Goal: Task Accomplishment & Management: Manage account settings

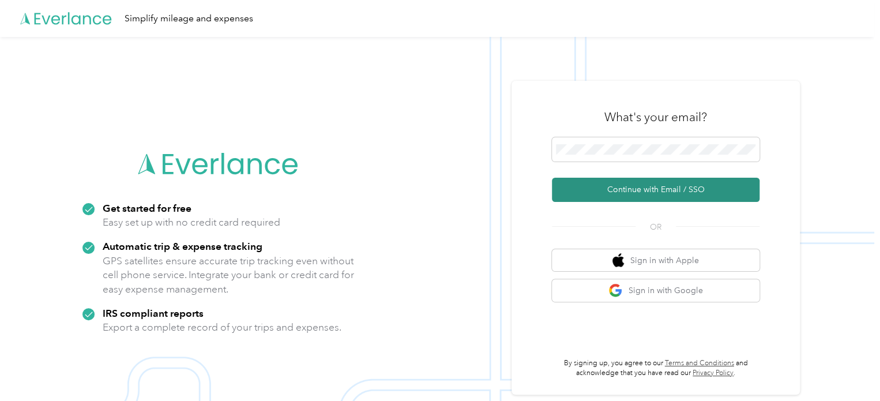
click at [664, 186] on button "Continue with Email / SSO" at bounding box center [656, 190] width 208 height 24
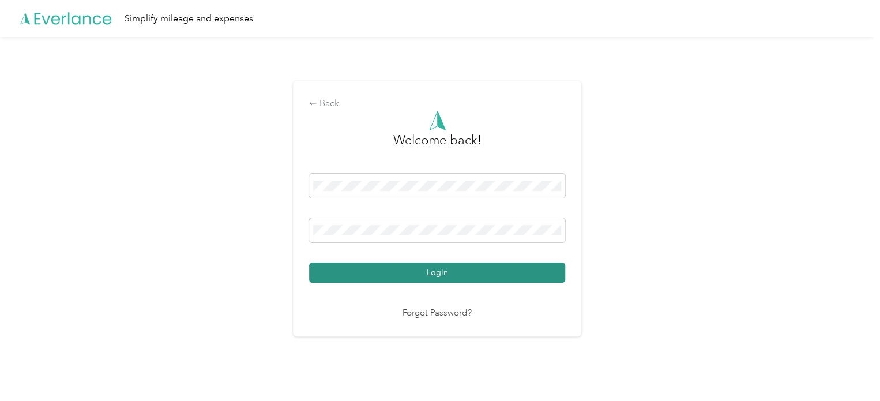
click at [425, 278] on button "Login" at bounding box center [437, 273] width 256 height 20
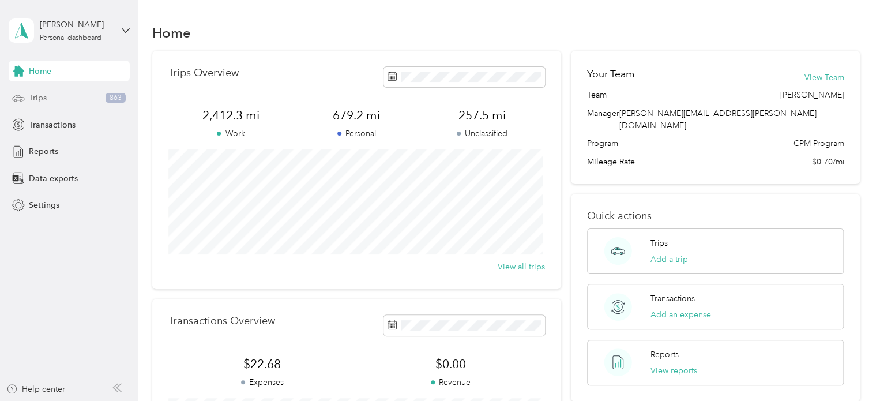
click at [39, 103] on span "Trips" at bounding box center [38, 98] width 18 height 12
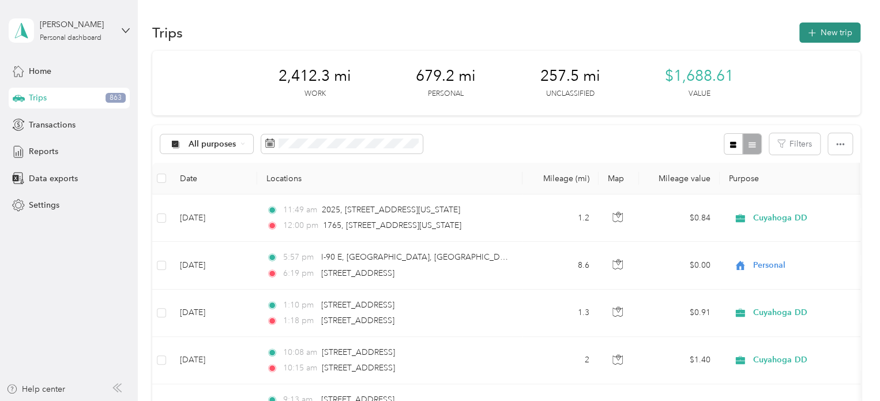
click at [815, 34] on button "New trip" at bounding box center [830, 33] width 61 height 20
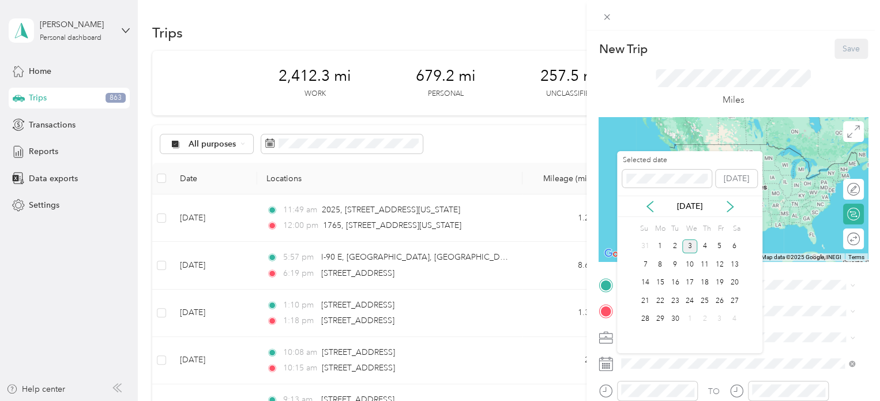
click at [654, 212] on icon at bounding box center [650, 207] width 12 height 12
click at [718, 284] on div "15" at bounding box center [720, 283] width 15 height 14
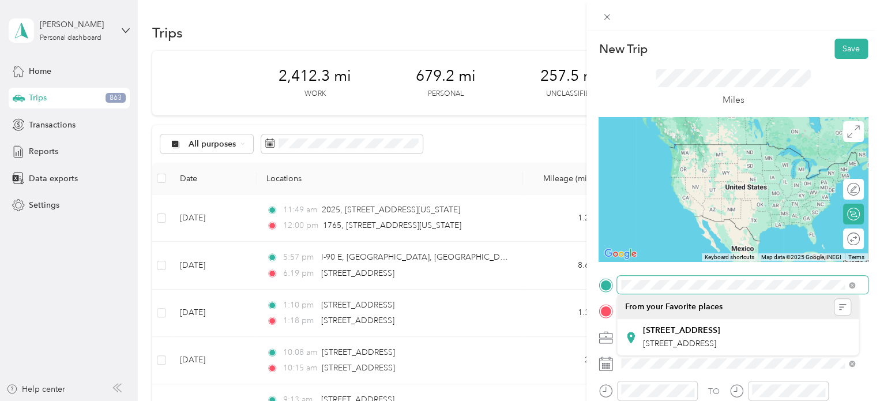
click at [639, 400] on div "New Trip Save This trip cannot be edited because it is either under review, app…" at bounding box center [437, 401] width 875 height 0
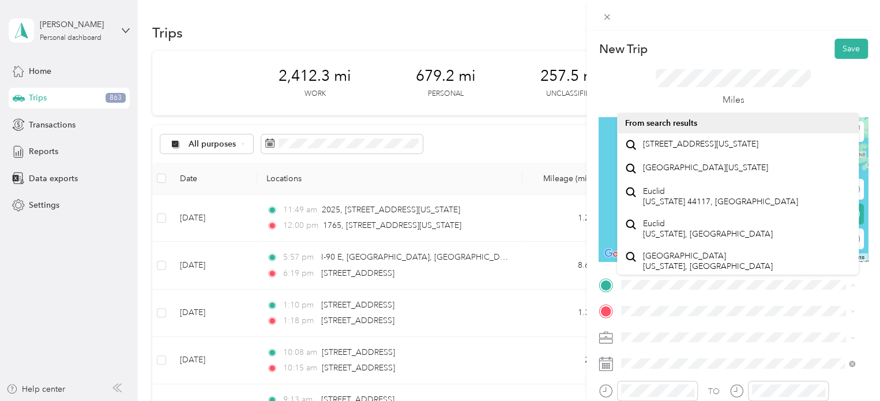
click at [670, 95] on div "Miles" at bounding box center [734, 88] width 156 height 38
click at [869, 298] on form "New Trip Save This trip cannot be edited because it is either under review, app…" at bounding box center [734, 297] width 294 height 516
click at [869, 309] on form "New Trip Save This trip cannot be edited because it is either under review, app…" at bounding box center [734, 297] width 294 height 516
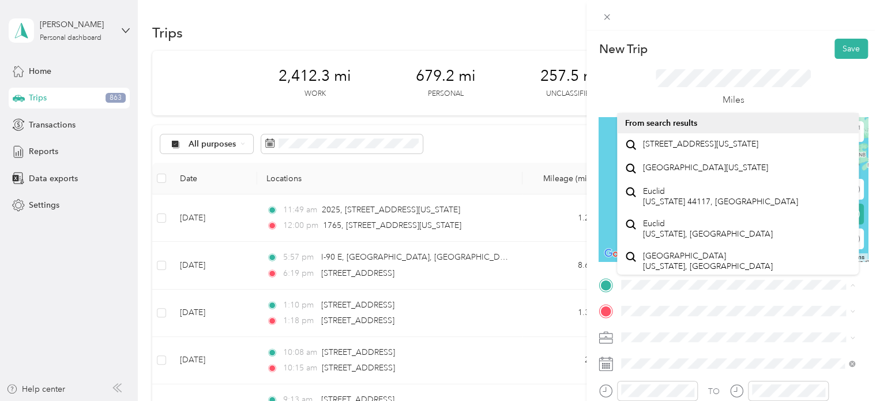
click at [760, 94] on div "Miles" at bounding box center [734, 88] width 156 height 38
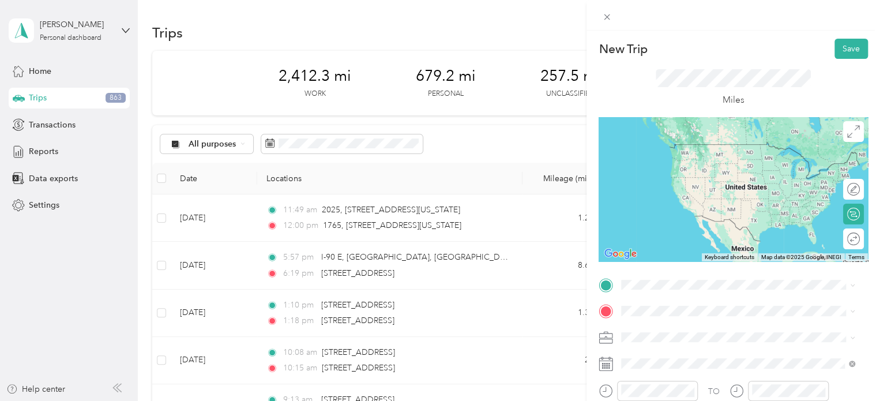
click at [653, 145] on span "[STREET_ADDRESS][US_STATE]" at bounding box center [700, 143] width 115 height 10
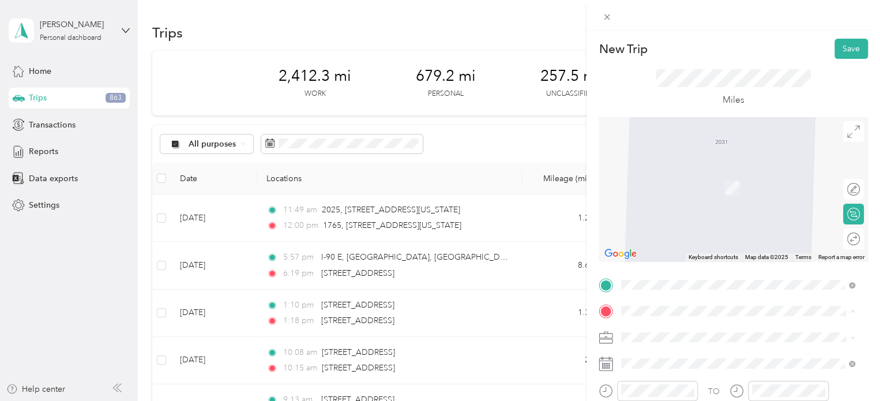
click at [676, 358] on span "[STREET_ADDRESS][US_STATE]" at bounding box center [700, 352] width 115 height 10
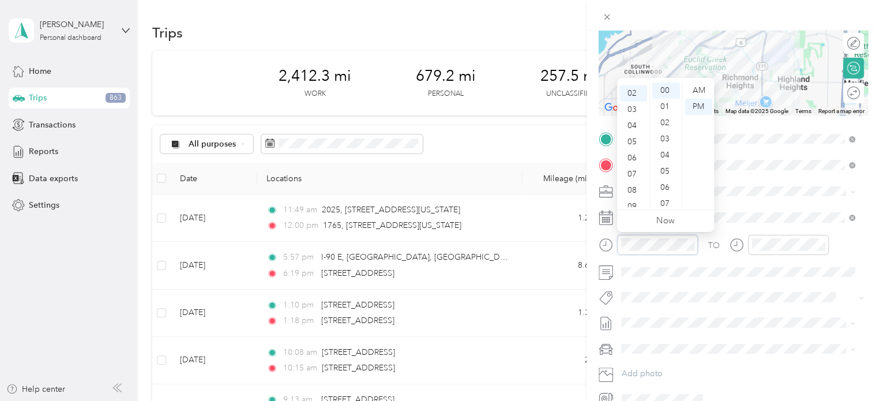
scroll to position [32, 0]
click at [628, 141] on div "05" at bounding box center [634, 139] width 28 height 16
click at [669, 110] on div "44" at bounding box center [667, 109] width 28 height 16
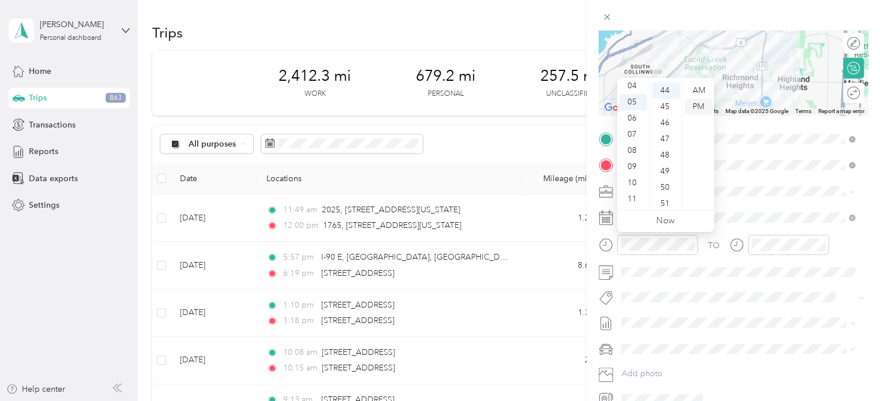
click at [703, 105] on div "PM" at bounding box center [699, 107] width 28 height 16
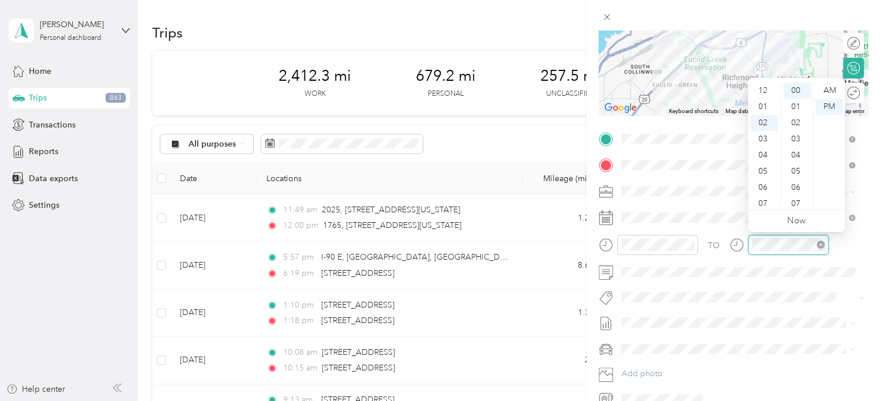
scroll to position [32, 0]
click at [768, 140] on div "05" at bounding box center [765, 139] width 28 height 16
click at [799, 126] on div "45" at bounding box center [798, 125] width 28 height 16
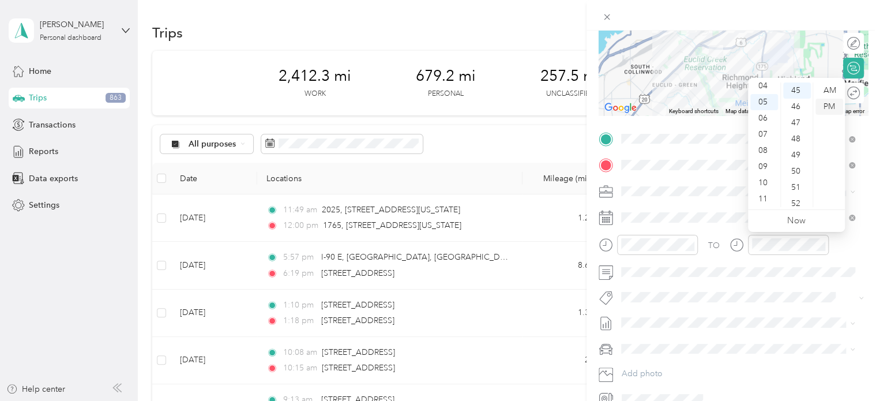
click at [832, 103] on div "PM" at bounding box center [830, 107] width 28 height 16
click at [861, 264] on form "New Trip Save This trip cannot be edited because it is either under review, app…" at bounding box center [734, 151] width 294 height 516
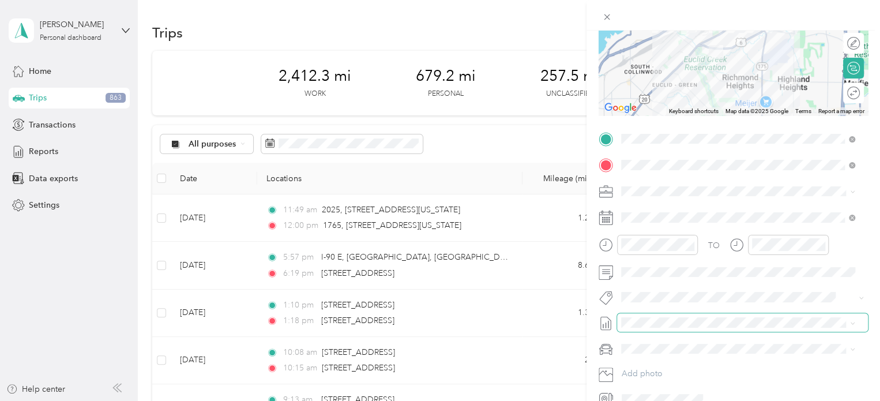
scroll to position [204, 0]
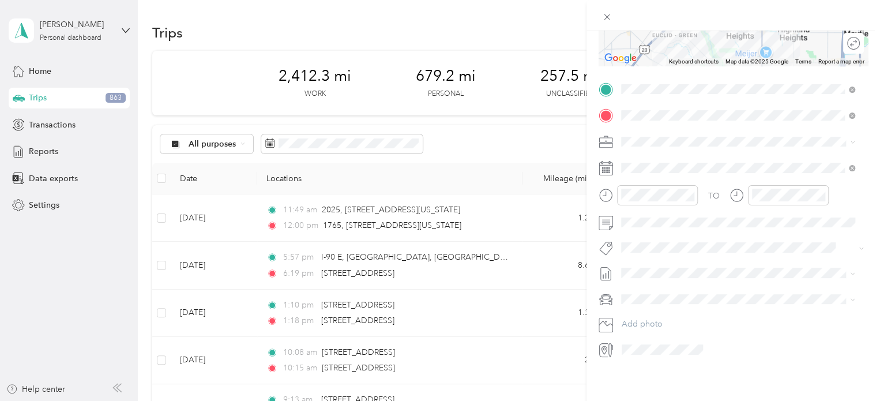
click at [740, 380] on div "New Trip Save This trip cannot be edited because it is either under review, app…" at bounding box center [734, 231] width 294 height 401
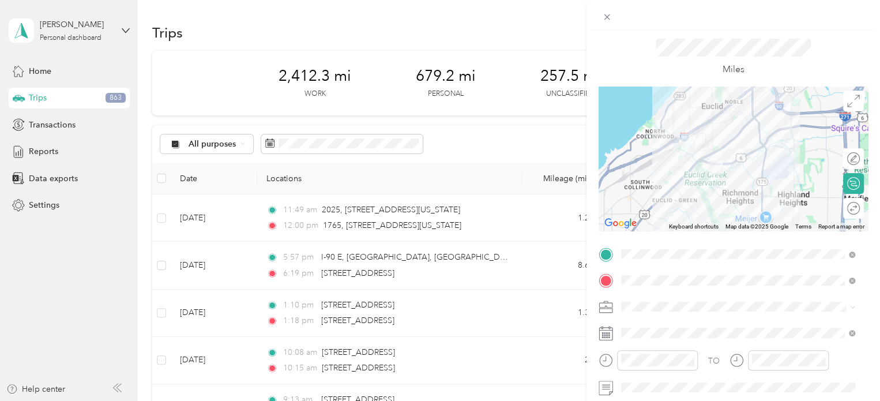
scroll to position [0, 0]
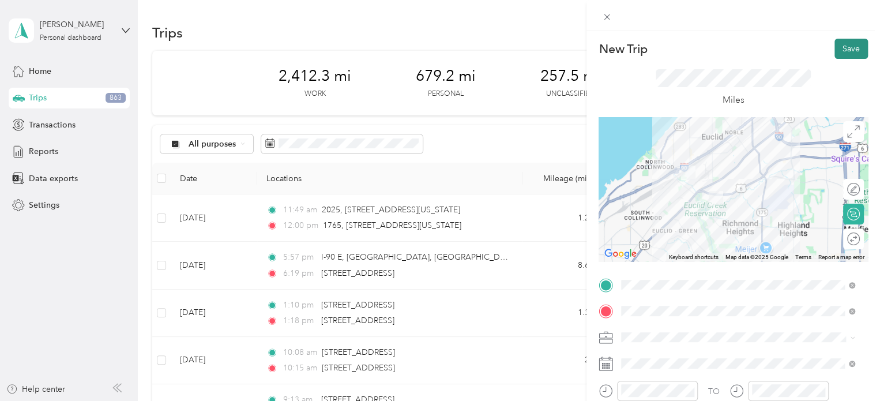
click at [842, 48] on button "Save" at bounding box center [851, 49] width 33 height 20
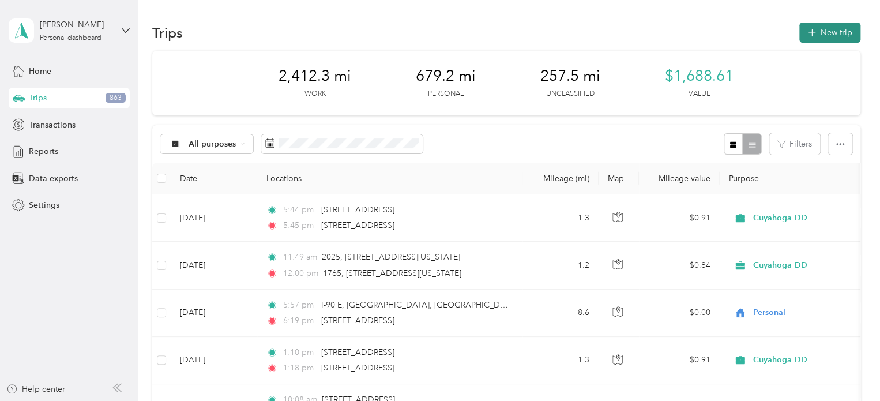
click at [833, 31] on button "New trip" at bounding box center [830, 33] width 61 height 20
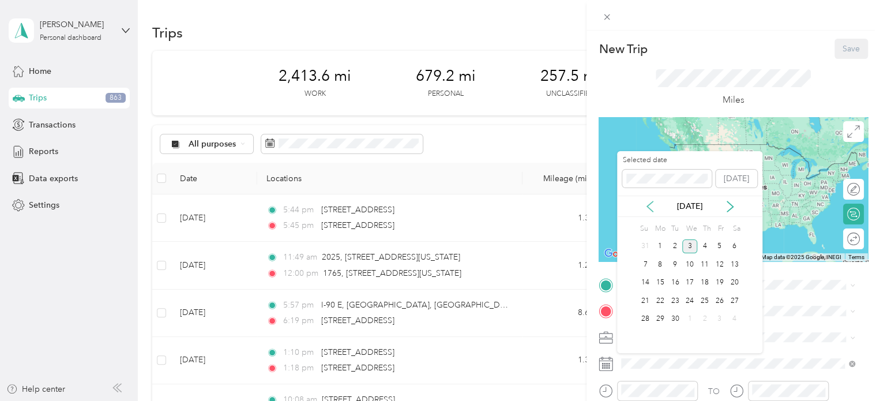
click at [653, 209] on icon at bounding box center [650, 207] width 12 height 12
click at [690, 299] on div "20" at bounding box center [690, 301] width 15 height 14
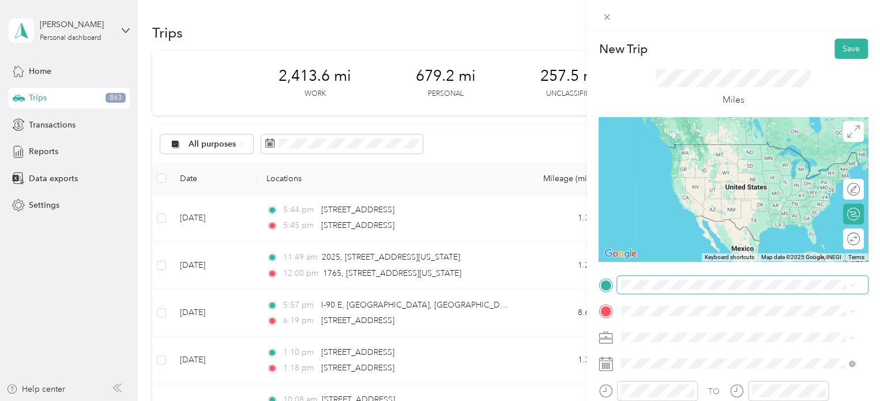
click at [635, 278] on span at bounding box center [742, 285] width 251 height 18
click at [758, 332] on span "[STREET_ADDRESS][US_STATE]" at bounding box center [700, 326] width 115 height 10
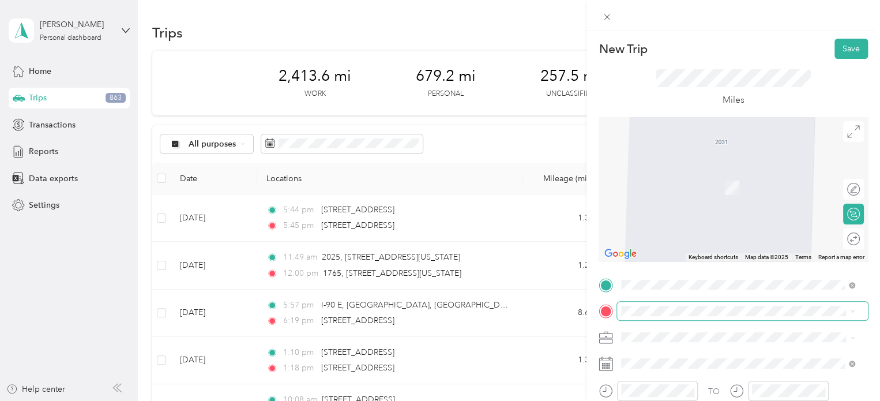
click at [625, 400] on div "New Trip Save This trip cannot be edited because it is either under review, app…" at bounding box center [437, 401] width 875 height 0
click at [713, 188] on span "[STREET_ADDRESS][US_STATE]" at bounding box center [700, 183] width 115 height 10
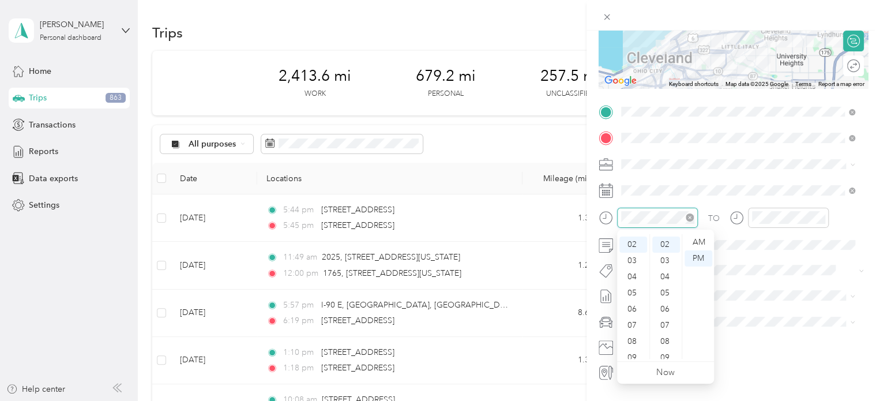
scroll to position [32, 0]
click at [633, 353] on div "09" at bounding box center [634, 355] width 28 height 16
click at [669, 294] on div "16" at bounding box center [667, 295] width 28 height 16
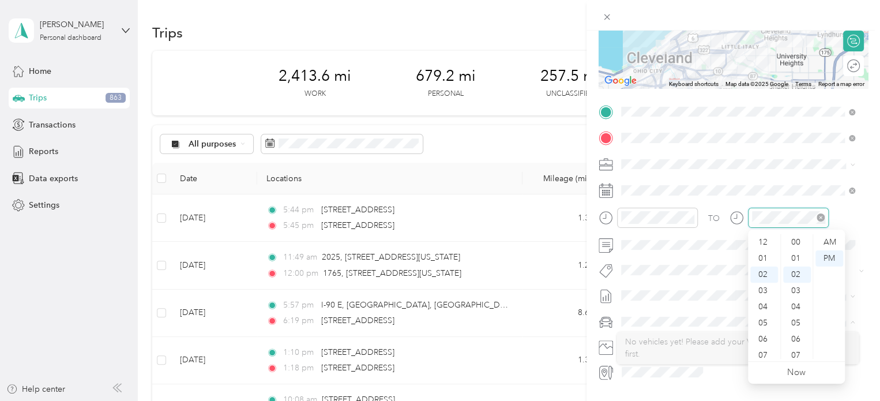
scroll to position [32, 0]
click at [762, 354] on div "09" at bounding box center [765, 355] width 28 height 16
click at [800, 281] on div "33" at bounding box center [798, 281] width 28 height 16
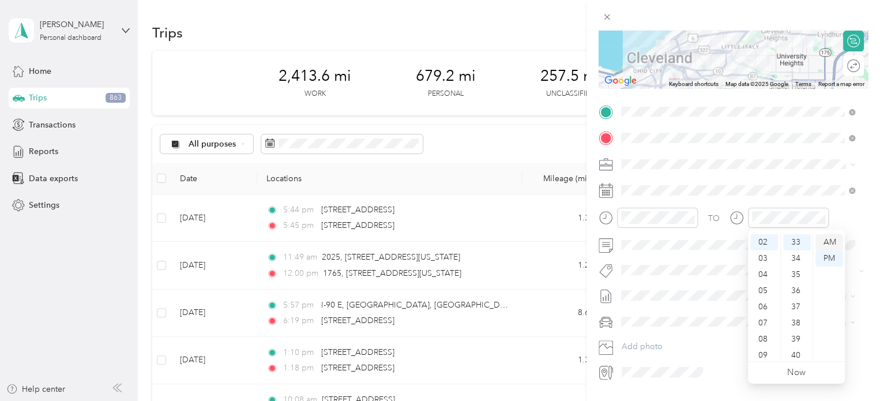
click at [831, 237] on div "AM" at bounding box center [830, 242] width 28 height 16
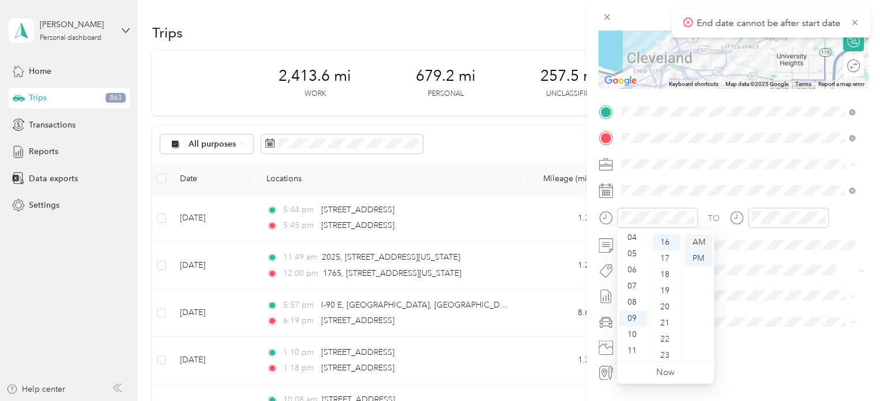
click at [697, 238] on div "AM" at bounding box center [699, 242] width 28 height 16
click at [700, 239] on div "AM" at bounding box center [699, 242] width 28 height 16
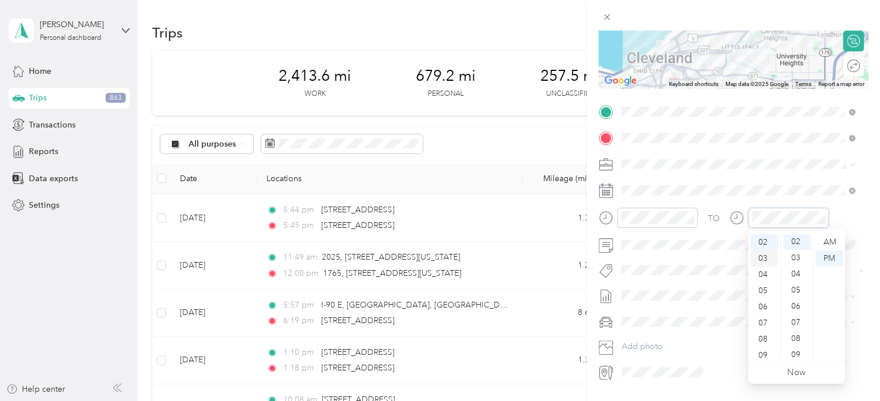
scroll to position [32, 0]
click at [763, 354] on div "09" at bounding box center [765, 355] width 28 height 16
click at [801, 279] on div "33" at bounding box center [798, 281] width 28 height 16
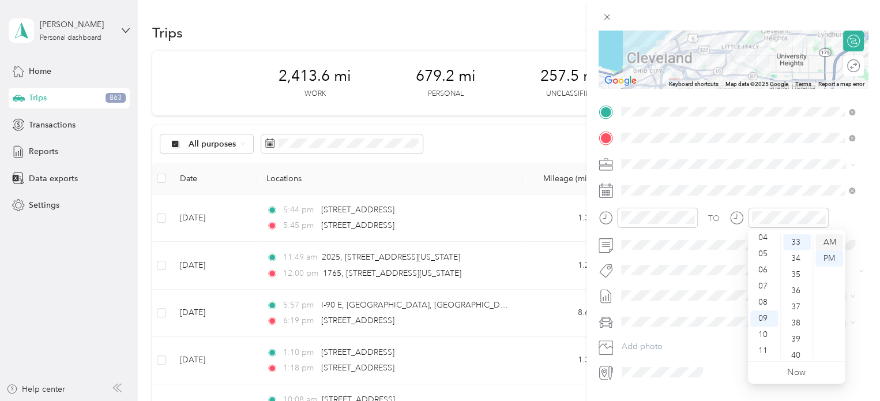
click at [829, 237] on div "AM" at bounding box center [830, 242] width 28 height 16
click at [861, 223] on form "New Trip Save This trip cannot be edited because it is either under review, app…" at bounding box center [734, 124] width 294 height 516
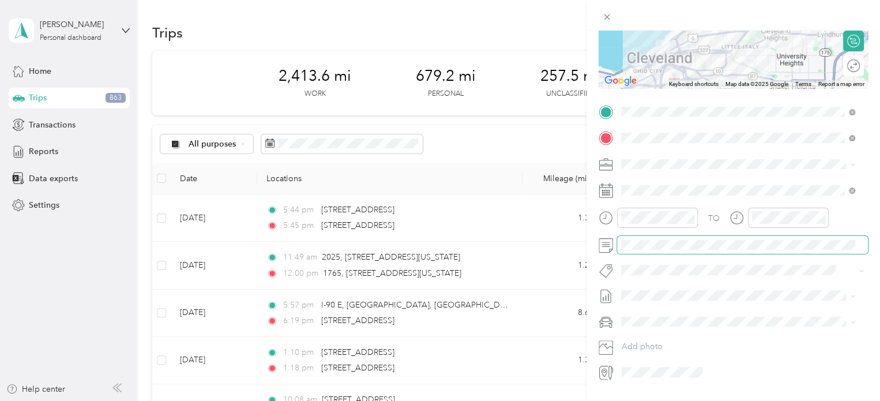
click at [673, 250] on span at bounding box center [742, 245] width 251 height 18
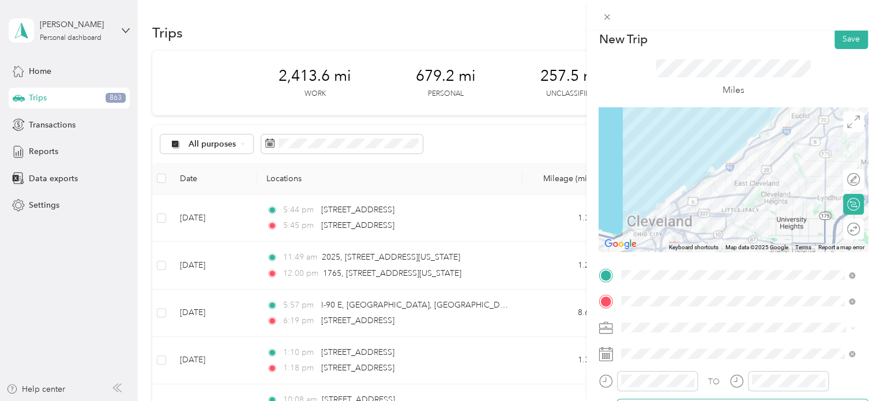
scroll to position [0, 0]
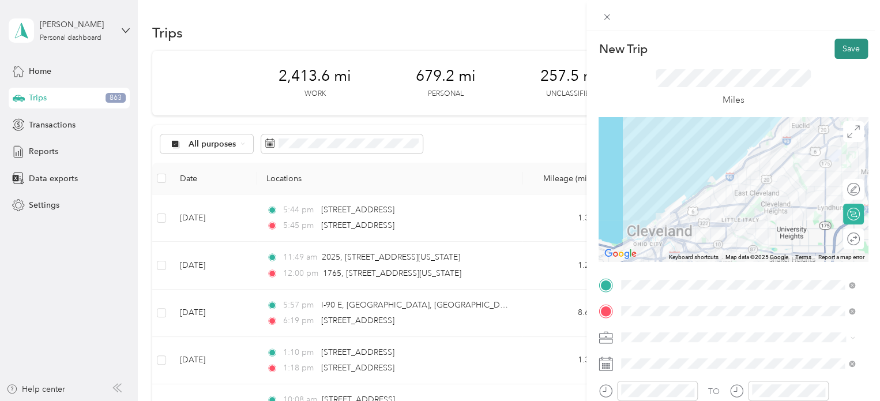
click at [849, 48] on button "Save" at bounding box center [851, 49] width 33 height 20
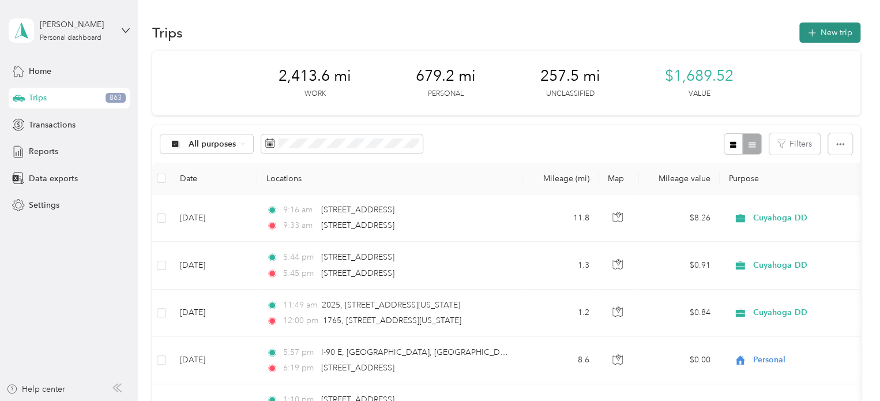
click at [805, 36] on icon "button" at bounding box center [811, 33] width 13 height 13
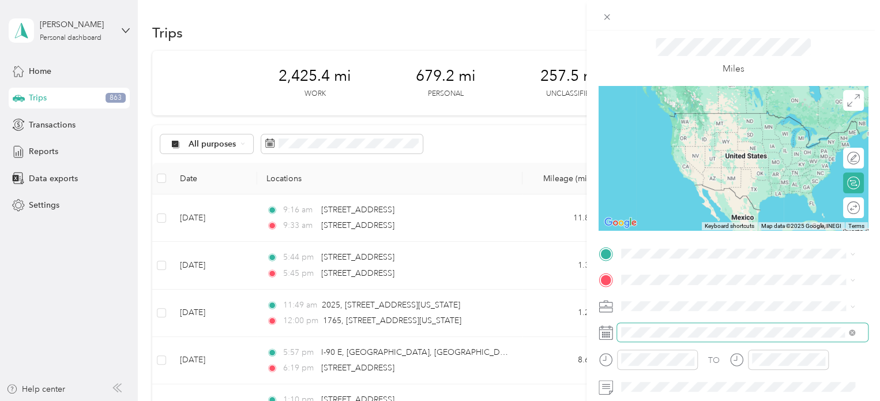
scroll to position [58, 0]
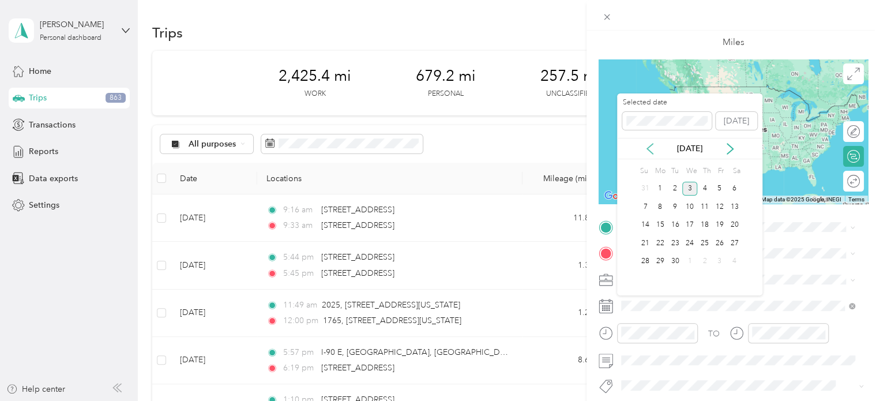
click at [646, 149] on icon at bounding box center [650, 149] width 12 height 12
click at [692, 241] on div "20" at bounding box center [690, 243] width 15 height 14
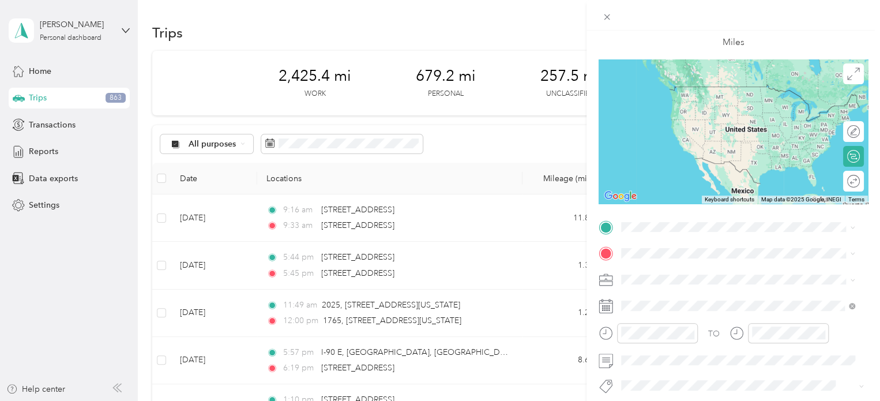
click at [865, 232] on form "New Trip Save This trip cannot be edited because it is either under review, app…" at bounding box center [734, 239] width 294 height 516
click at [605, 16] on icon at bounding box center [607, 17] width 6 height 6
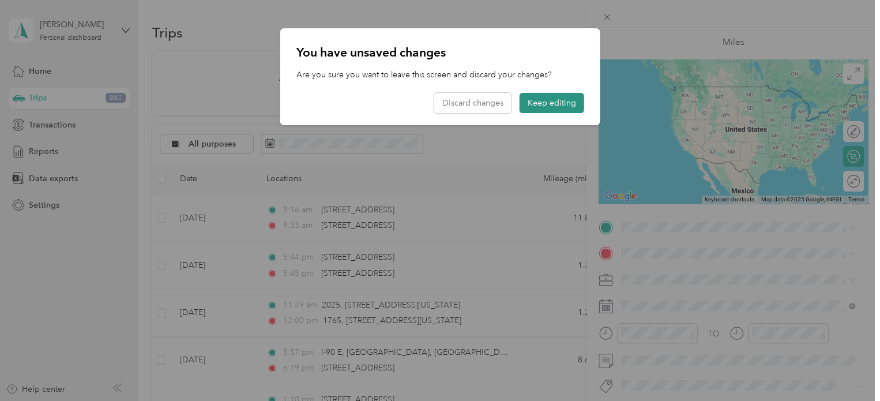
click at [548, 101] on button "Keep editing" at bounding box center [552, 103] width 65 height 20
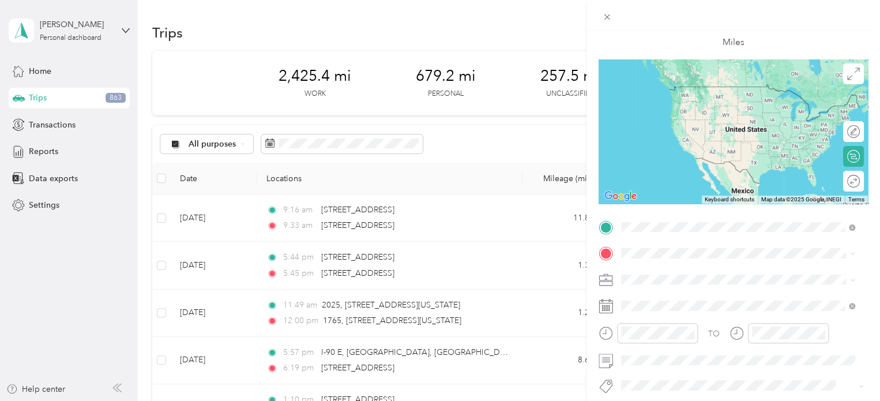
click at [678, 263] on div "[STREET_ADDRESS][US_STATE]" at bounding box center [738, 269] width 226 height 16
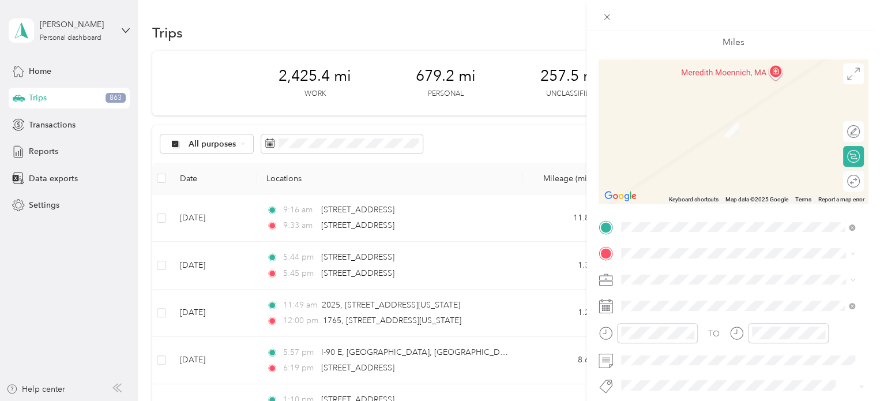
click at [634, 258] on span at bounding box center [742, 253] width 251 height 18
click at [861, 246] on form "New Trip Save This trip cannot be edited because it is either under review, app…" at bounding box center [734, 239] width 294 height 516
click at [749, 297] on span "[STREET_ADDRESS][US_STATE]" at bounding box center [700, 295] width 115 height 10
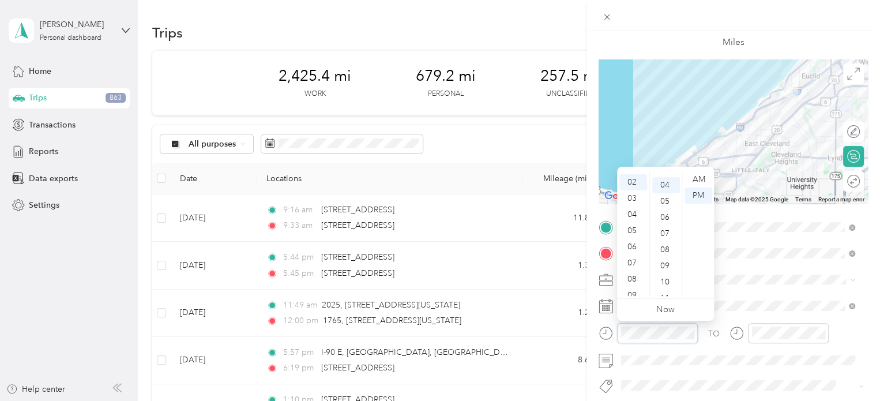
scroll to position [65, 0]
click at [637, 242] on div "06" at bounding box center [634, 244] width 28 height 16
click at [672, 258] on div "16" at bounding box center [667, 258] width 28 height 16
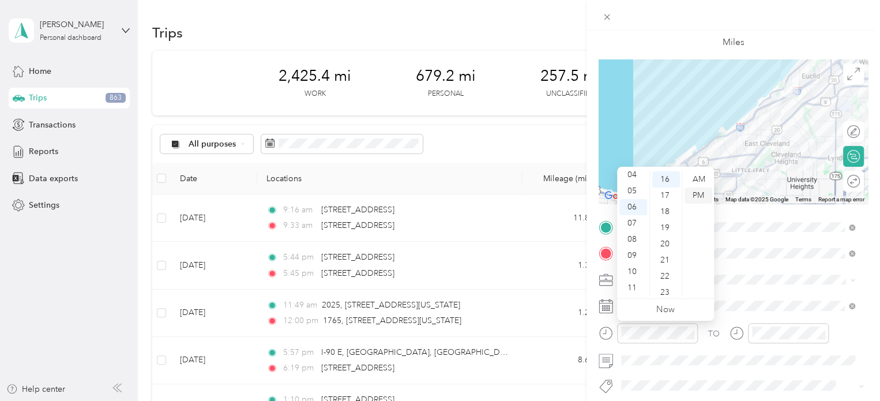
click at [703, 192] on div "PM" at bounding box center [699, 196] width 28 height 16
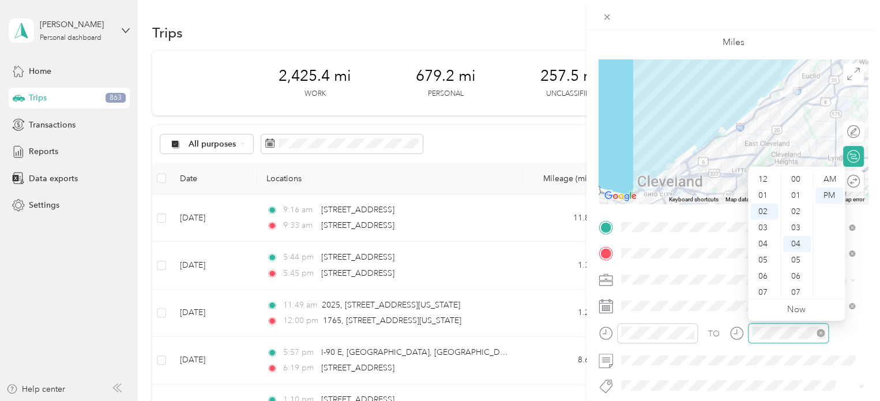
scroll to position [65, 0]
click at [768, 244] on div "06" at bounding box center [765, 244] width 28 height 16
click at [797, 238] on div "22" at bounding box center [798, 239] width 28 height 16
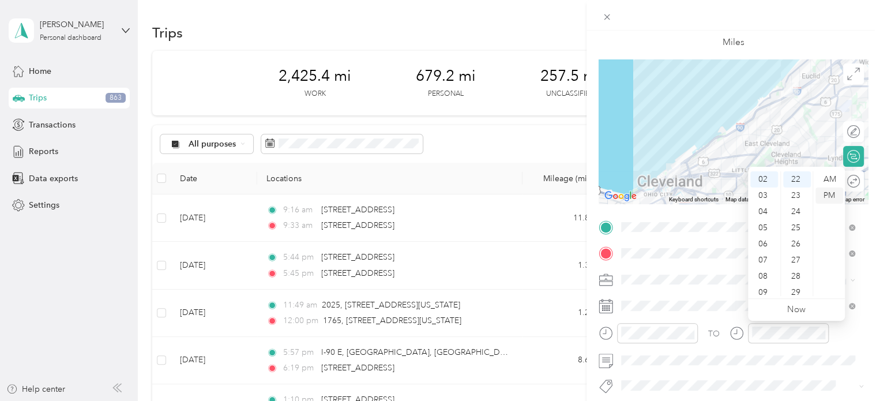
click at [832, 200] on div "PM" at bounding box center [830, 196] width 28 height 16
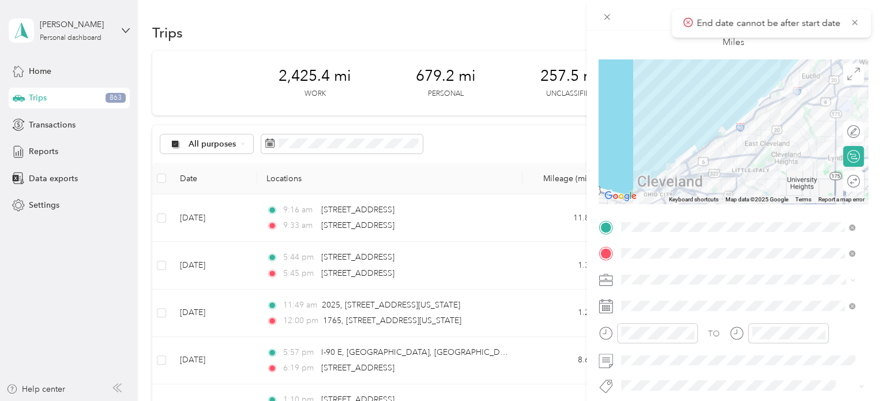
click at [857, 334] on div "TO" at bounding box center [733, 337] width 269 height 28
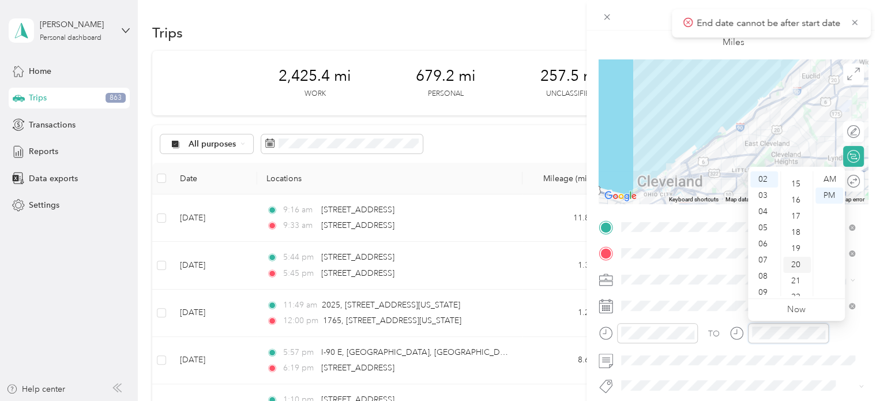
scroll to position [295, 0]
click at [797, 242] on div "22" at bounding box center [798, 239] width 28 height 16
click at [827, 194] on div "PM" at bounding box center [830, 196] width 28 height 16
click at [863, 329] on form "New Trip Save This trip cannot be edited because it is either under review, app…" at bounding box center [734, 239] width 294 height 516
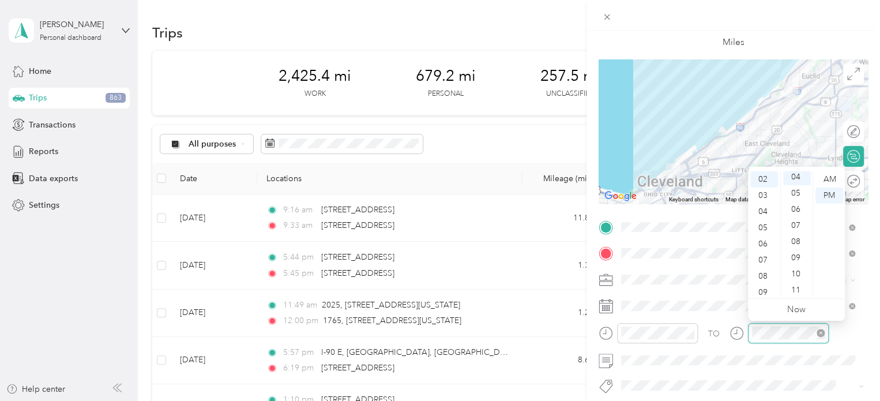
scroll to position [65, 0]
click at [768, 241] on div "06" at bounding box center [765, 244] width 28 height 16
click at [799, 181] on div "22" at bounding box center [798, 182] width 28 height 16
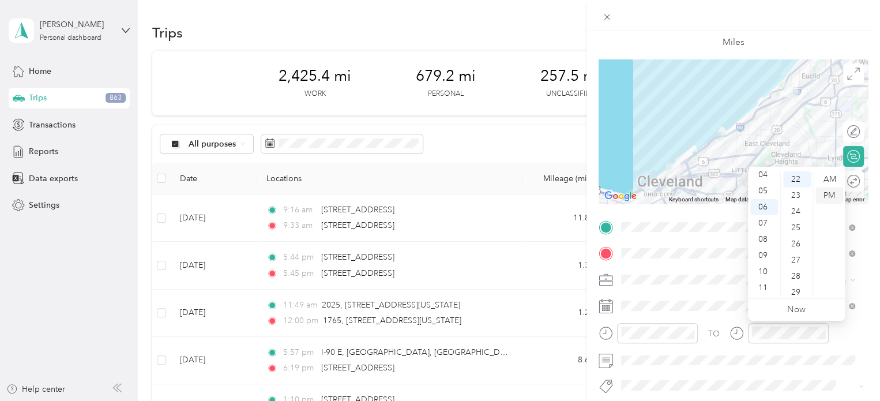
click at [824, 198] on div "PM" at bounding box center [830, 196] width 28 height 16
click at [762, 241] on div "06" at bounding box center [765, 244] width 28 height 16
click at [797, 182] on div "22" at bounding box center [798, 182] width 28 height 16
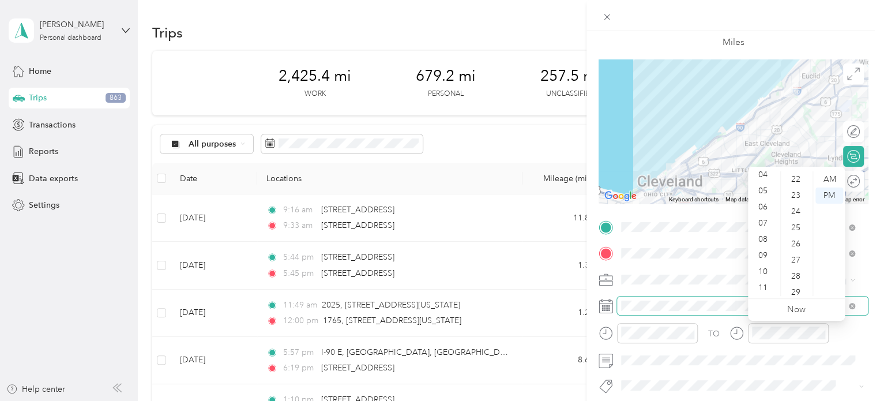
scroll to position [65, 0]
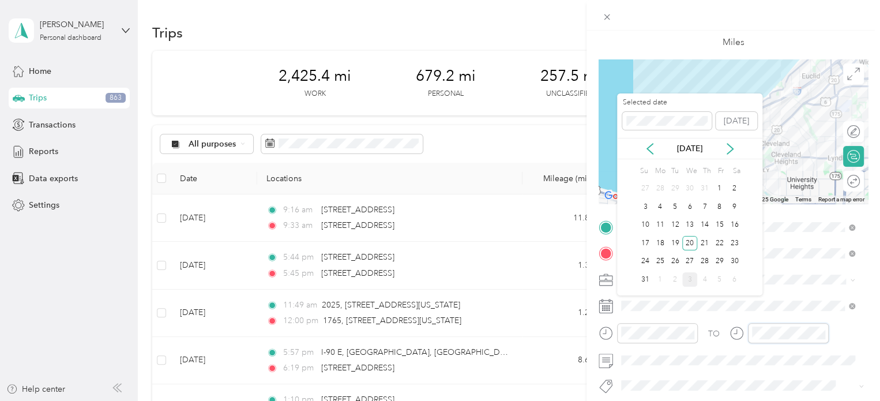
click at [743, 332] on div at bounding box center [779, 333] width 99 height 20
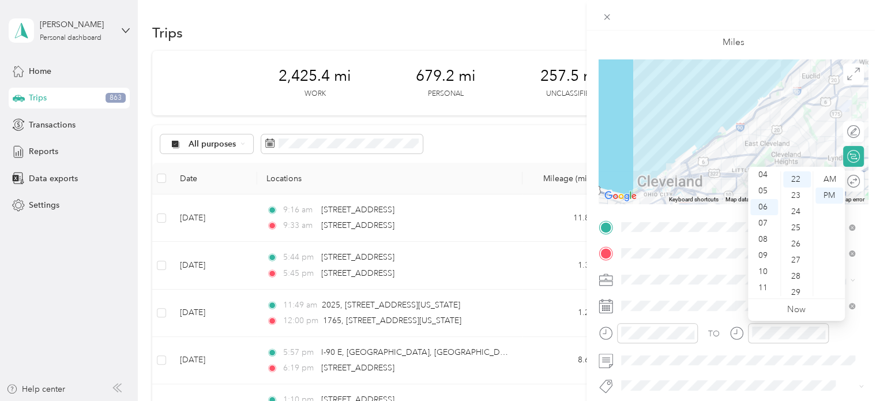
click at [856, 332] on div "TO" at bounding box center [733, 337] width 269 height 28
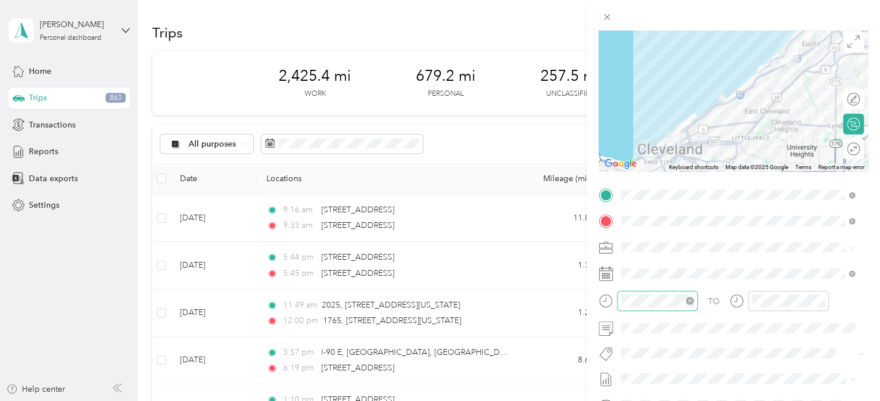
scroll to position [173, 0]
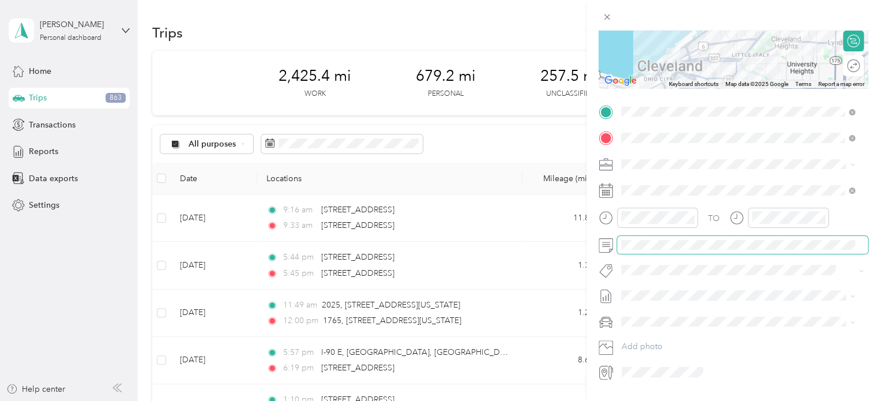
click at [657, 250] on span at bounding box center [742, 245] width 251 height 18
click at [867, 275] on form "New Trip Save This trip cannot be edited because it is either under review, app…" at bounding box center [734, 124] width 294 height 516
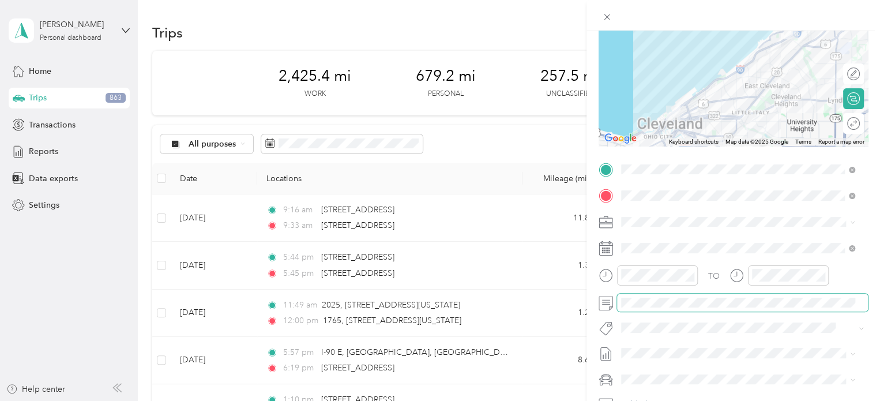
scroll to position [0, 0]
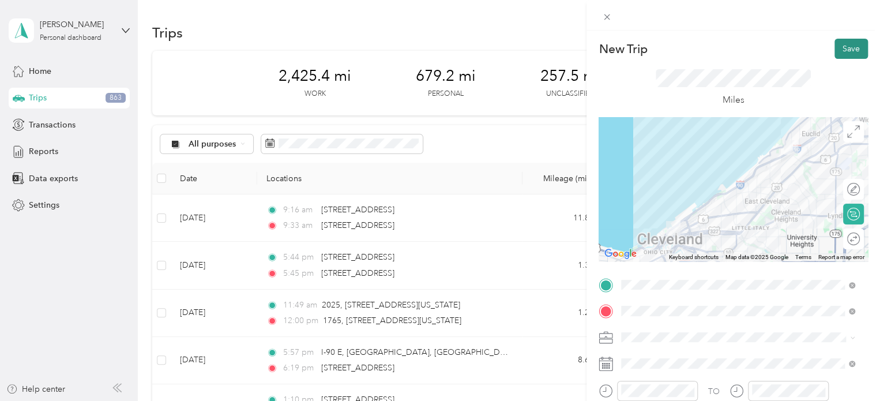
click at [835, 51] on button "Save" at bounding box center [851, 49] width 33 height 20
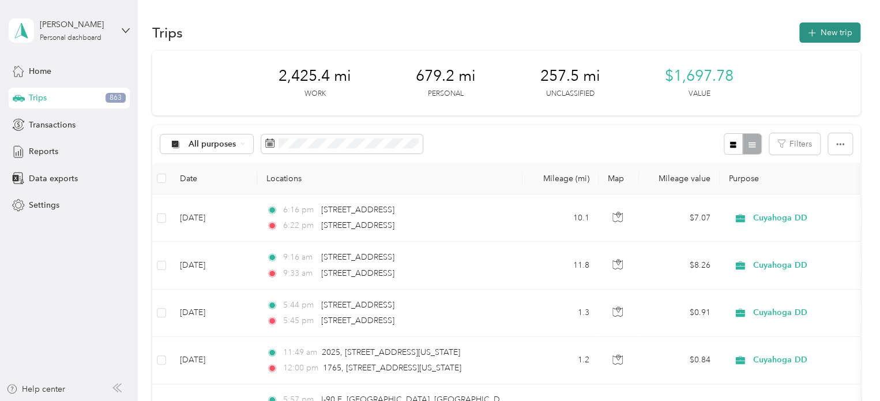
click at [824, 32] on button "New trip" at bounding box center [830, 33] width 61 height 20
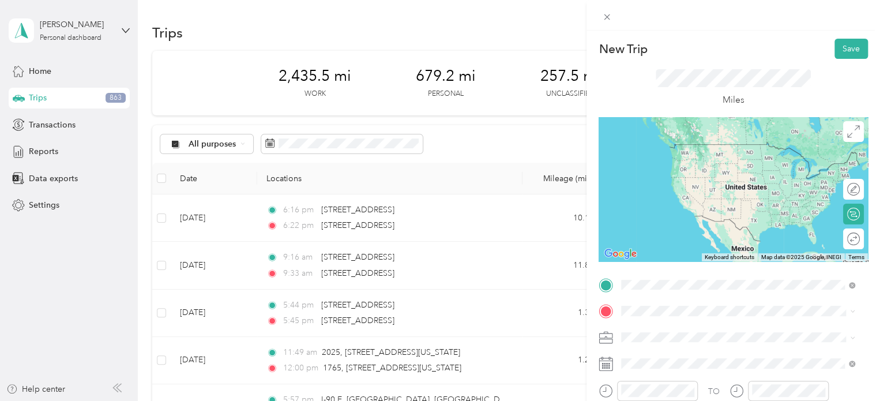
click at [669, 193] on span "[STREET_ADDRESS][US_STATE]" at bounding box center [700, 188] width 115 height 10
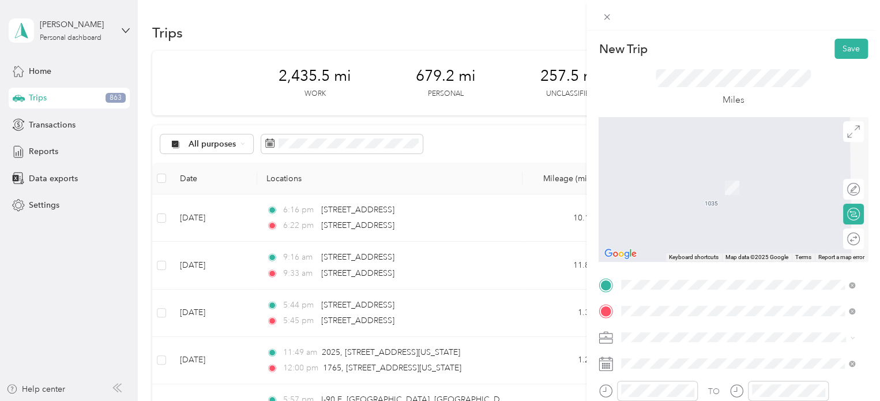
click at [743, 252] on span "[STREET_ADDRESS][US_STATE]" at bounding box center [700, 247] width 115 height 10
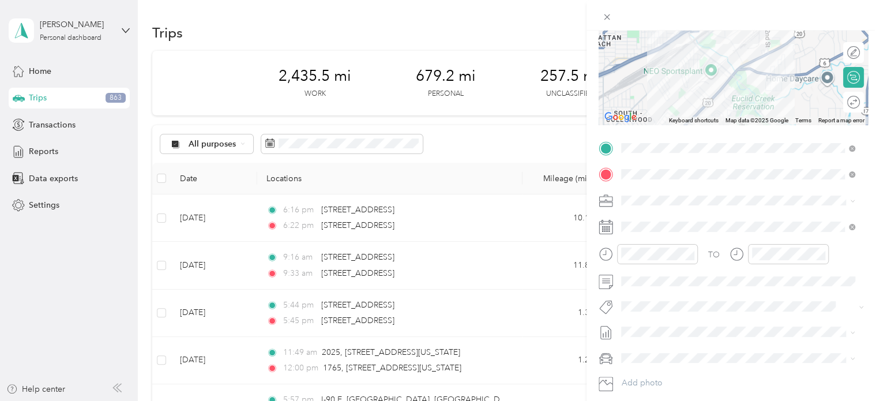
scroll to position [140, 0]
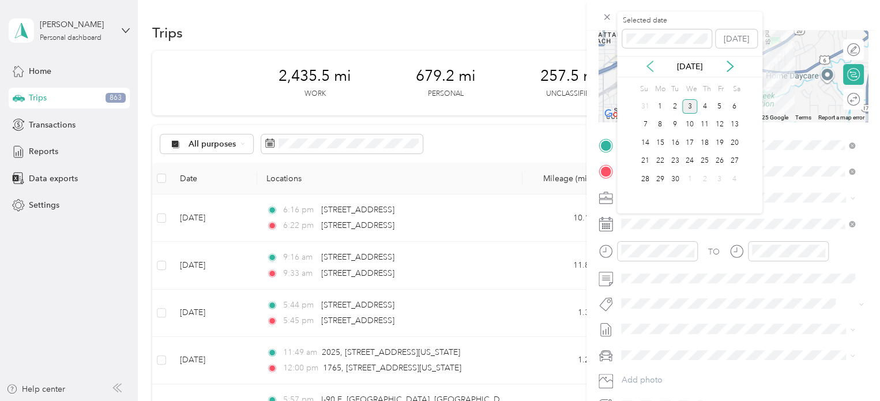
click at [648, 66] on icon at bounding box center [650, 67] width 12 height 12
click at [692, 159] on div "20" at bounding box center [690, 161] width 15 height 14
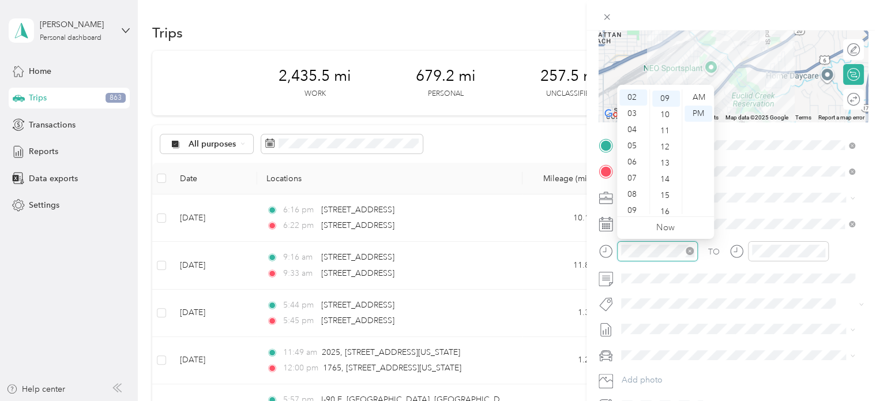
scroll to position [145, 0]
click at [637, 163] on div "06" at bounding box center [634, 162] width 28 height 16
click at [665, 207] on div "48" at bounding box center [667, 208] width 28 height 16
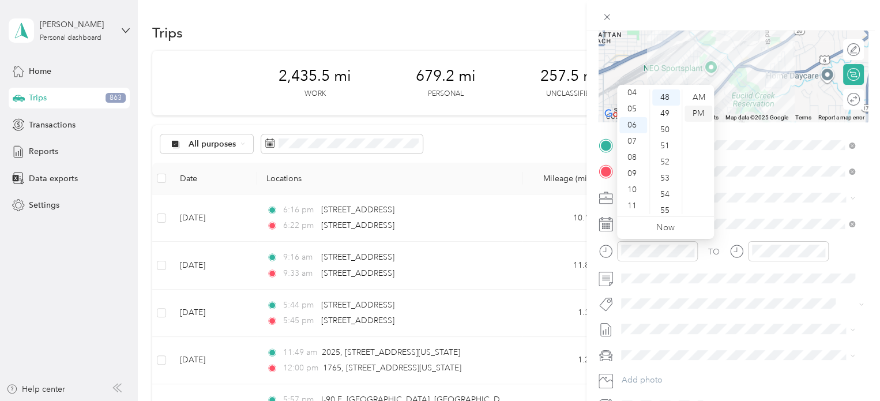
click at [702, 115] on div "PM" at bounding box center [699, 114] width 28 height 16
click at [751, 252] on div at bounding box center [788, 251] width 81 height 20
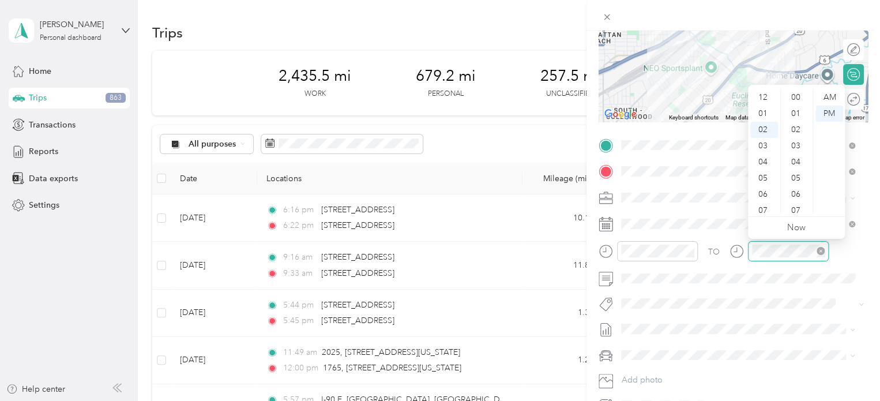
scroll to position [145, 0]
click at [763, 163] on div "06" at bounding box center [765, 162] width 28 height 16
click at [801, 168] on div "49" at bounding box center [798, 167] width 28 height 16
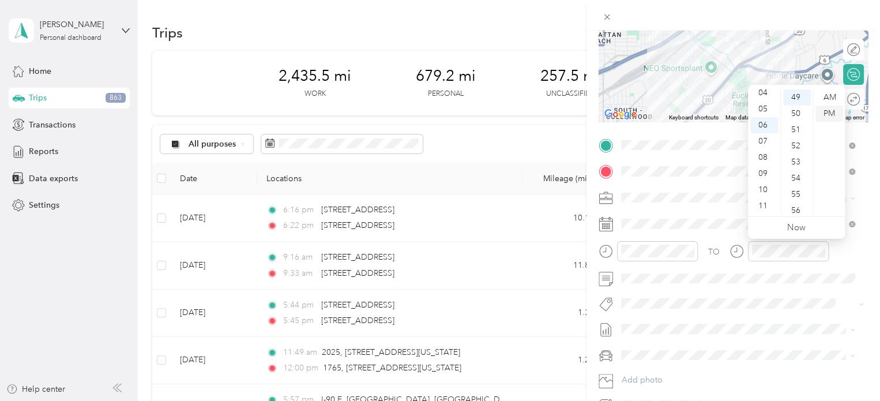
click at [826, 111] on div "PM" at bounding box center [830, 114] width 28 height 16
click at [854, 263] on div "TO" at bounding box center [733, 255] width 269 height 28
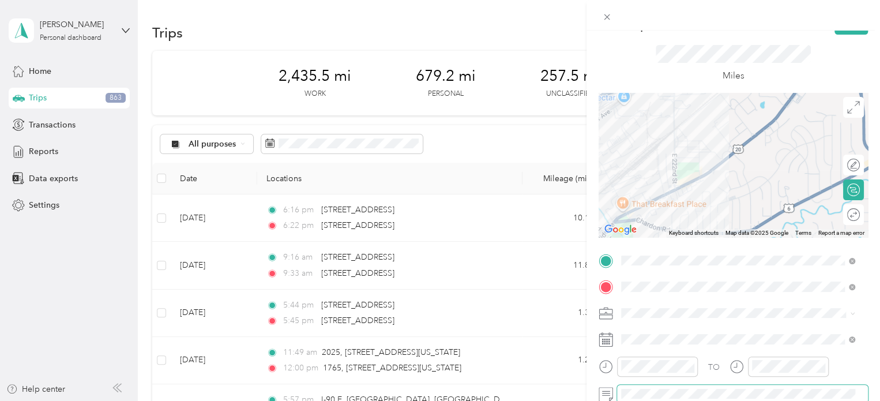
scroll to position [0, 0]
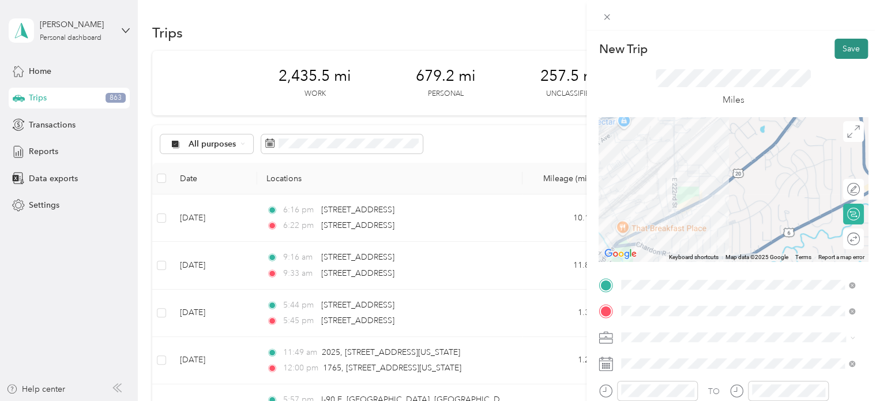
click at [851, 46] on button "Save" at bounding box center [851, 49] width 33 height 20
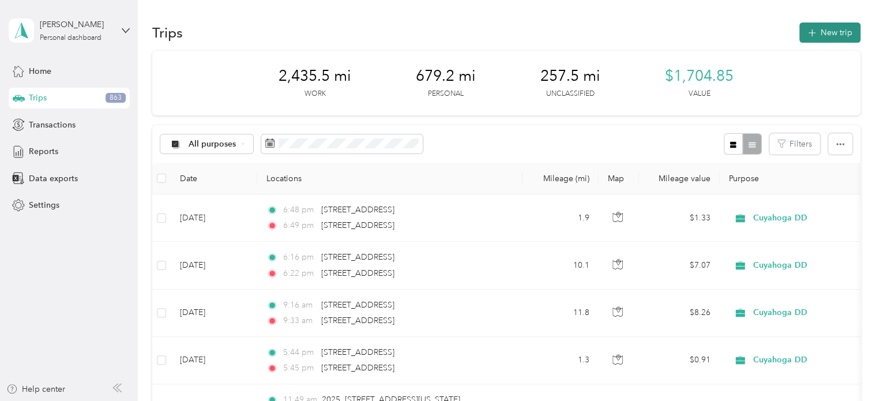
click at [808, 29] on span "button" at bounding box center [812, 33] width 9 height 10
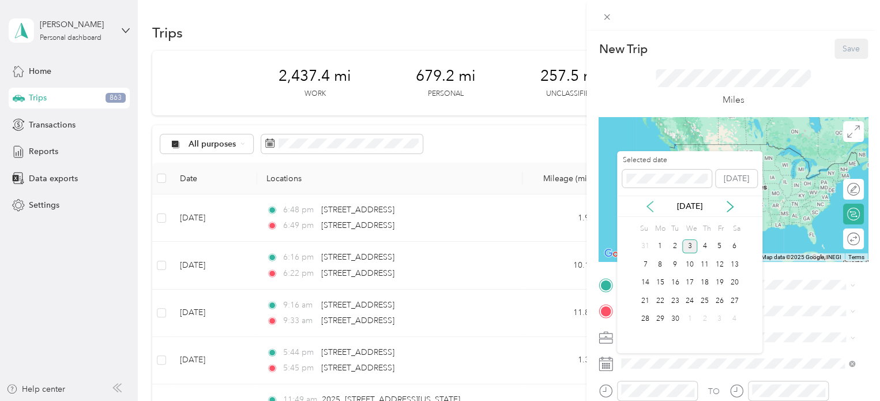
click at [651, 201] on icon at bounding box center [650, 207] width 12 height 12
click at [706, 301] on div "21" at bounding box center [705, 301] width 15 height 14
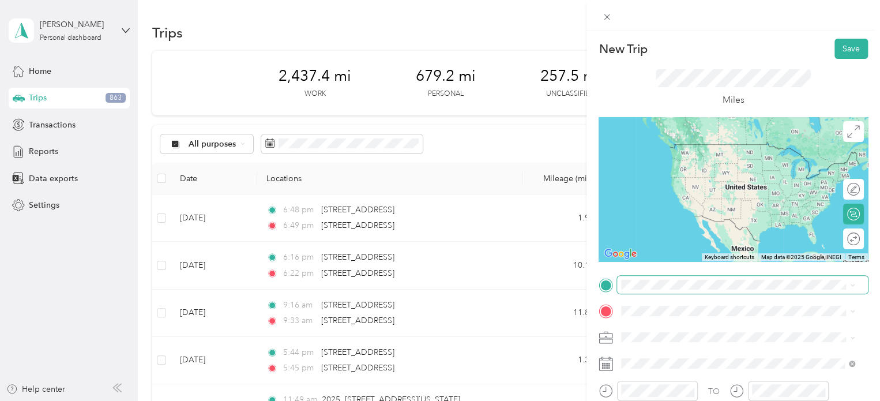
click at [632, 290] on span at bounding box center [742, 285] width 251 height 18
click at [693, 330] on span "[STREET_ADDRESS][US_STATE]" at bounding box center [700, 326] width 115 height 10
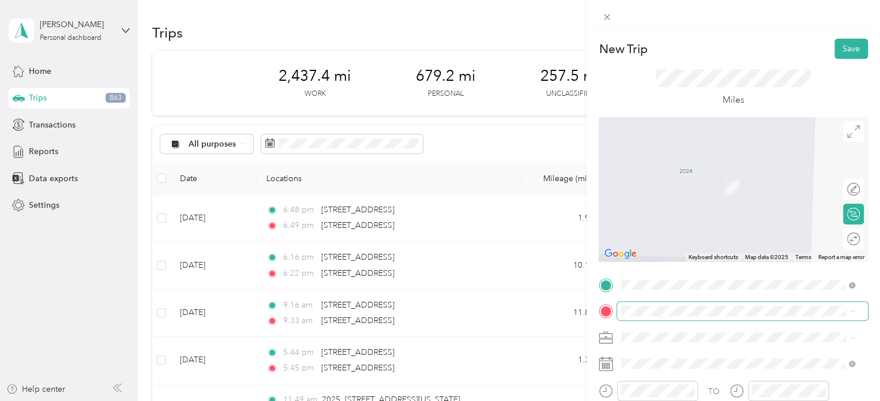
click at [635, 304] on span at bounding box center [742, 311] width 251 height 18
click at [666, 185] on span "[STREET_ADDRESS][US_STATE]" at bounding box center [700, 179] width 115 height 10
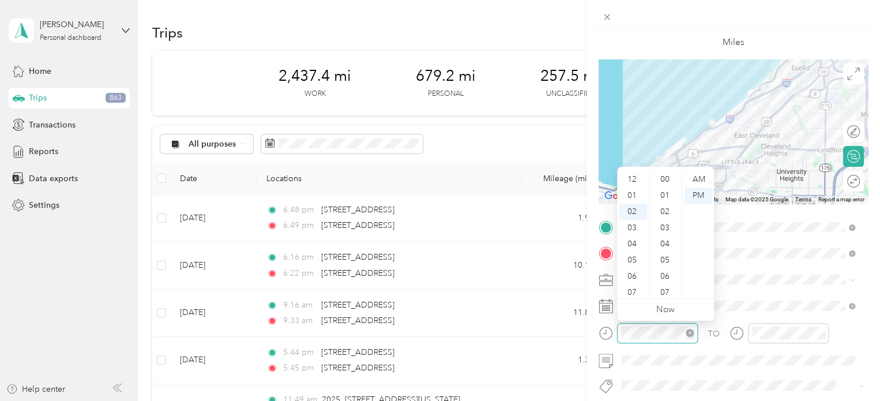
scroll to position [32, 0]
click at [642, 291] on div "09" at bounding box center [634, 292] width 28 height 16
click at [666, 170] on div "12 01 02 03 04 05 06 07 08 09 10 11 00 01 02 03 04 05 06 07 08 09 10 11 12 13 1…" at bounding box center [665, 233] width 97 height 129
click at [665, 173] on div "50" at bounding box center [667, 173] width 28 height 16
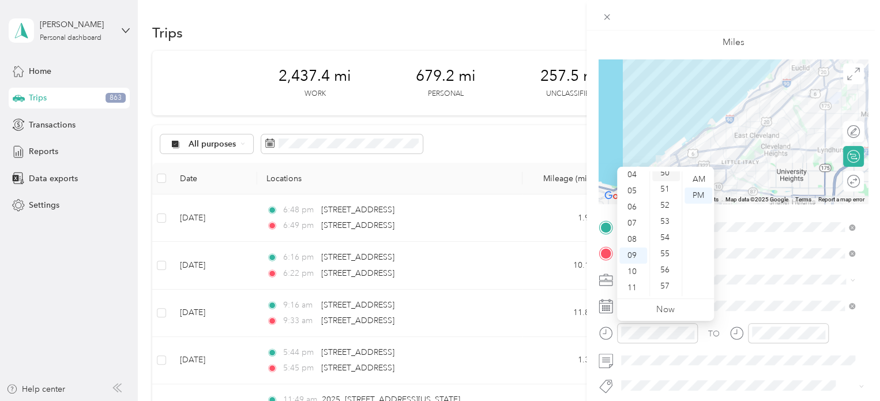
scroll to position [808, 0]
click at [702, 180] on div "AM" at bounding box center [699, 179] width 28 height 16
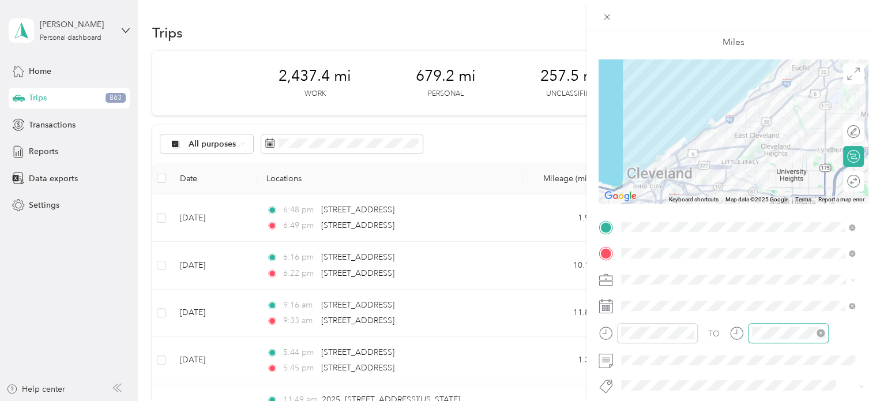
click at [749, 333] on div at bounding box center [788, 333] width 81 height 20
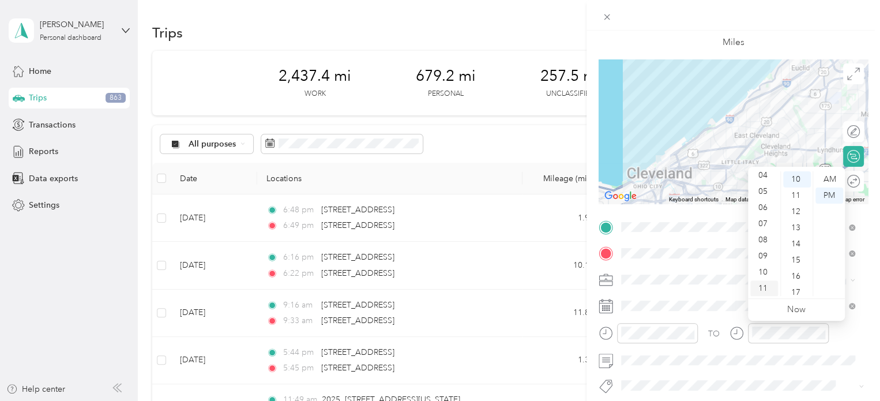
scroll to position [69, 0]
click at [770, 271] on div "10" at bounding box center [765, 272] width 28 height 16
click at [796, 279] on div "09" at bounding box center [798, 279] width 28 height 16
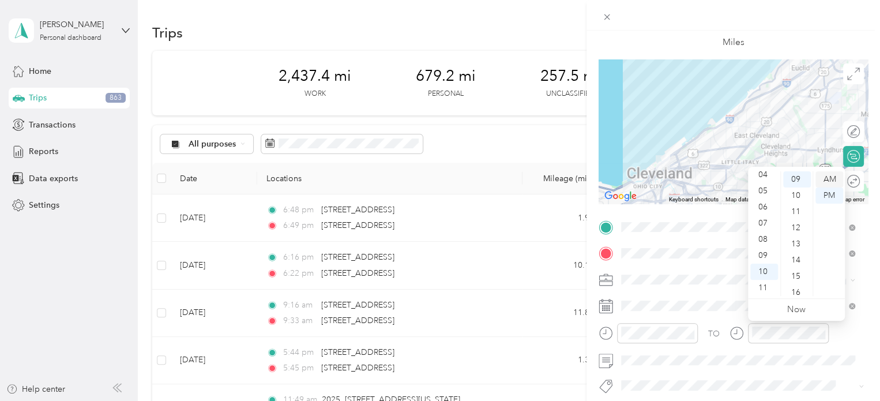
click at [839, 177] on div "AM" at bounding box center [830, 179] width 28 height 16
click at [867, 279] on form "New Trip Save This trip cannot be edited because it is either under review, app…" at bounding box center [734, 239] width 294 height 516
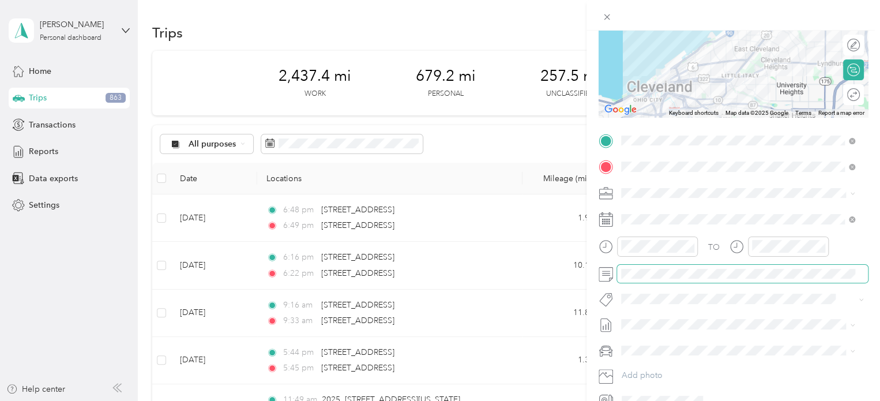
scroll to position [173, 0]
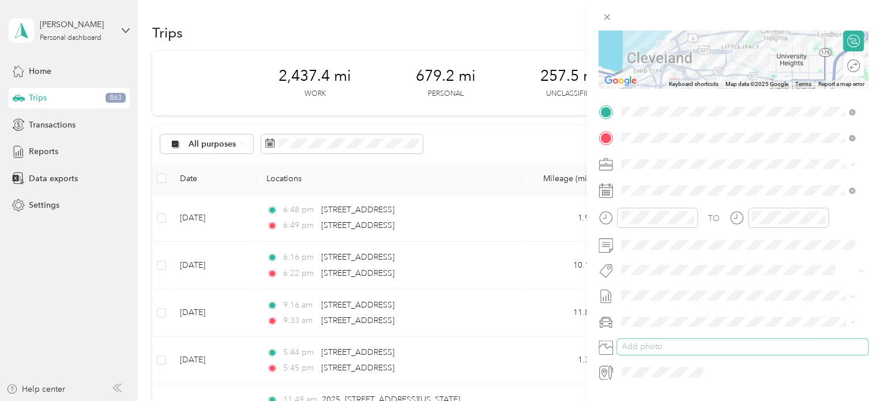
click at [775, 347] on button "Add photo" at bounding box center [742, 347] width 251 height 16
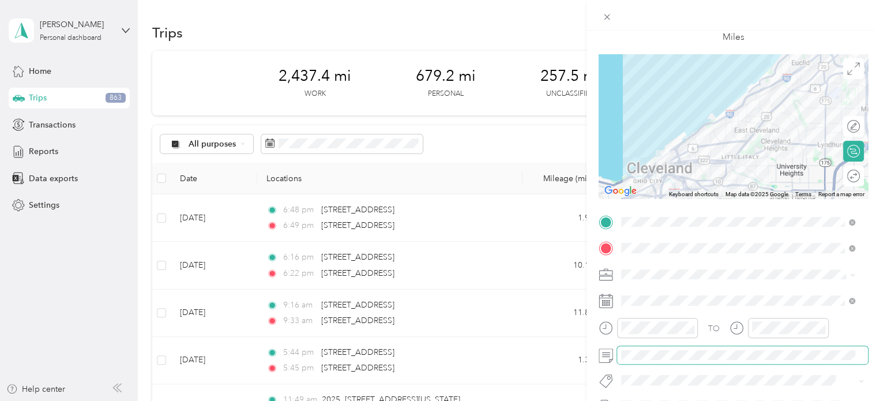
scroll to position [0, 0]
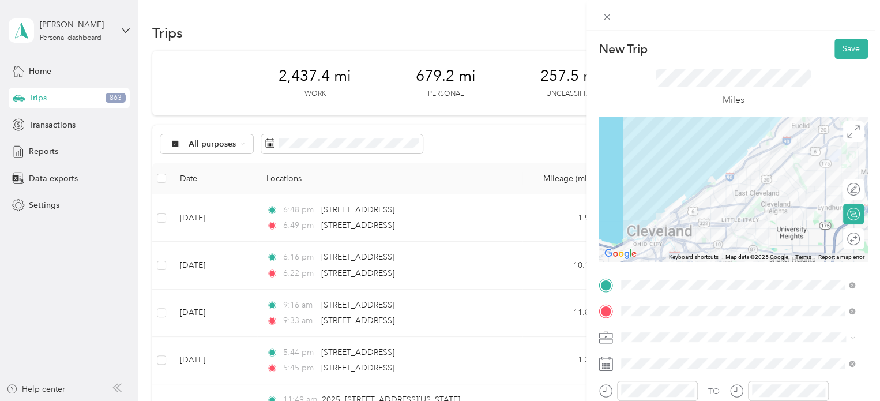
drag, startPoint x: 850, startPoint y: 47, endPoint x: 793, endPoint y: 21, distance: 63.0
click at [850, 47] on button "Save" at bounding box center [851, 49] width 33 height 20
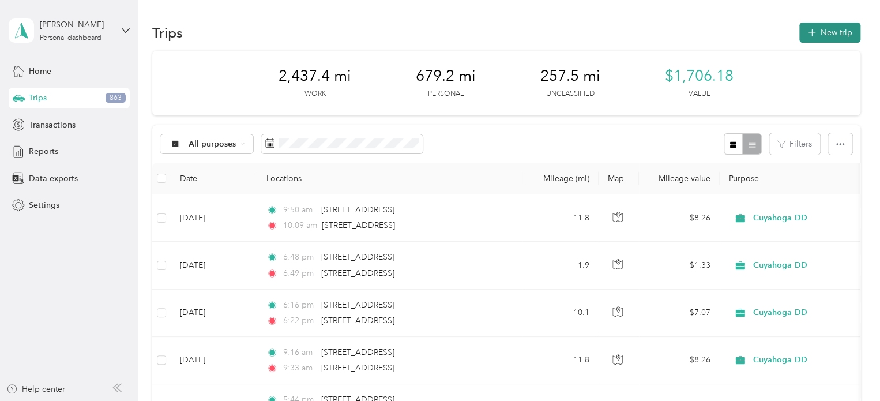
click at [815, 36] on button "New trip" at bounding box center [830, 33] width 61 height 20
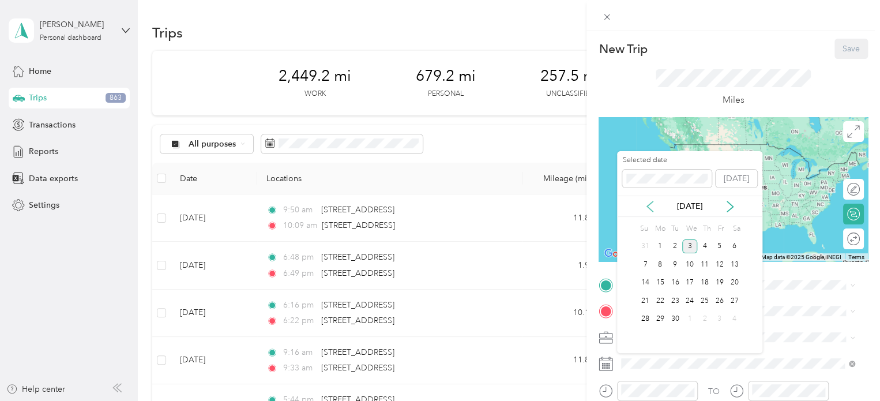
click at [655, 205] on icon at bounding box center [650, 207] width 12 height 12
click at [706, 301] on div "21" at bounding box center [705, 301] width 15 height 14
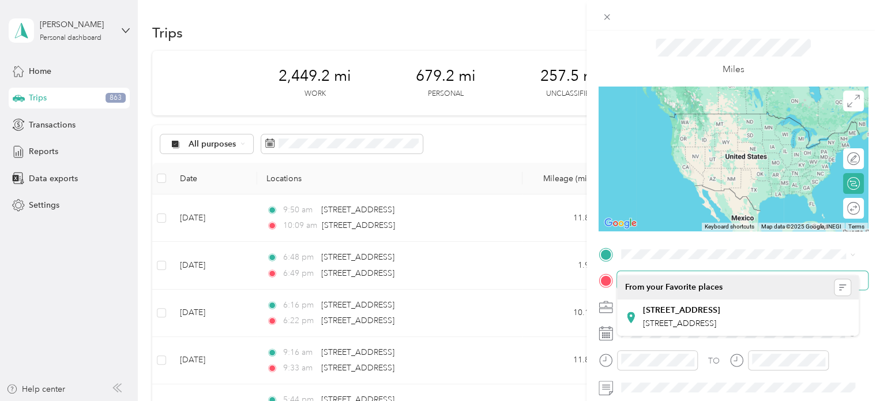
scroll to position [58, 0]
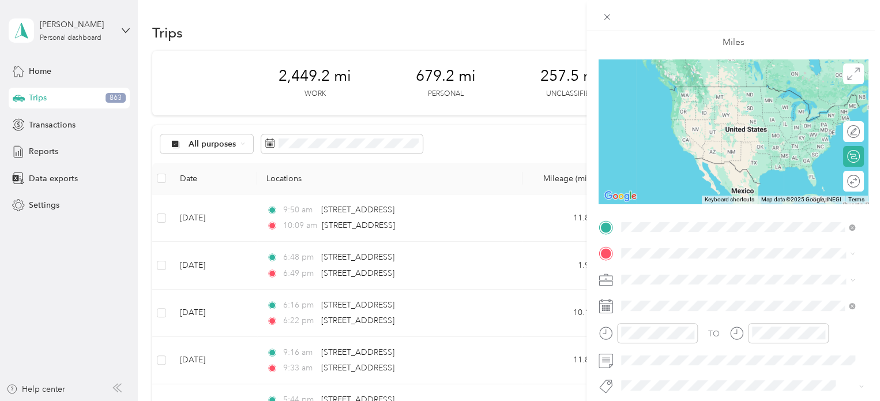
click at [665, 274] on span "[STREET_ADDRESS][US_STATE]" at bounding box center [700, 269] width 115 height 10
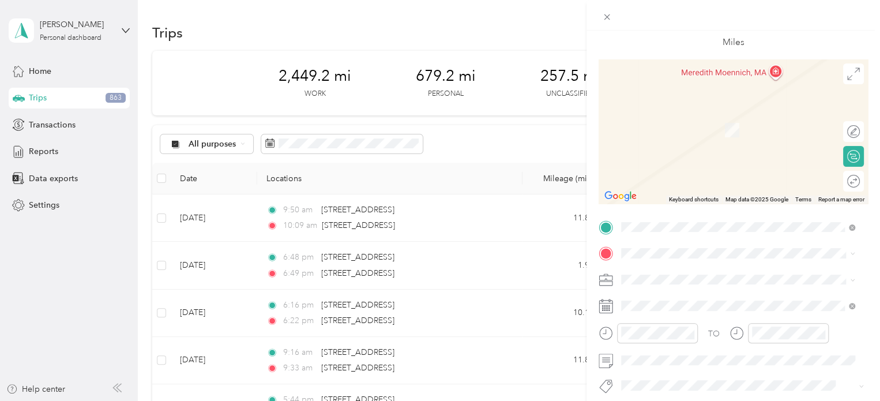
click at [687, 298] on span "[STREET_ADDRESS][US_STATE]" at bounding box center [700, 292] width 115 height 10
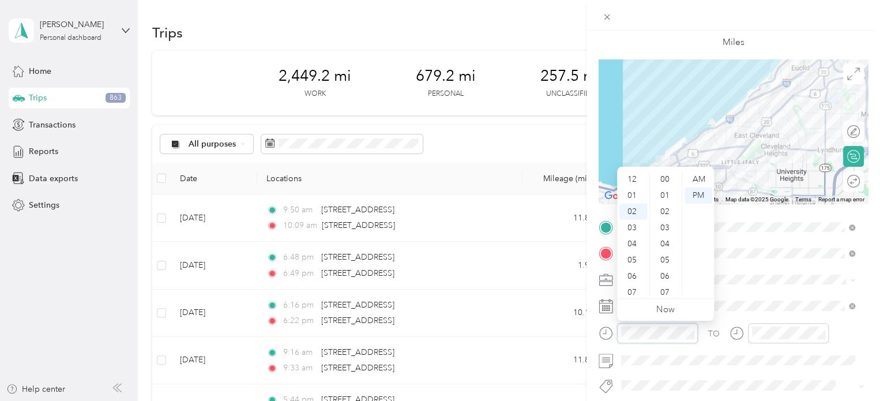
scroll to position [194, 0]
click at [632, 239] on div "06" at bounding box center [634, 244] width 28 height 16
click at [663, 287] on div "19" at bounding box center [667, 292] width 28 height 16
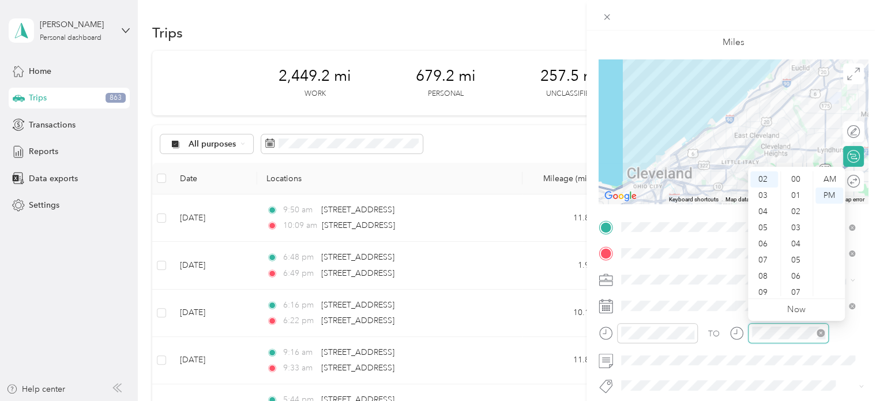
scroll to position [194, 0]
click at [765, 239] on div "06" at bounding box center [765, 244] width 28 height 16
click at [797, 286] on div "33" at bounding box center [798, 288] width 28 height 16
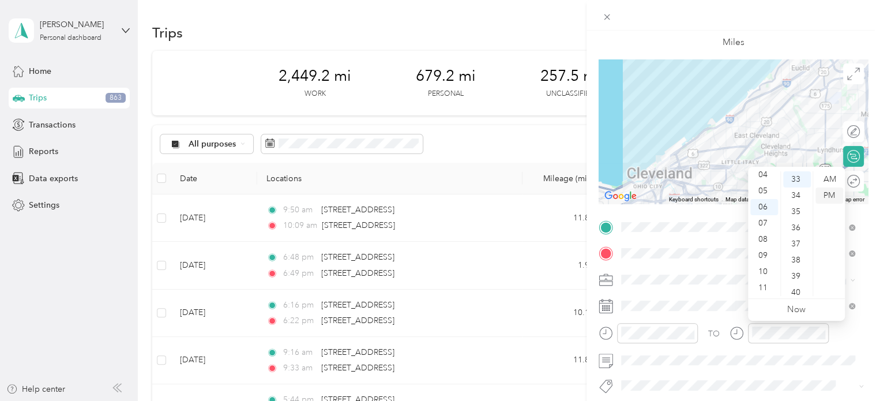
click at [833, 197] on div "PM" at bounding box center [830, 196] width 28 height 16
click at [848, 332] on div "TO" at bounding box center [733, 337] width 269 height 28
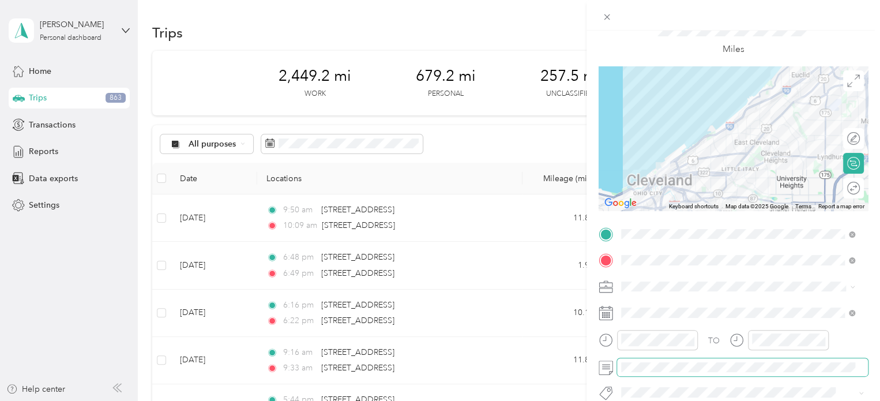
scroll to position [0, 0]
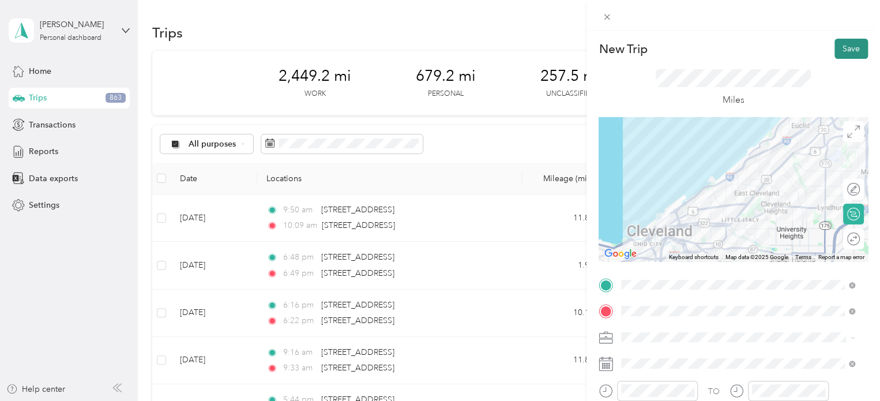
click at [839, 54] on button "Save" at bounding box center [851, 49] width 33 height 20
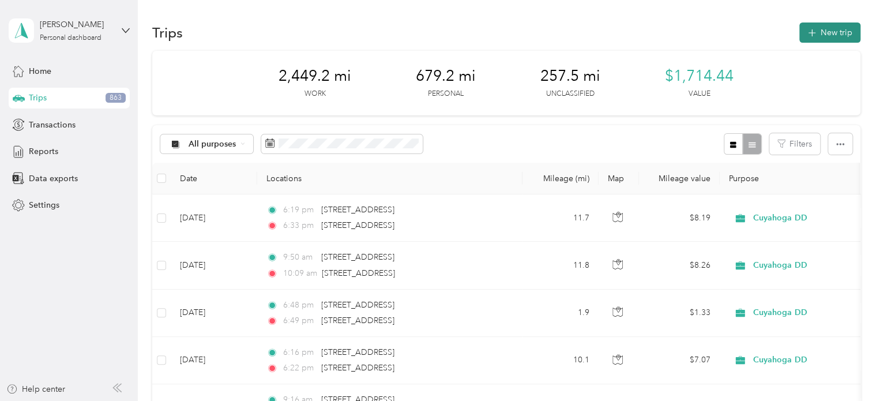
click at [811, 33] on icon "button" at bounding box center [811, 33] width 13 height 13
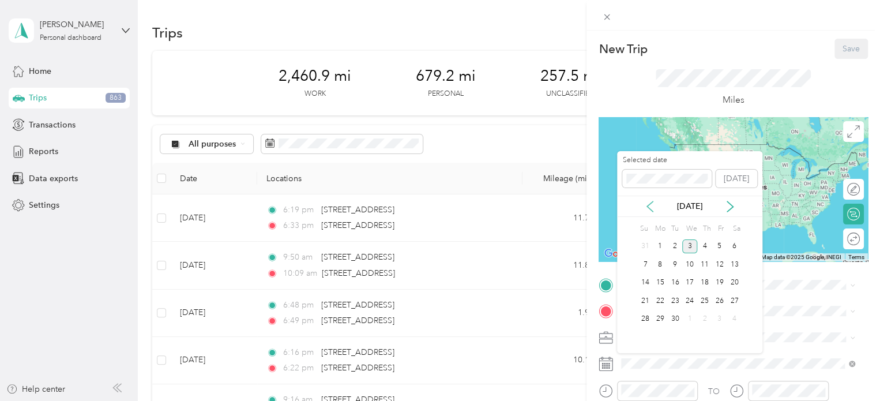
click at [648, 211] on icon at bounding box center [650, 207] width 12 height 12
click at [663, 320] on div "25" at bounding box center [660, 319] width 15 height 14
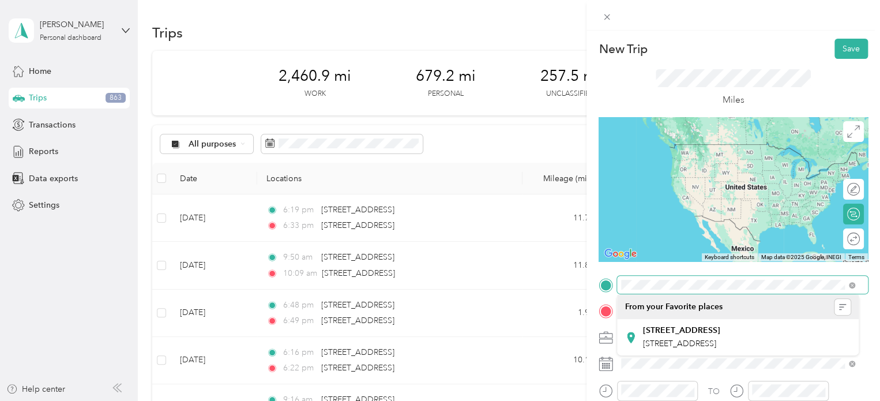
click at [657, 400] on div "New Trip Save This trip cannot be edited because it is either under review, app…" at bounding box center [437, 401] width 875 height 0
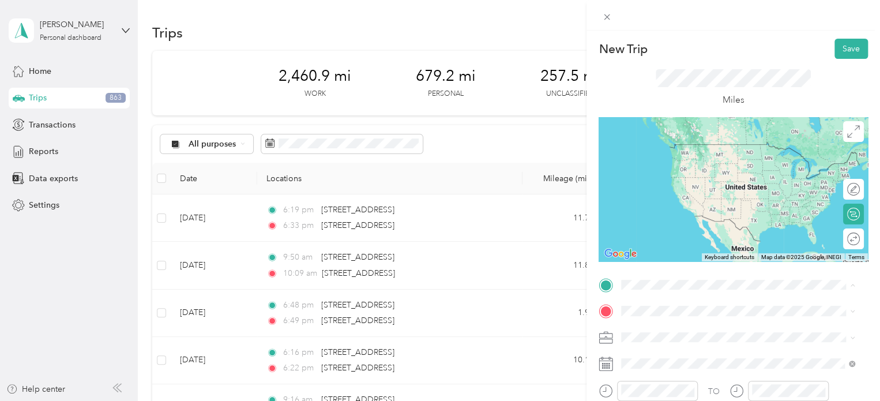
click at [686, 158] on span "[STREET_ADDRESS][US_STATE]" at bounding box center [700, 156] width 115 height 10
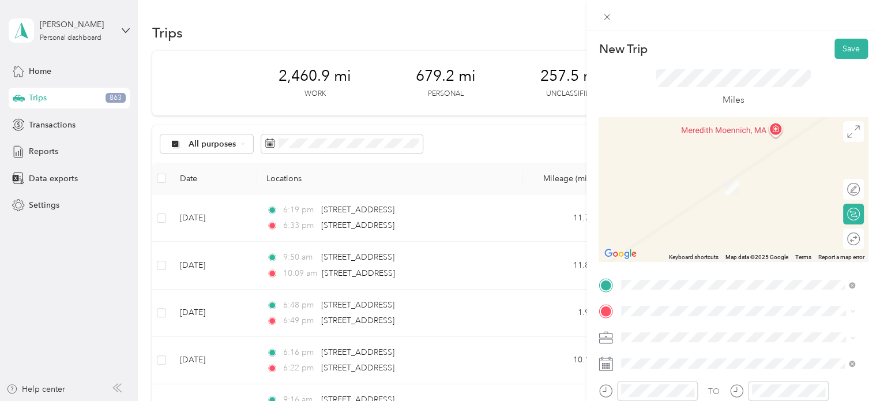
click at [687, 250] on span "[PERSON_NAME][GEOGRAPHIC_DATA][US_STATE]" at bounding box center [737, 245] width 189 height 10
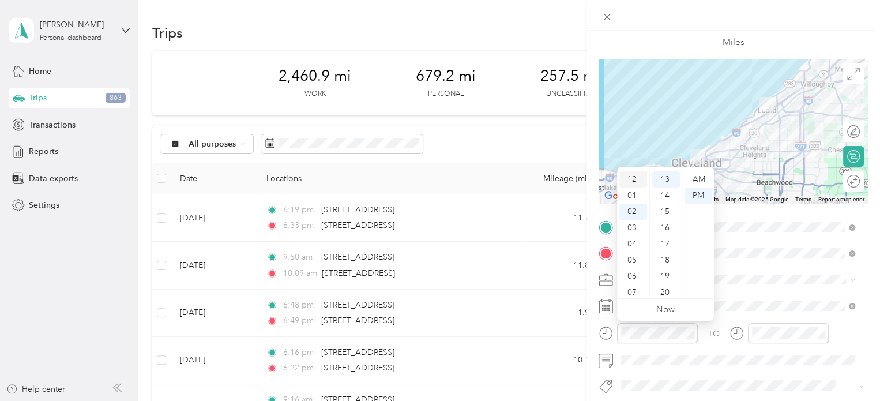
click at [635, 175] on div "12" at bounding box center [634, 179] width 28 height 16
click at [670, 246] on div "36" at bounding box center [667, 247] width 28 height 16
click at [704, 197] on div "PM" at bounding box center [699, 196] width 28 height 16
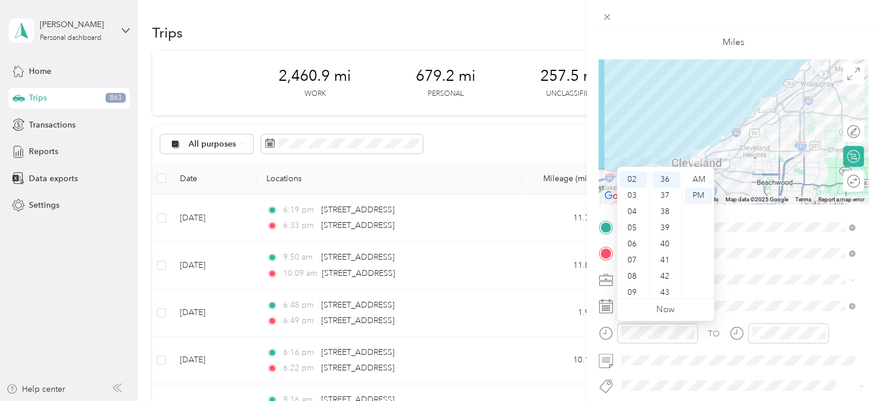
scroll to position [0, 0]
click at [628, 176] on div "12" at bounding box center [634, 179] width 28 height 16
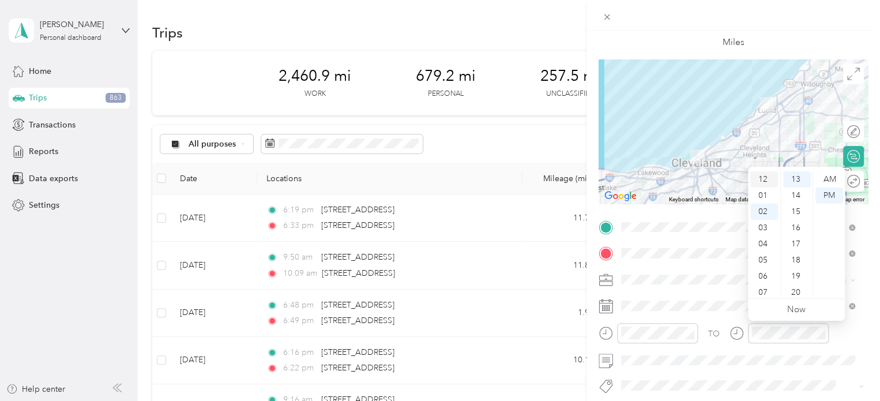
click at [760, 178] on div "12" at bounding box center [765, 179] width 28 height 16
click at [794, 264] on div "52" at bounding box center [798, 263] width 28 height 16
click at [833, 192] on div "PM" at bounding box center [830, 196] width 28 height 16
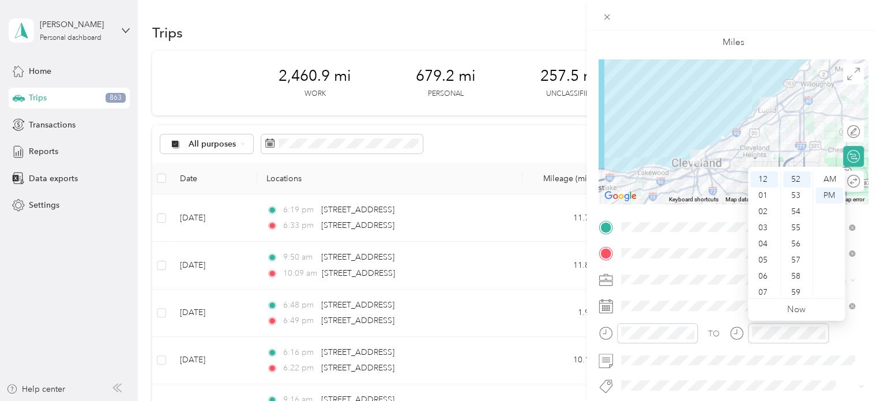
click at [839, 335] on div "TO" at bounding box center [733, 337] width 269 height 28
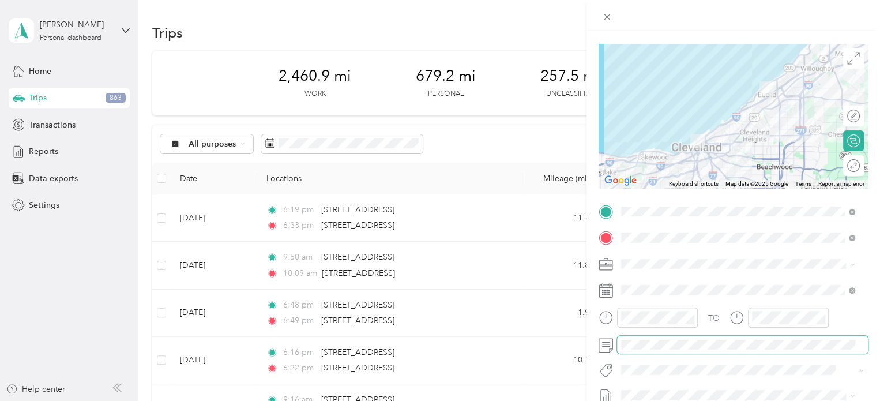
scroll to position [0, 0]
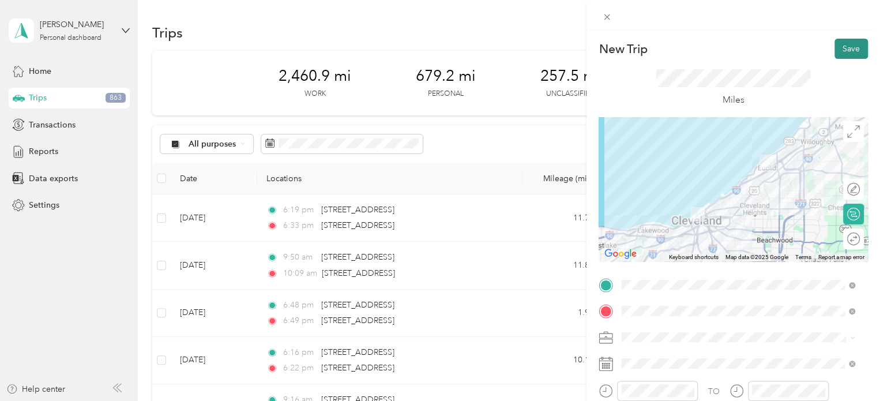
click at [842, 44] on button "Save" at bounding box center [851, 49] width 33 height 20
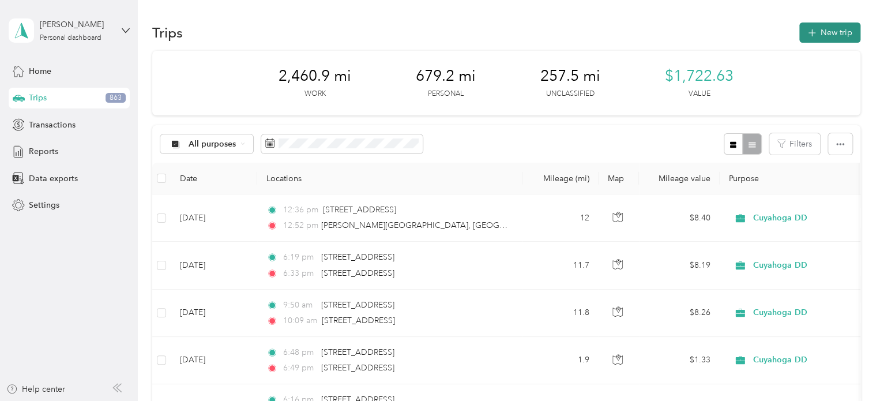
click at [815, 24] on button "New trip" at bounding box center [830, 33] width 61 height 20
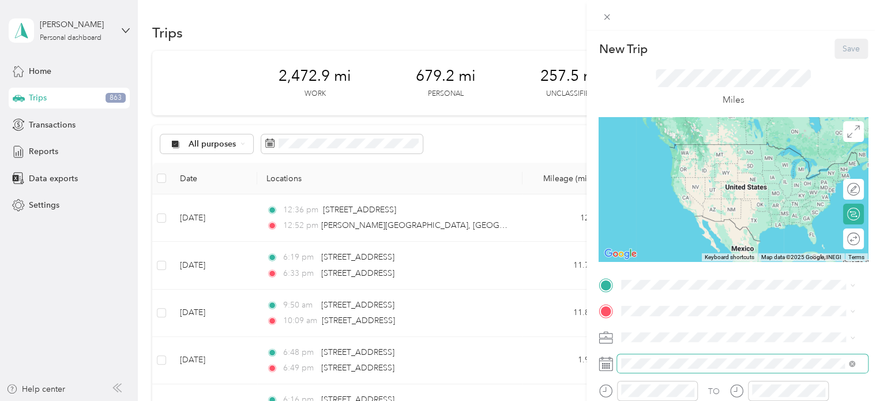
click at [648, 369] on span at bounding box center [742, 363] width 251 height 18
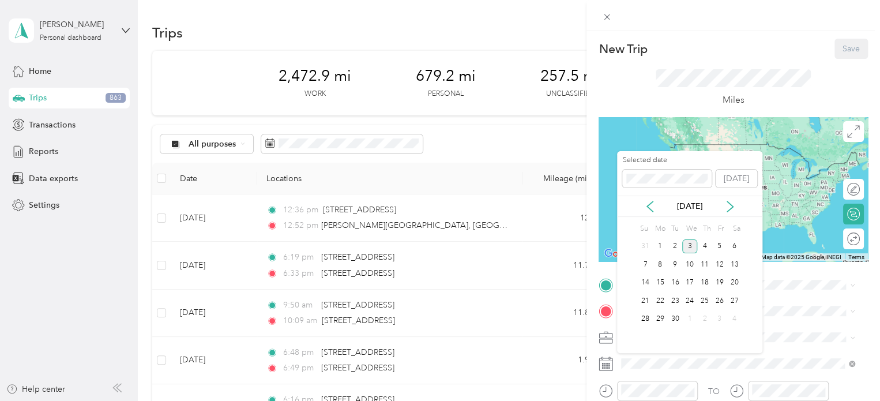
click at [653, 212] on div "[DATE]" at bounding box center [689, 206] width 145 height 21
click at [732, 204] on icon at bounding box center [731, 207] width 12 height 12
click at [647, 206] on icon at bounding box center [650, 206] width 6 height 10
click at [666, 315] on div "25" at bounding box center [660, 319] width 15 height 14
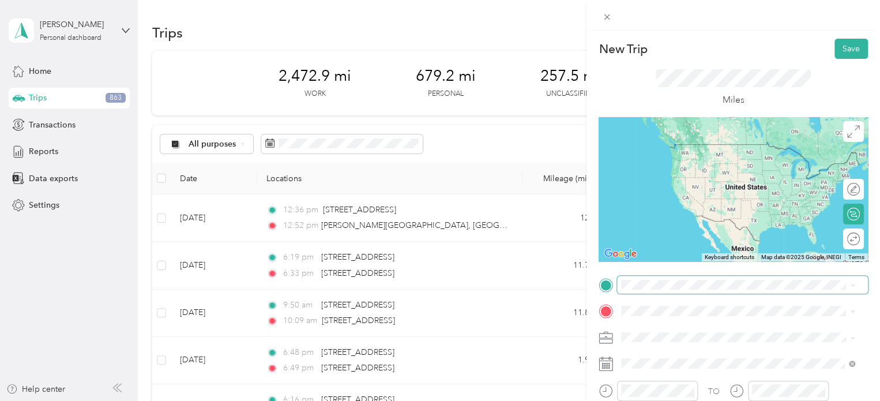
click at [684, 278] on span at bounding box center [742, 285] width 251 height 18
click at [667, 193] on span "[STREET_ADDRESS][PERSON_NAME][US_STATE]" at bounding box center [732, 188] width 179 height 10
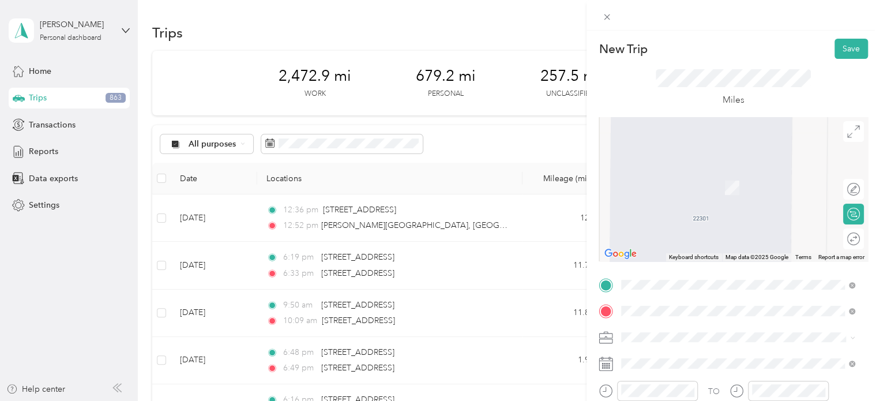
click at [680, 220] on span "[STREET_ADDRESS][US_STATE]" at bounding box center [700, 215] width 115 height 10
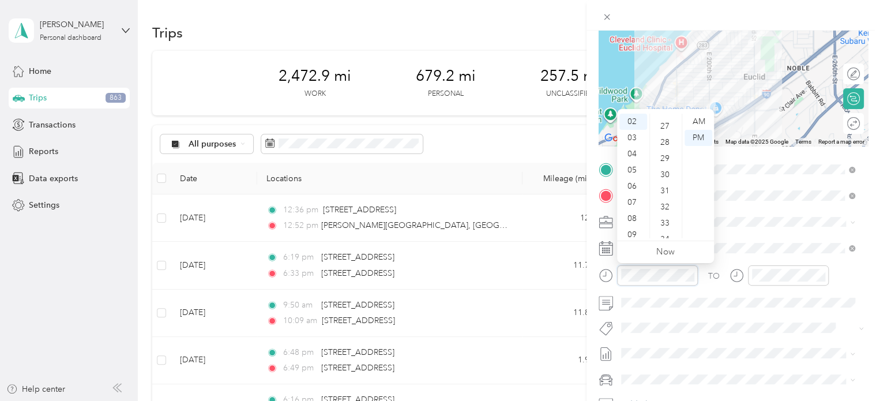
scroll to position [489, 0]
click at [668, 205] on div "39" at bounding box center [667, 205] width 28 height 16
click at [700, 134] on div "PM" at bounding box center [699, 138] width 28 height 16
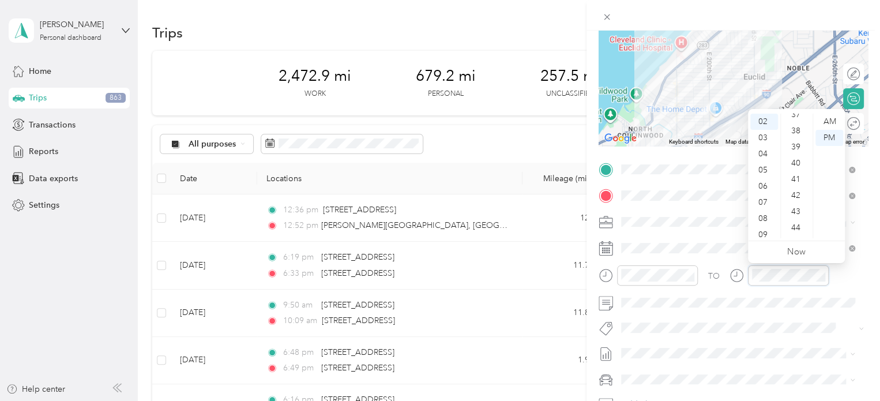
scroll to position [845, 0]
click at [796, 232] on div "59" at bounding box center [798, 230] width 28 height 16
drag, startPoint x: 826, startPoint y: 137, endPoint x: 838, endPoint y: 194, distance: 57.8
click at [826, 137] on div "PM" at bounding box center [830, 138] width 28 height 16
click at [797, 228] on div "59" at bounding box center [798, 230] width 28 height 16
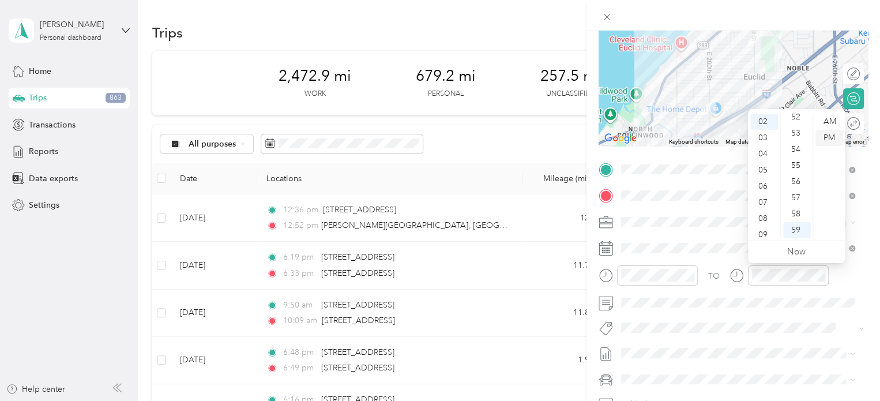
click at [833, 138] on div "PM" at bounding box center [830, 138] width 28 height 16
click at [865, 253] on form "New Trip Save This trip cannot be edited because it is either under review, app…" at bounding box center [734, 181] width 294 height 516
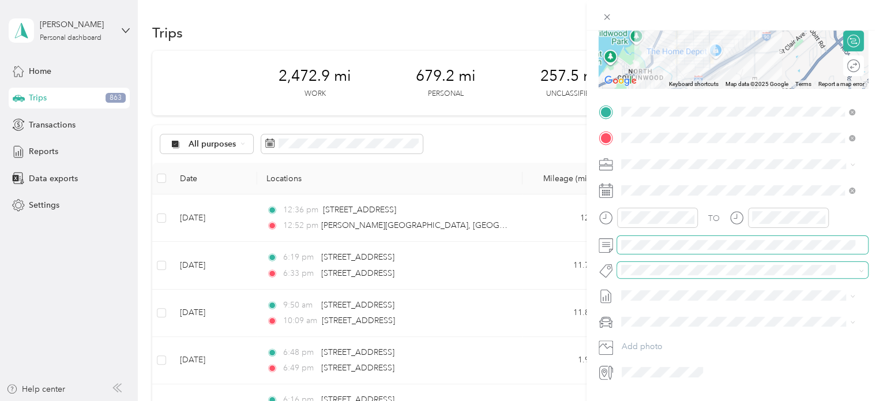
scroll to position [0, 0]
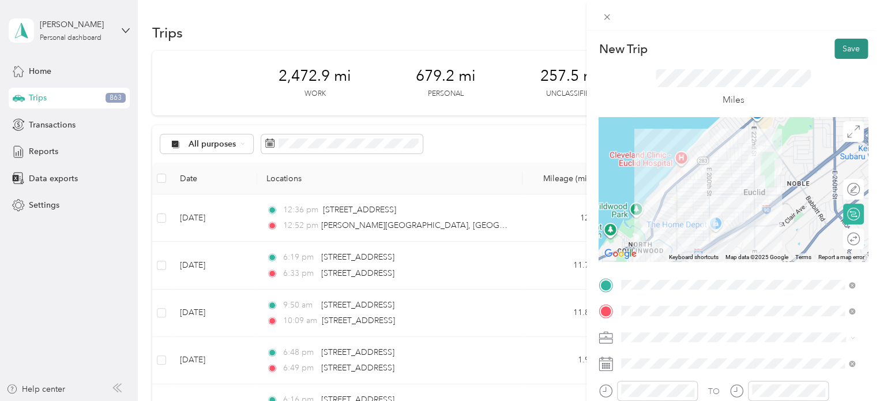
click at [841, 47] on button "Save" at bounding box center [851, 49] width 33 height 20
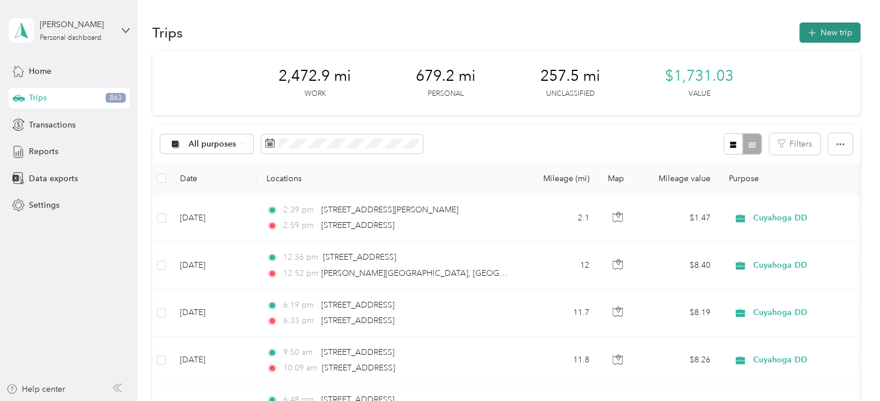
click at [823, 32] on button "New trip" at bounding box center [830, 33] width 61 height 20
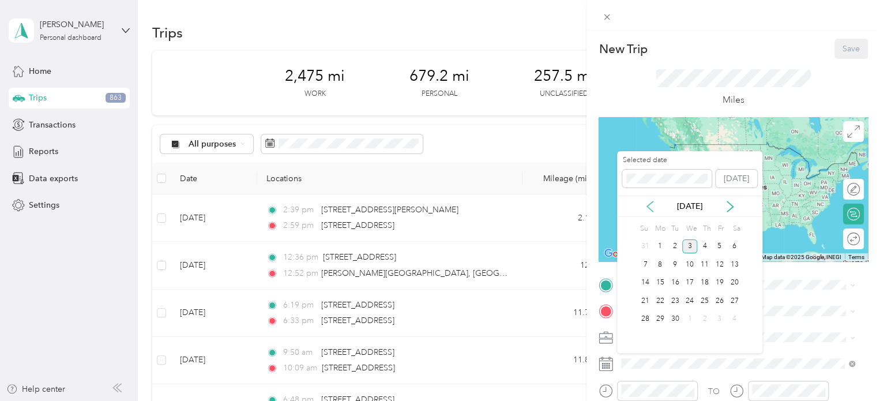
click at [653, 207] on icon at bounding box center [650, 207] width 12 height 12
click at [661, 318] on div "25" at bounding box center [660, 319] width 15 height 14
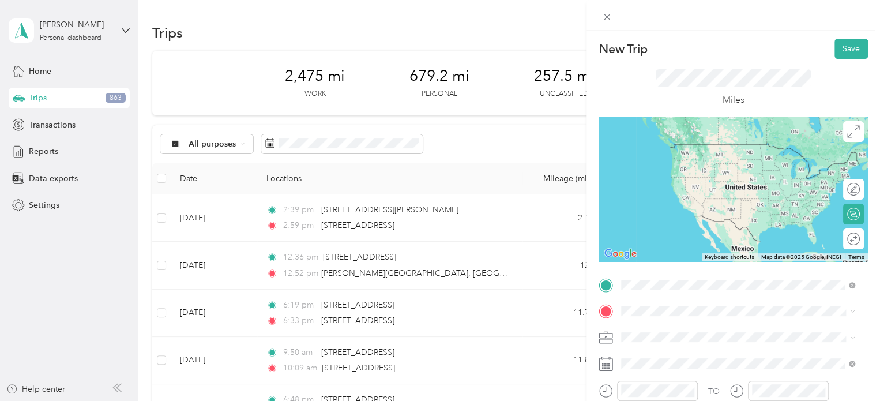
click at [710, 188] on span "[STREET_ADDRESS][US_STATE]" at bounding box center [700, 188] width 115 height 10
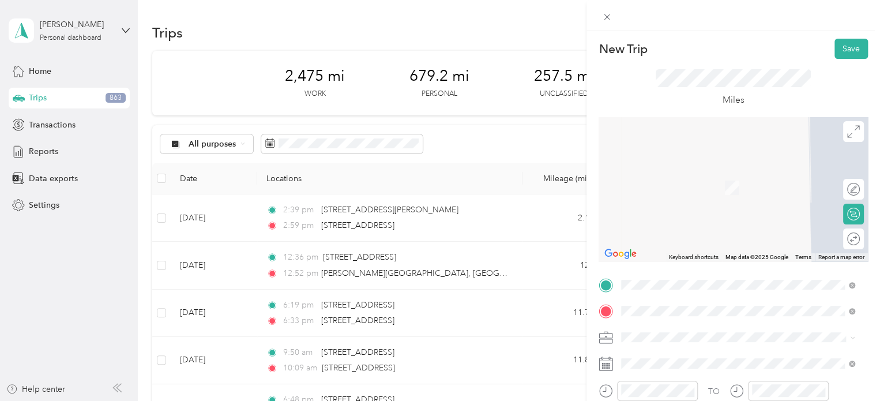
click at [868, 308] on form "New Trip Save This trip cannot be edited because it is either under review, app…" at bounding box center [734, 297] width 294 height 516
click at [870, 313] on form "New Trip Save This trip cannot be edited because it is either under review, app…" at bounding box center [734, 297] width 294 height 516
click at [714, 252] on span "[STREET_ADDRESS][US_STATE]" at bounding box center [700, 246] width 115 height 10
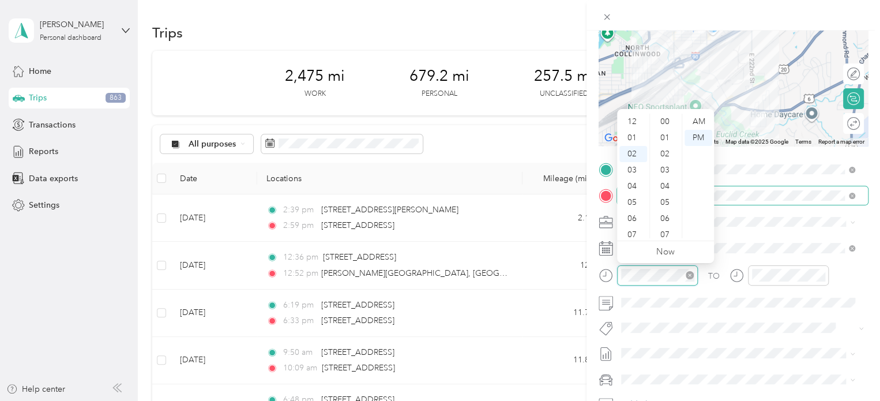
scroll to position [32, 0]
click at [637, 137] on div "03" at bounding box center [634, 138] width 28 height 16
click at [662, 184] on div "10" at bounding box center [667, 182] width 28 height 16
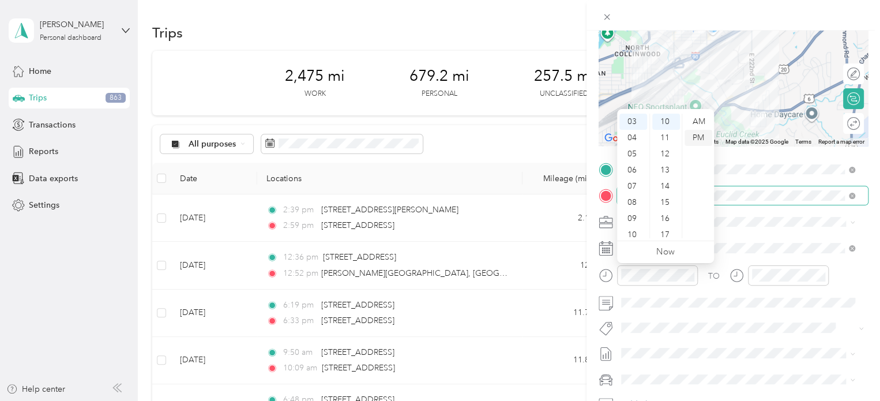
click at [695, 133] on div "PM" at bounding box center [699, 138] width 28 height 16
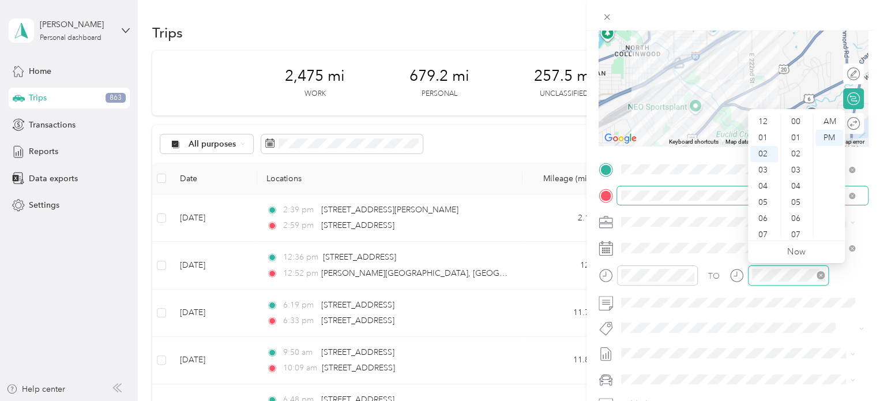
scroll to position [32, 0]
click at [769, 143] on div "03" at bounding box center [765, 138] width 28 height 16
click at [795, 205] on div "15" at bounding box center [798, 205] width 28 height 16
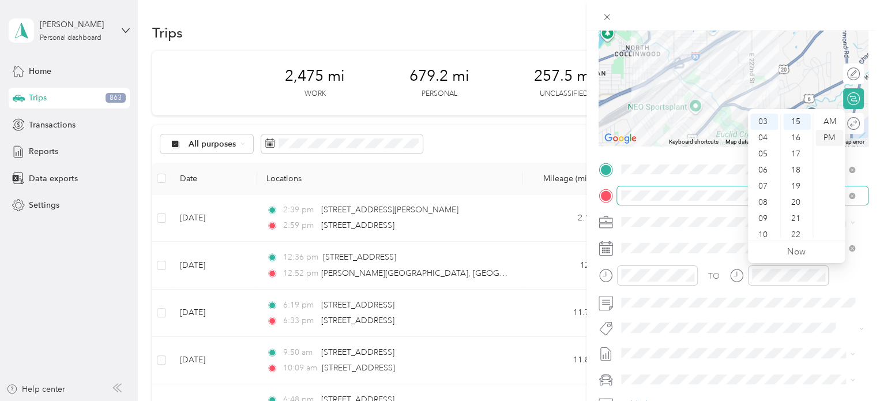
click at [828, 138] on div "PM" at bounding box center [830, 138] width 28 height 16
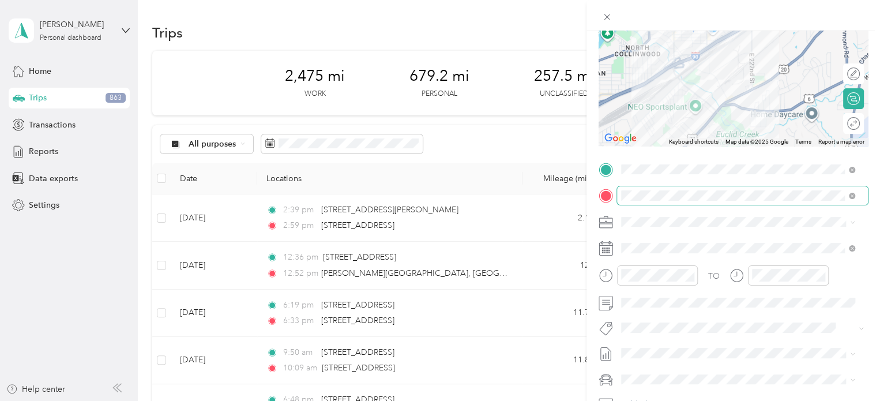
click at [845, 271] on div "TO" at bounding box center [733, 279] width 269 height 28
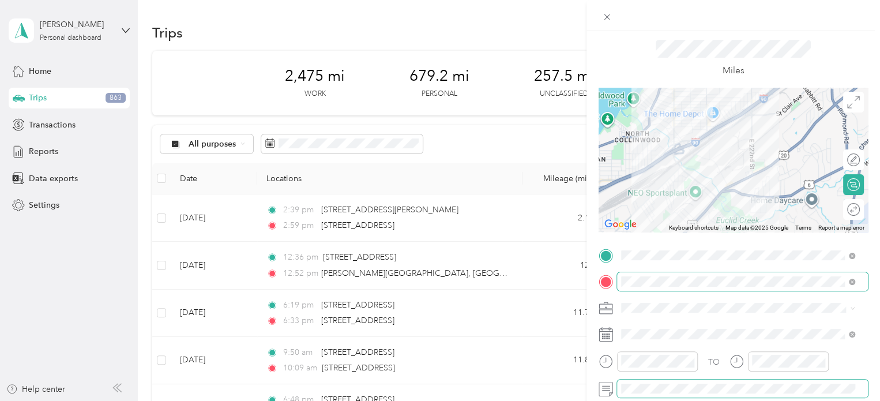
scroll to position [0, 0]
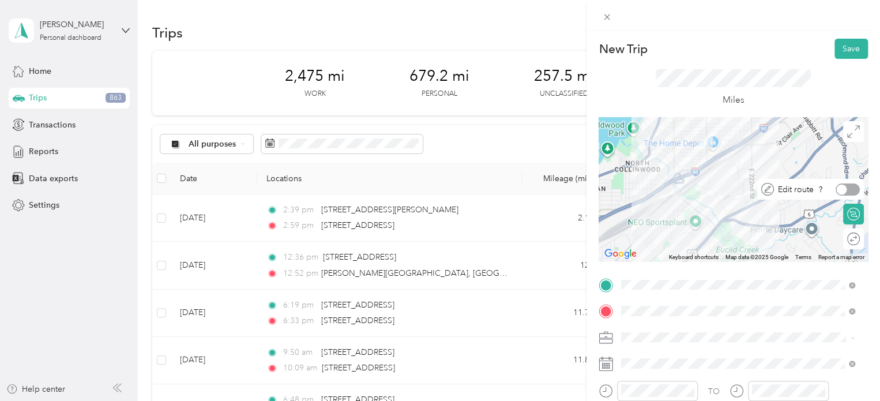
click at [846, 186] on div at bounding box center [848, 189] width 24 height 12
drag, startPoint x: 706, startPoint y: 174, endPoint x: 680, endPoint y: 188, distance: 29.4
drag, startPoint x: 678, startPoint y: 187, endPoint x: 693, endPoint y: 179, distance: 16.5
click at [750, 170] on div at bounding box center [733, 189] width 269 height 144
drag, startPoint x: 706, startPoint y: 190, endPoint x: 741, endPoint y: 163, distance: 44.1
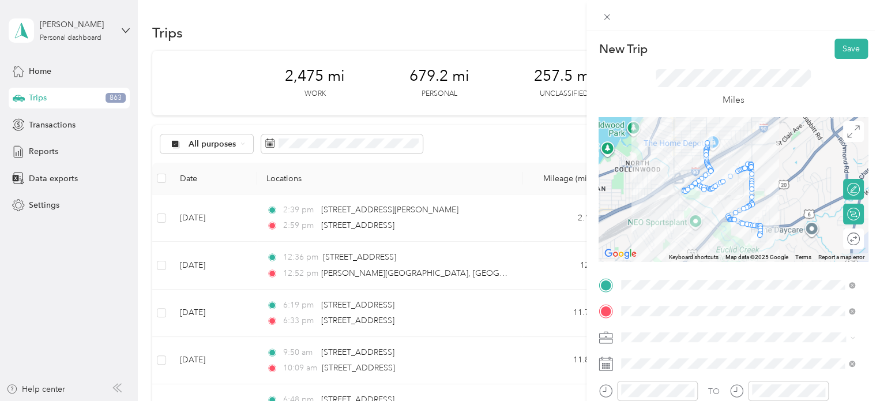
drag, startPoint x: 750, startPoint y: 169, endPoint x: 700, endPoint y: 190, distance: 54.0
click at [848, 245] on div "Round trip" at bounding box center [810, 238] width 110 height 21
click at [842, 237] on div at bounding box center [848, 239] width 24 height 12
click at [849, 237] on div at bounding box center [854, 239] width 10 height 10
click at [849, 186] on div at bounding box center [854, 189] width 10 height 10
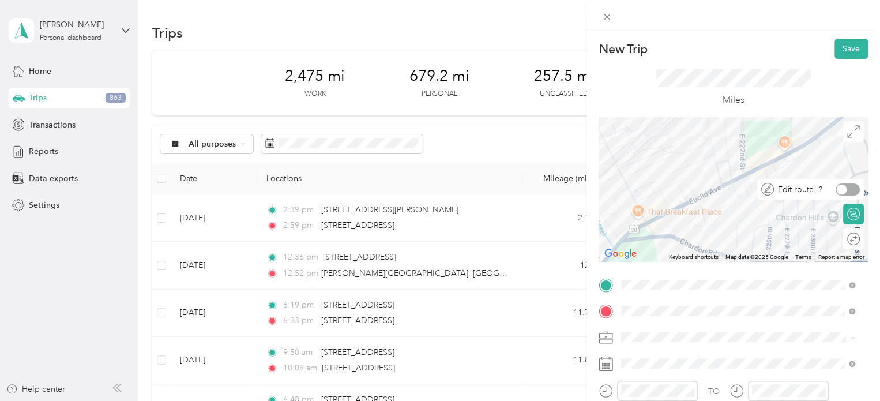
click at [840, 188] on div at bounding box center [848, 189] width 24 height 12
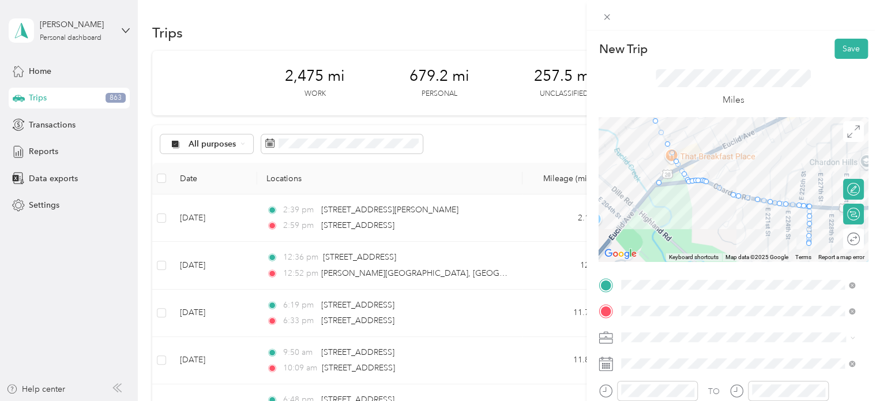
drag, startPoint x: 642, startPoint y: 222, endPoint x: 652, endPoint y: 181, distance: 41.7
click at [656, 182] on div at bounding box center [658, 180] width 5 height 5
drag, startPoint x: 655, startPoint y: 182, endPoint x: 681, endPoint y: 167, distance: 29.7
click at [847, 188] on div at bounding box center [852, 189] width 16 height 12
click at [844, 190] on div at bounding box center [848, 189] width 24 height 12
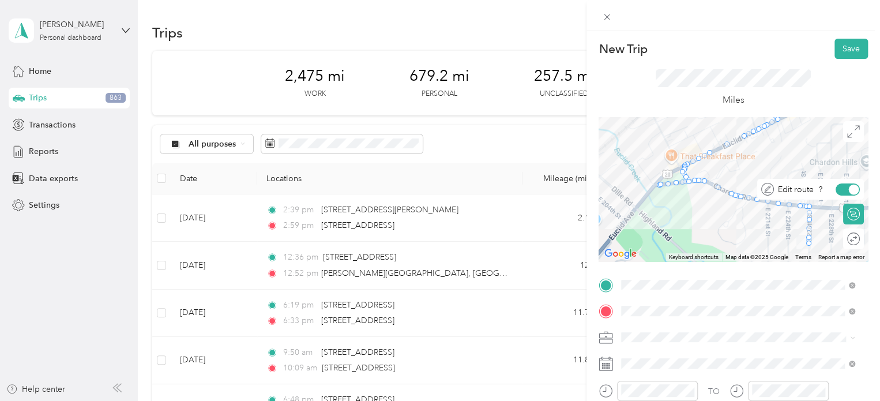
click at [849, 190] on div at bounding box center [854, 189] width 10 height 10
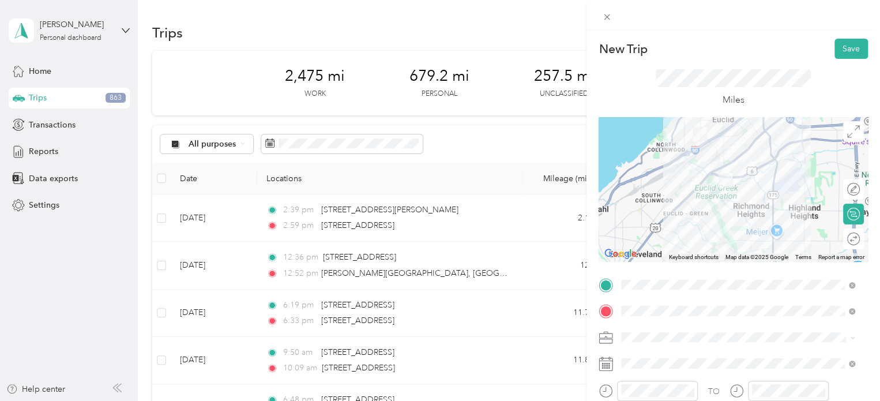
drag, startPoint x: 740, startPoint y: 130, endPoint x: 717, endPoint y: 146, distance: 27.4
click at [717, 146] on div at bounding box center [733, 189] width 269 height 144
click at [841, 186] on div at bounding box center [848, 189] width 24 height 12
drag, startPoint x: 718, startPoint y: 146, endPoint x: 695, endPoint y: 159, distance: 26.6
click at [698, 160] on div at bounding box center [700, 160] width 5 height 5
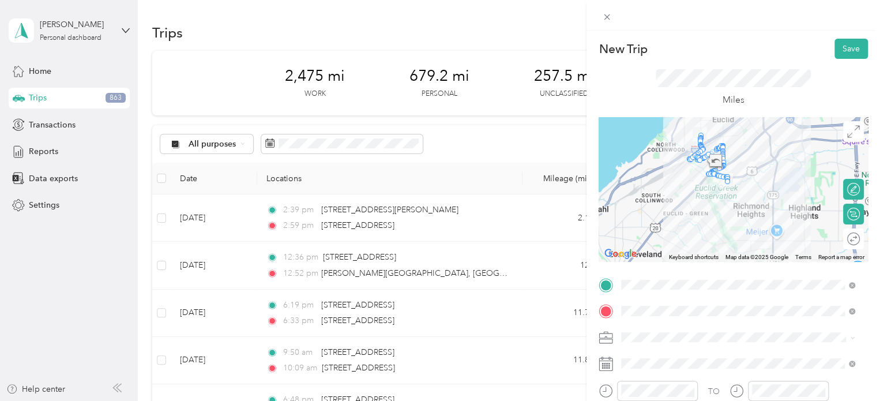
click at [721, 149] on div at bounding box center [723, 150] width 5 height 5
click at [860, 195] on div "Edit route" at bounding box center [860, 189] width 0 height 12
drag, startPoint x: 837, startPoint y: 186, endPoint x: 820, endPoint y: 193, distance: 18.6
click at [836, 186] on div at bounding box center [848, 189] width 24 height 12
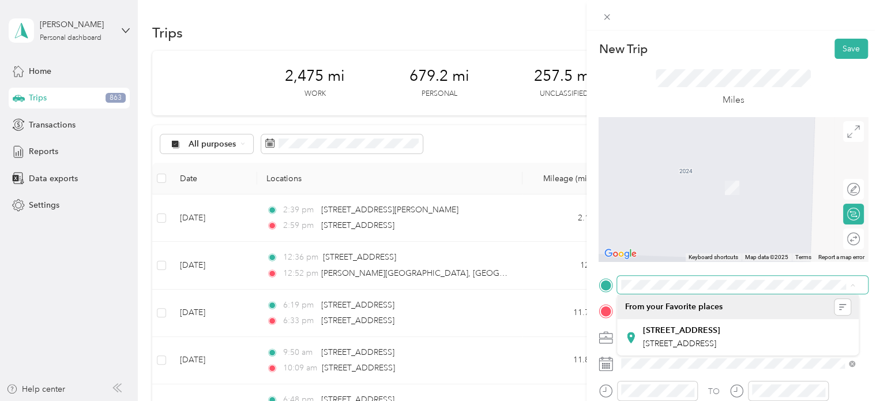
click at [731, 279] on span at bounding box center [742, 285] width 251 height 18
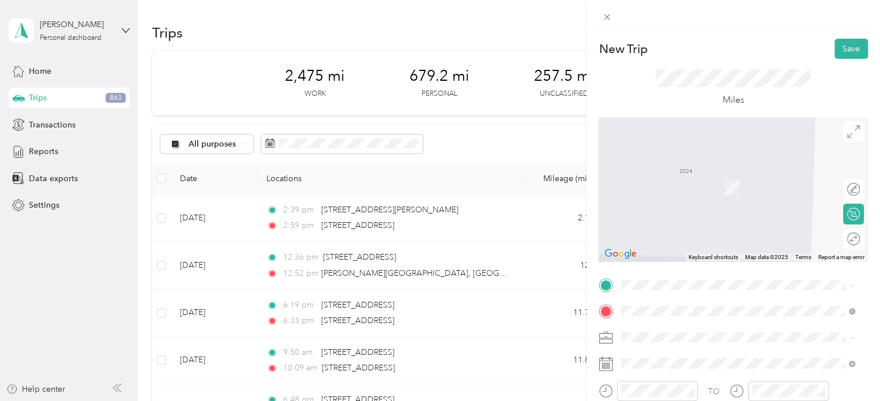
click at [703, 181] on div "[STREET_ADDRESS][US_STATE]" at bounding box center [738, 189] width 226 height 16
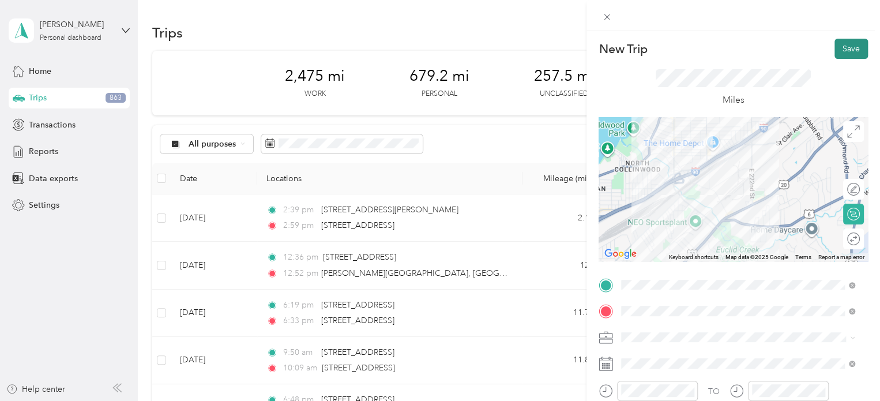
click at [839, 47] on button "Save" at bounding box center [851, 49] width 33 height 20
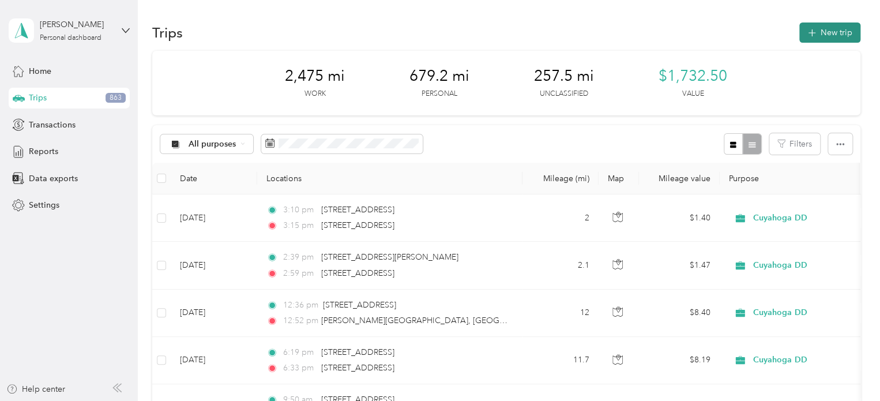
click at [817, 35] on button "New trip" at bounding box center [830, 33] width 61 height 20
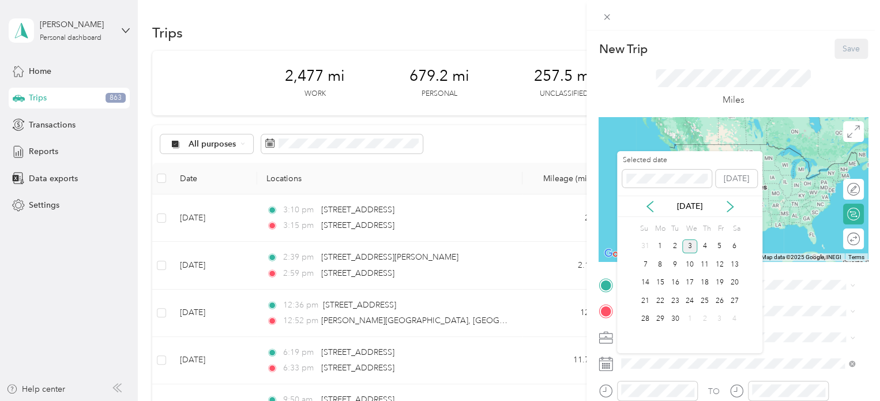
click at [651, 200] on div "[DATE]" at bounding box center [689, 206] width 145 height 21
click at [653, 204] on icon at bounding box center [650, 207] width 12 height 12
click at [678, 316] on div "26" at bounding box center [675, 319] width 15 height 14
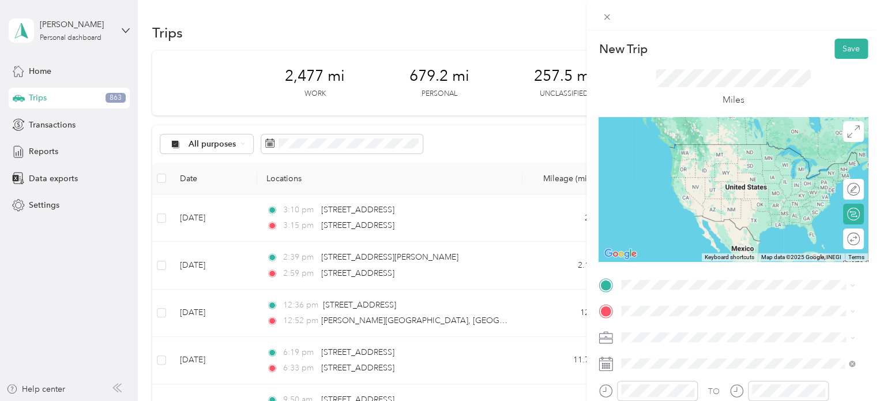
click at [670, 332] on div "[STREET_ADDRESS][US_STATE]" at bounding box center [738, 324] width 226 height 16
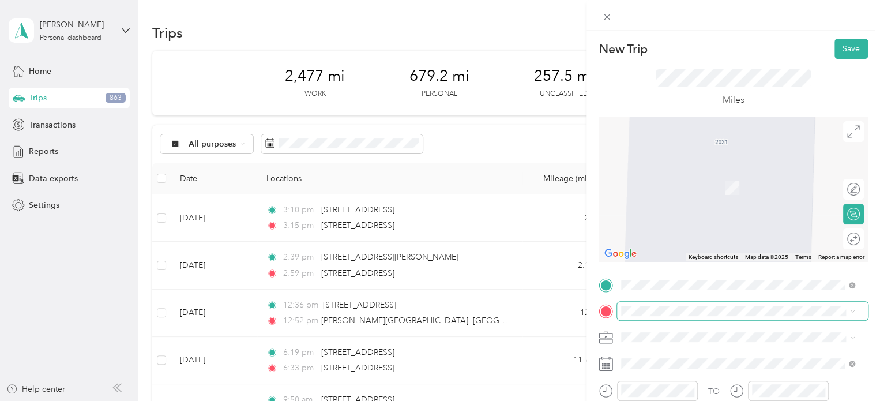
click at [653, 305] on span at bounding box center [742, 311] width 251 height 18
click at [689, 179] on span "[STREET_ADDRESS][US_STATE]" at bounding box center [700, 182] width 115 height 10
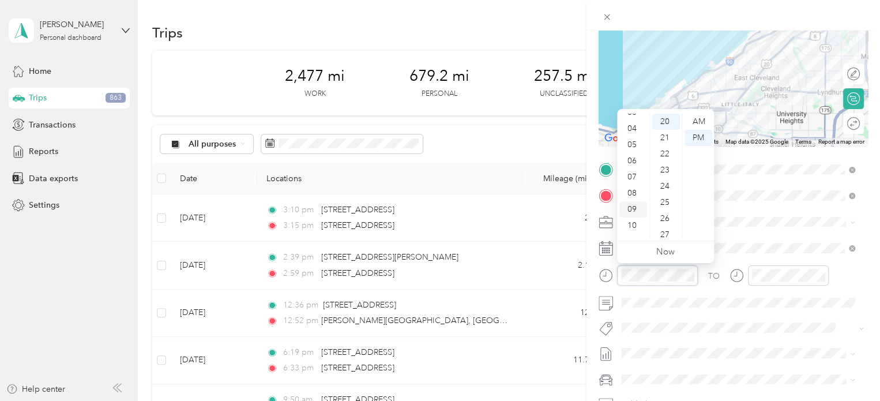
scroll to position [69, 0]
click at [632, 231] on div "11" at bounding box center [634, 230] width 28 height 16
click at [668, 175] on div "38" at bounding box center [667, 182] width 28 height 16
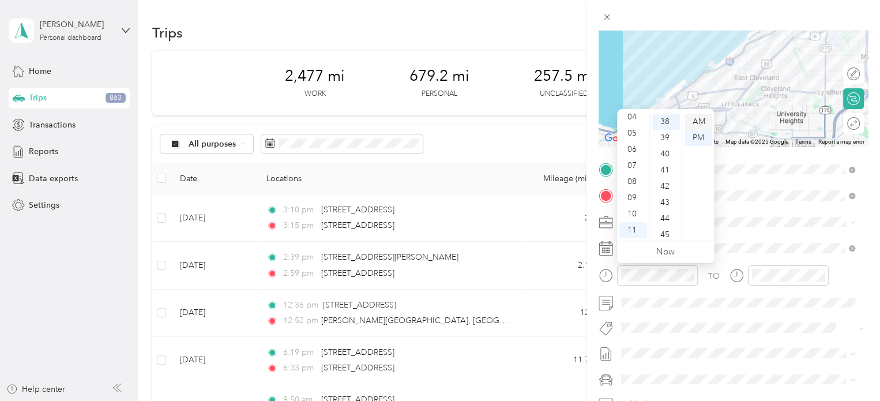
click at [695, 118] on div "AM" at bounding box center [699, 122] width 28 height 16
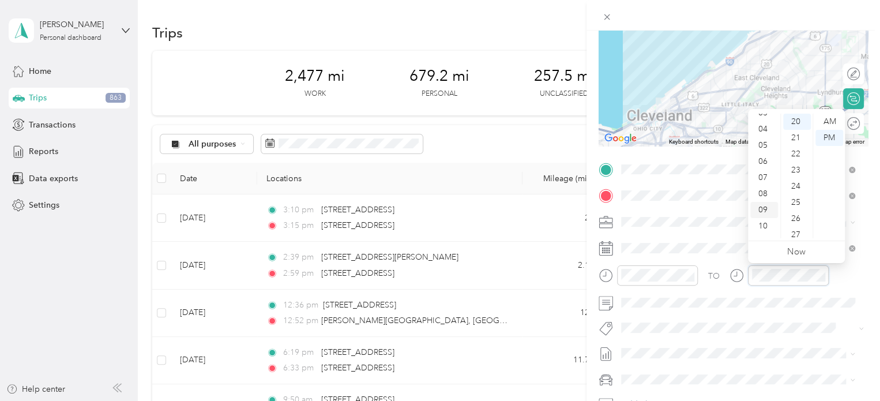
scroll to position [69, 0]
click at [766, 228] on div "11" at bounding box center [765, 230] width 28 height 16
click at [800, 193] on div "53" at bounding box center [798, 193] width 28 height 16
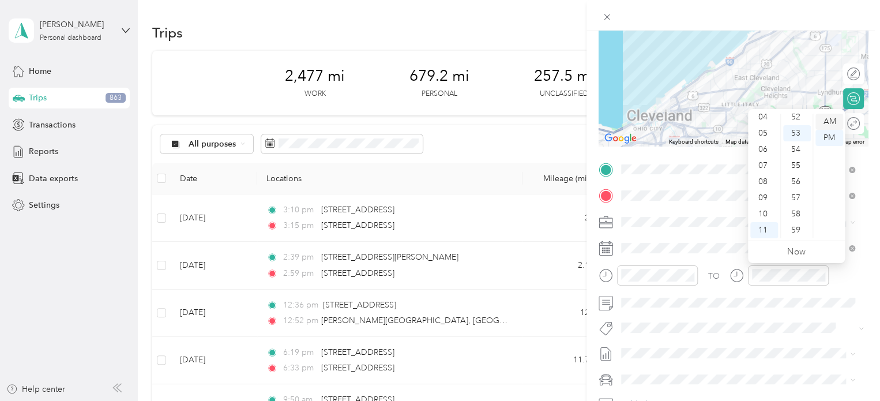
click at [829, 121] on div "AM" at bounding box center [830, 122] width 28 height 16
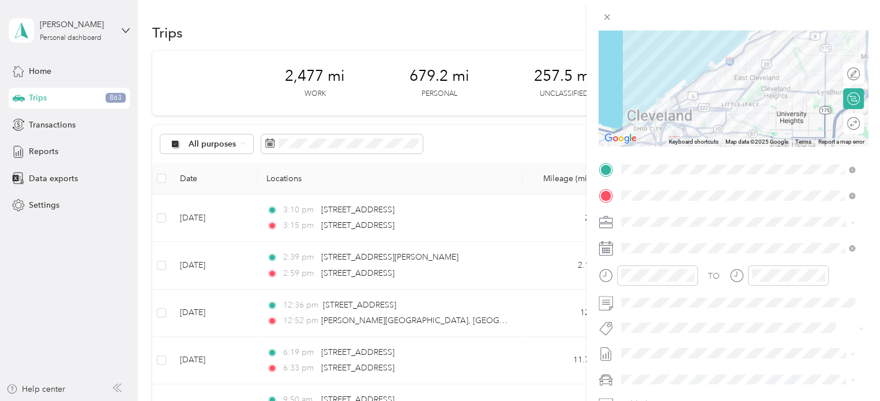
click at [852, 270] on div "TO" at bounding box center [733, 279] width 269 height 28
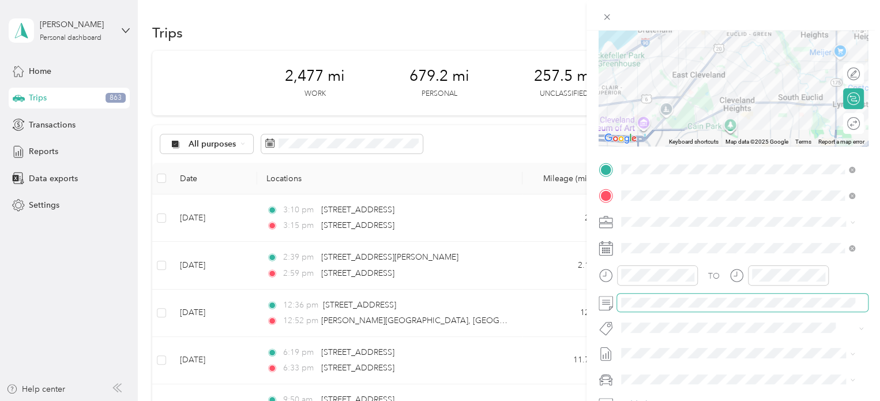
scroll to position [0, 0]
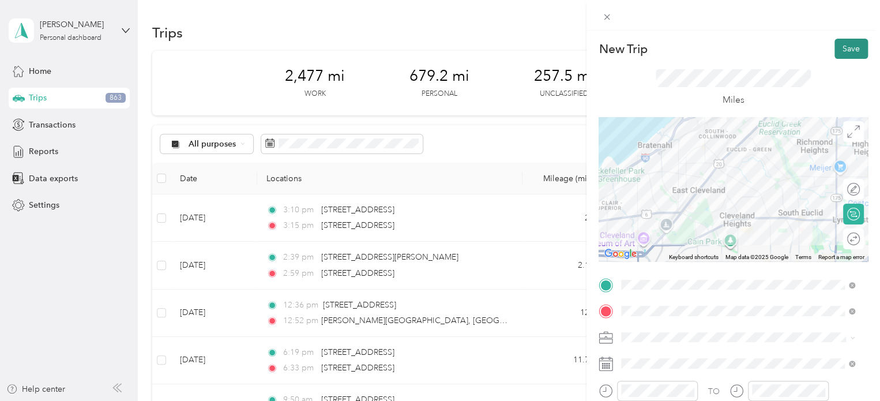
click at [836, 43] on button "Save" at bounding box center [851, 49] width 33 height 20
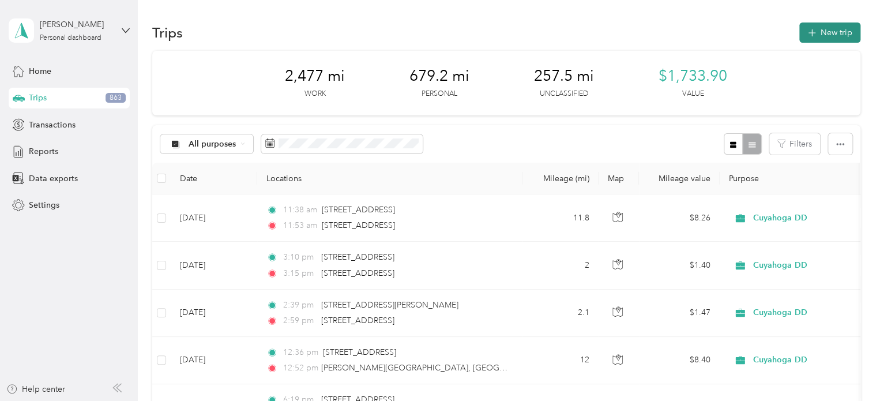
click at [822, 31] on button "New trip" at bounding box center [830, 33] width 61 height 20
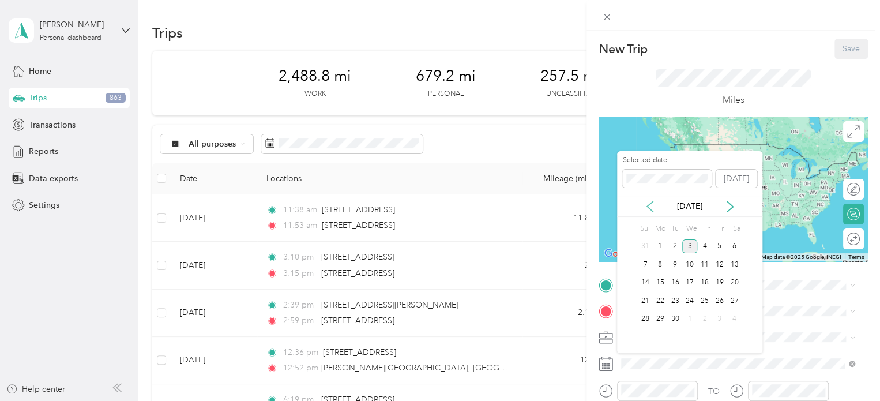
click at [648, 207] on icon at bounding box center [650, 207] width 12 height 12
click at [676, 317] on div "26" at bounding box center [675, 319] width 15 height 14
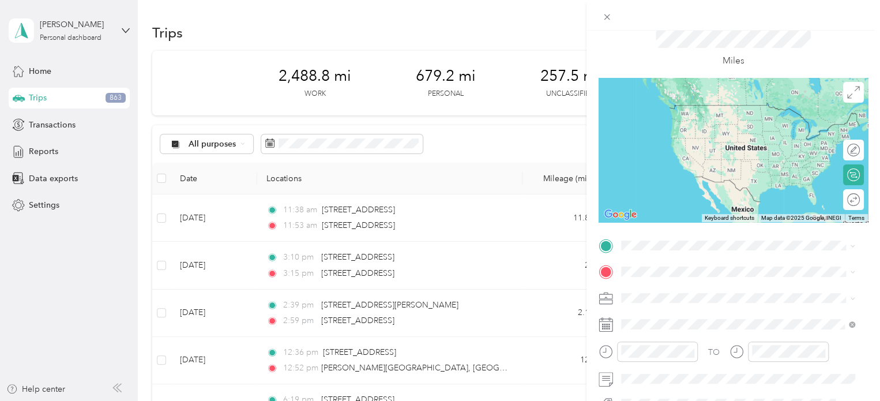
scroll to position [58, 0]
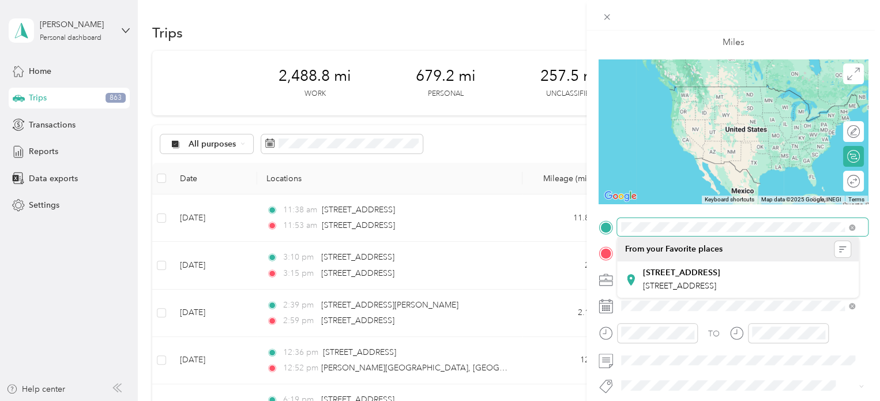
click at [638, 400] on div "New Trip Save This trip cannot be edited because it is either under review, app…" at bounding box center [437, 401] width 875 height 0
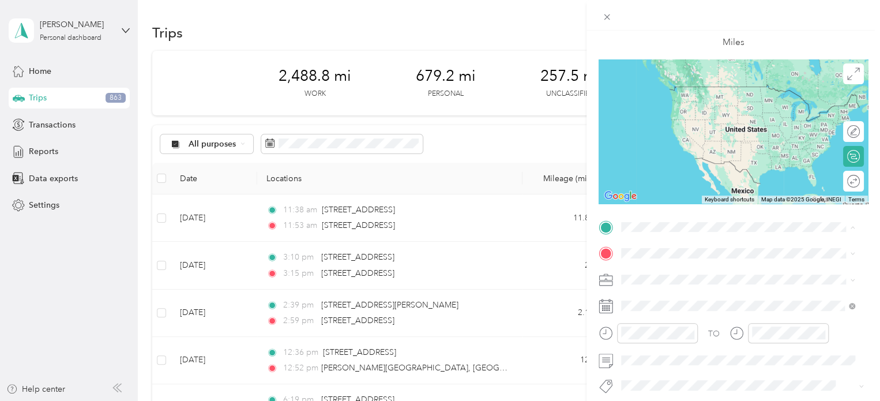
click at [657, 277] on div "[STREET_ADDRESS][US_STATE]" at bounding box center [738, 269] width 226 height 16
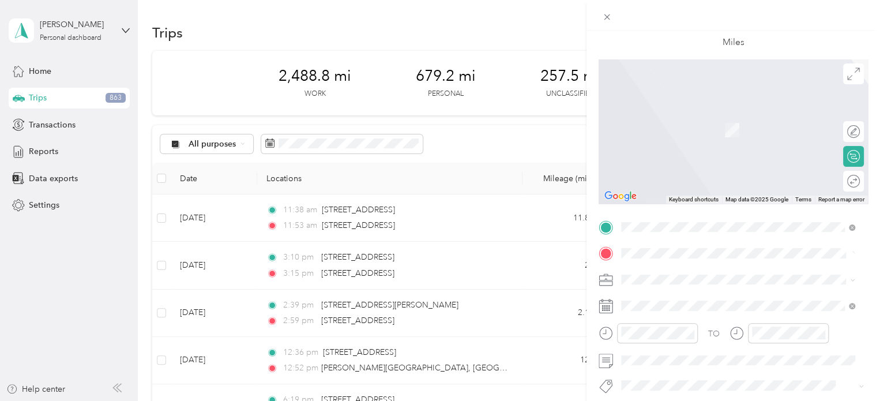
click at [719, 300] on span "[STREET_ADDRESS][US_STATE]" at bounding box center [700, 295] width 115 height 10
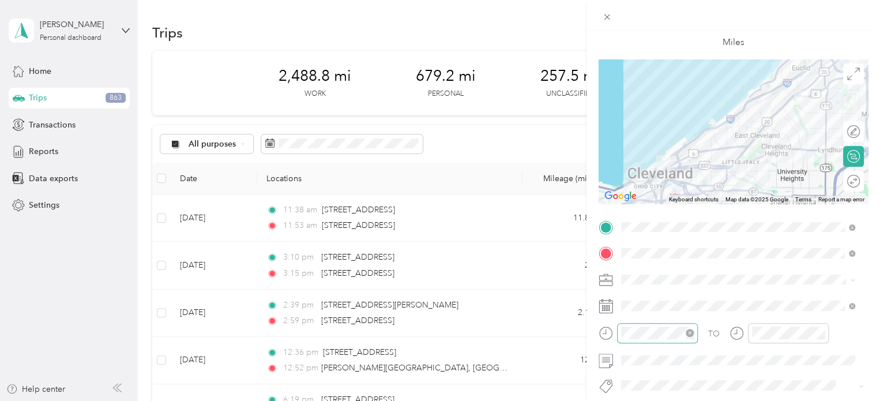
click at [620, 336] on div at bounding box center [657, 333] width 81 height 20
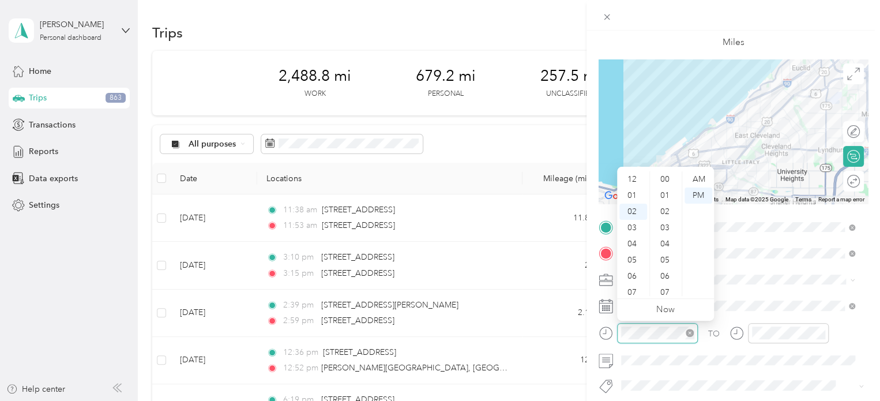
scroll to position [32, 0]
click at [631, 246] on div "06" at bounding box center [634, 244] width 28 height 16
click at [662, 244] on div "19" at bounding box center [667, 246] width 28 height 16
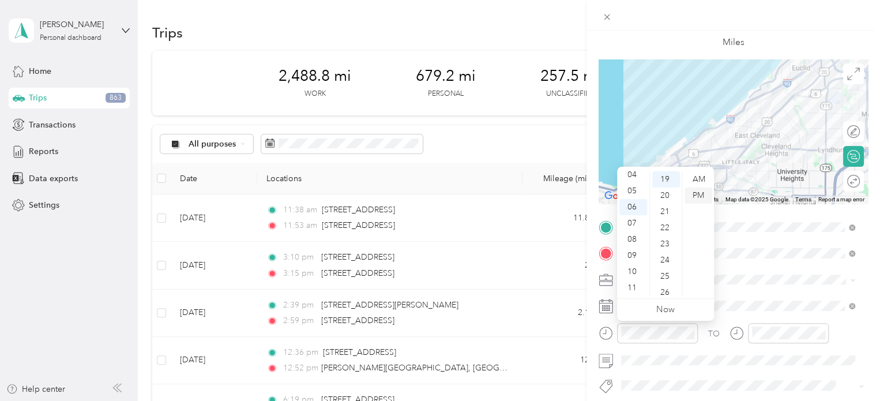
click at [701, 192] on div "PM" at bounding box center [699, 196] width 28 height 16
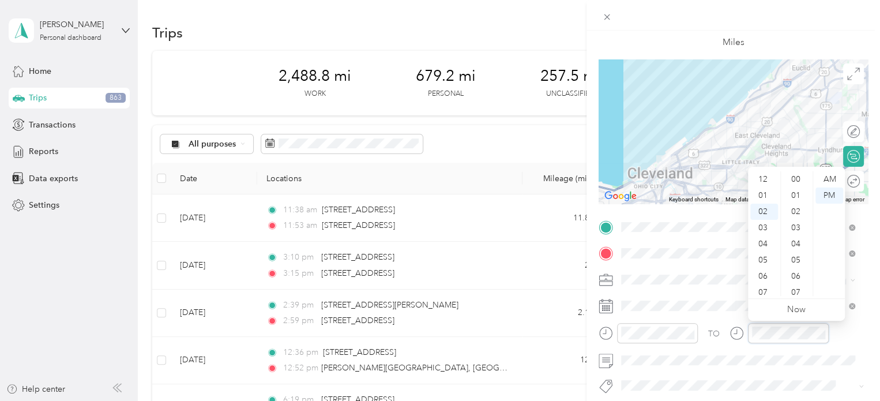
scroll to position [355, 0]
click at [769, 245] on div "06" at bounding box center [765, 244] width 28 height 16
click at [799, 209] on div "31" at bounding box center [798, 209] width 28 height 16
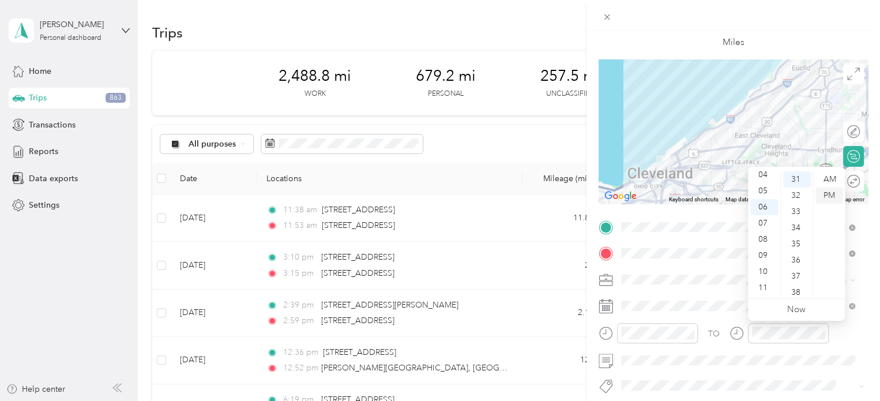
click at [824, 196] on div "PM" at bounding box center [830, 196] width 28 height 16
click at [830, 192] on div "PM" at bounding box center [830, 196] width 28 height 16
click at [869, 281] on form "New Trip Save This trip cannot be edited because it is either under review, app…" at bounding box center [734, 239] width 294 height 516
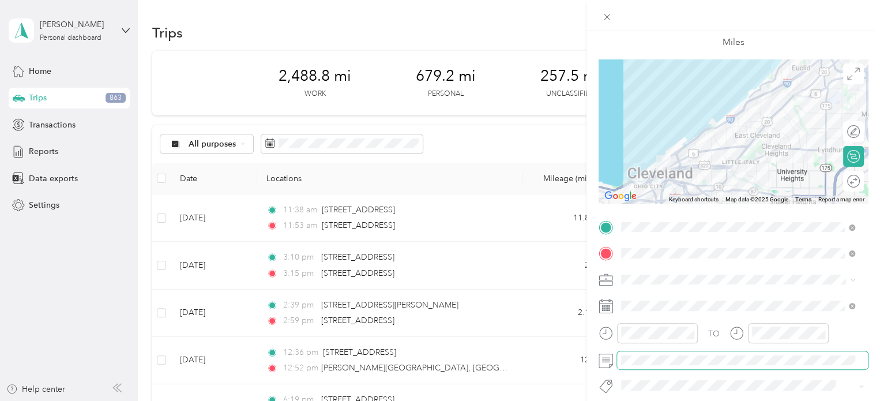
scroll to position [0, 0]
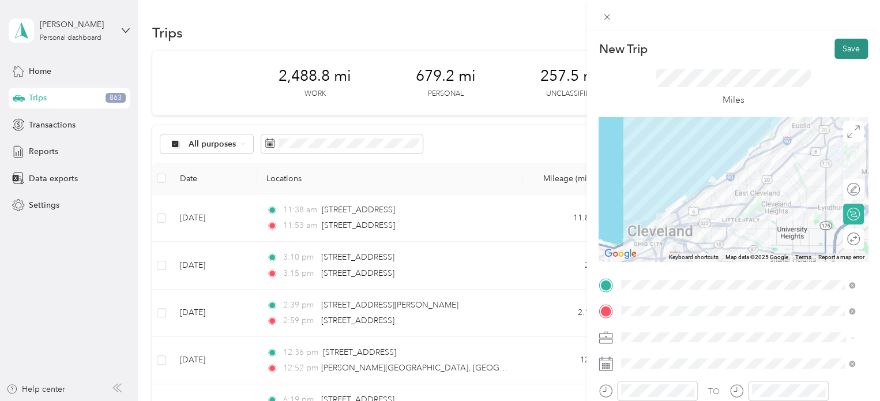
click at [839, 47] on button "Save" at bounding box center [851, 49] width 33 height 20
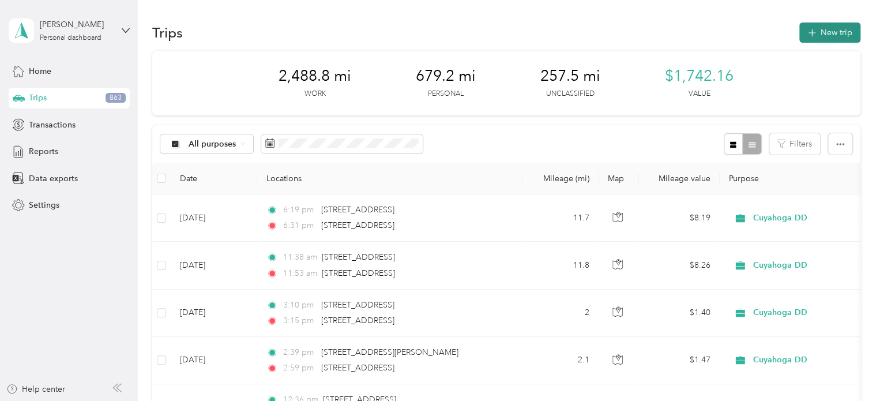
click at [815, 27] on button "New trip" at bounding box center [830, 33] width 61 height 20
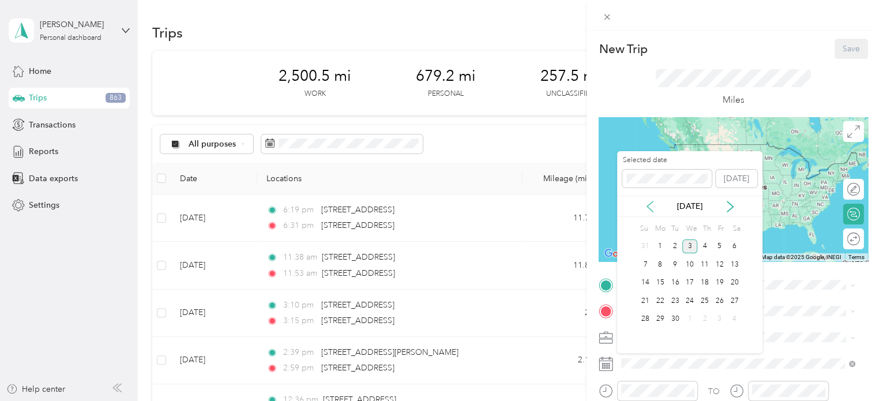
click at [651, 203] on icon at bounding box center [650, 206] width 6 height 10
click at [687, 317] on div "27" at bounding box center [690, 319] width 15 height 14
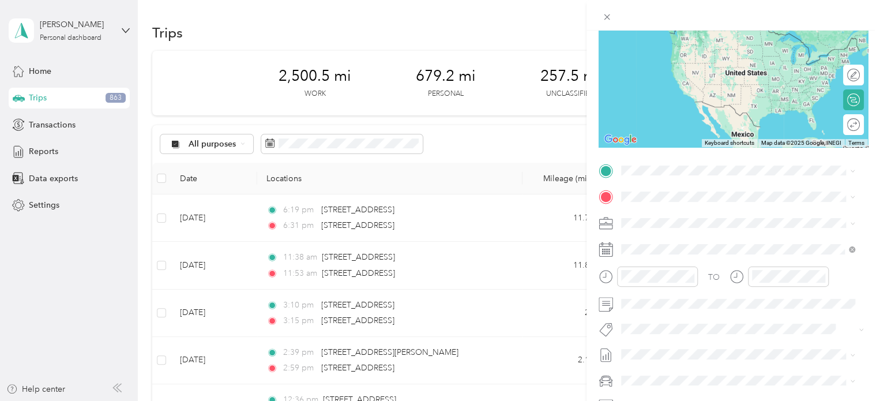
scroll to position [115, 0]
click at [708, 216] on span "[STREET_ADDRESS][US_STATE]" at bounding box center [700, 211] width 115 height 10
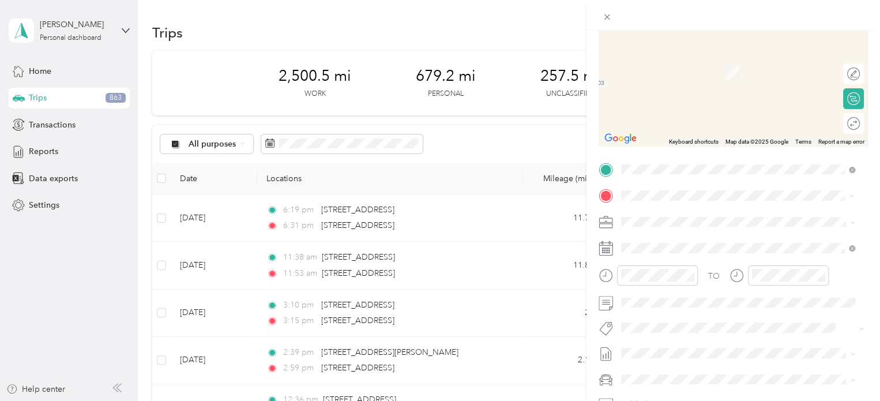
click at [691, 242] on span "[STREET_ADDRESS][US_STATE]" at bounding box center [700, 237] width 115 height 10
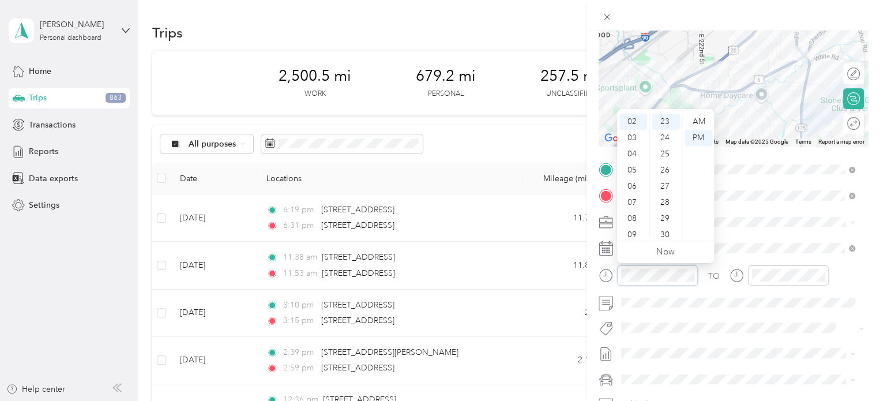
scroll to position [372, 0]
click at [639, 151] on div "04" at bounding box center [634, 154] width 28 height 16
click at [663, 226] on div "59" at bounding box center [667, 230] width 28 height 16
click at [700, 138] on div "PM" at bounding box center [699, 138] width 28 height 16
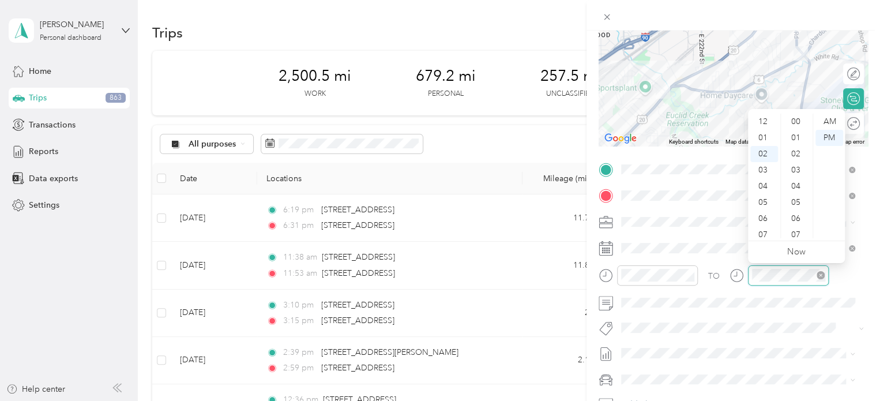
scroll to position [372, 0]
click at [765, 168] on div "05" at bounding box center [765, 170] width 28 height 16
click at [796, 138] on div "01" at bounding box center [798, 138] width 28 height 16
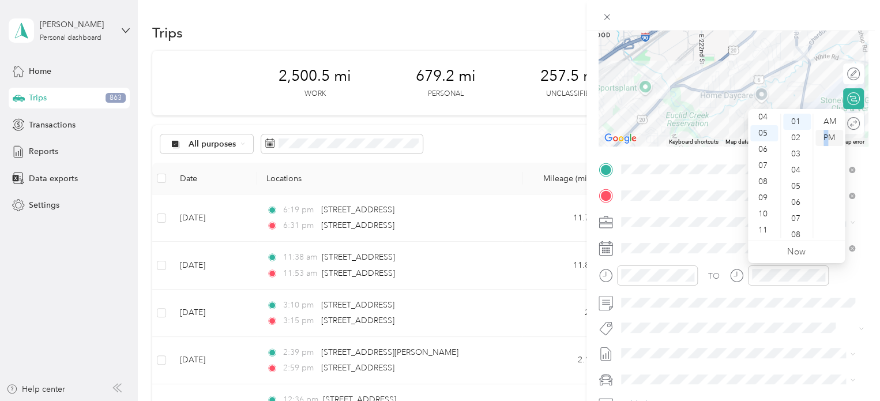
click at [826, 134] on div "PM" at bounding box center [830, 138] width 28 height 16
click at [852, 263] on div "TO Add photo" at bounding box center [733, 299] width 269 height 279
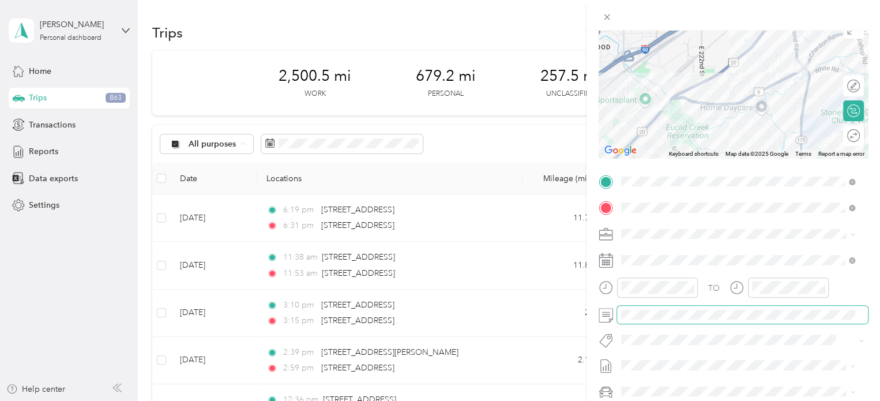
scroll to position [0, 0]
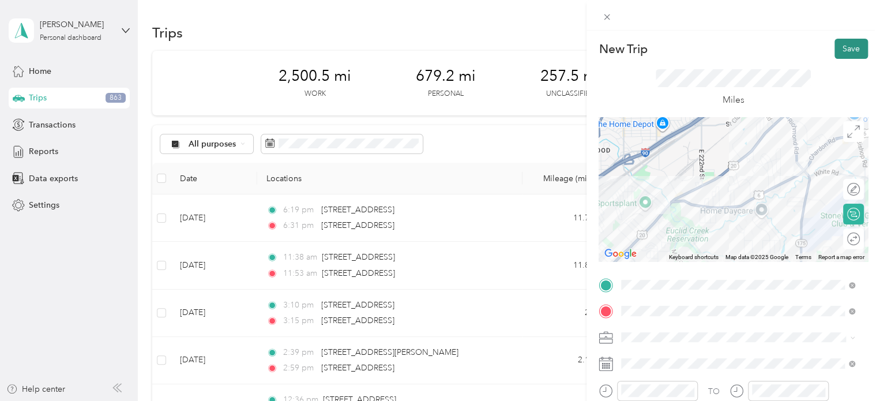
click at [836, 48] on button "Save" at bounding box center [851, 49] width 33 height 20
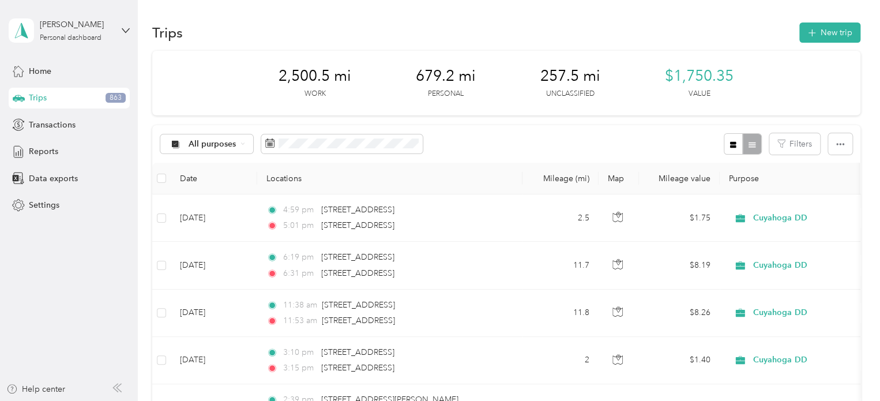
click at [808, 21] on div "Trips New trip" at bounding box center [506, 32] width 709 height 24
click at [807, 30] on icon "button" at bounding box center [811, 33] width 13 height 13
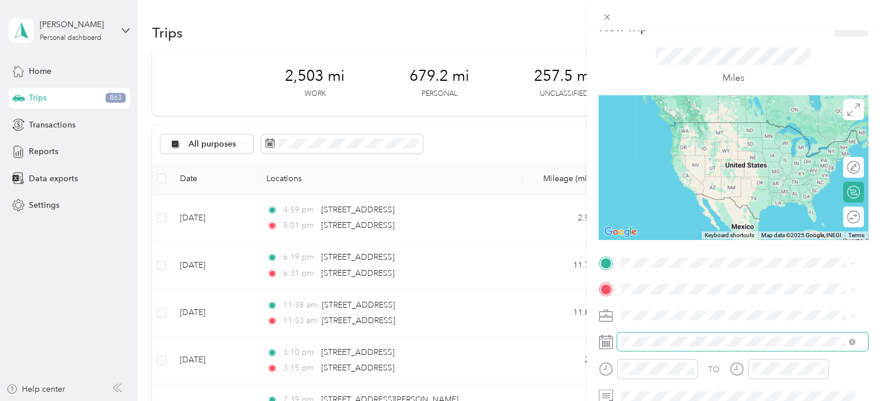
scroll to position [58, 0]
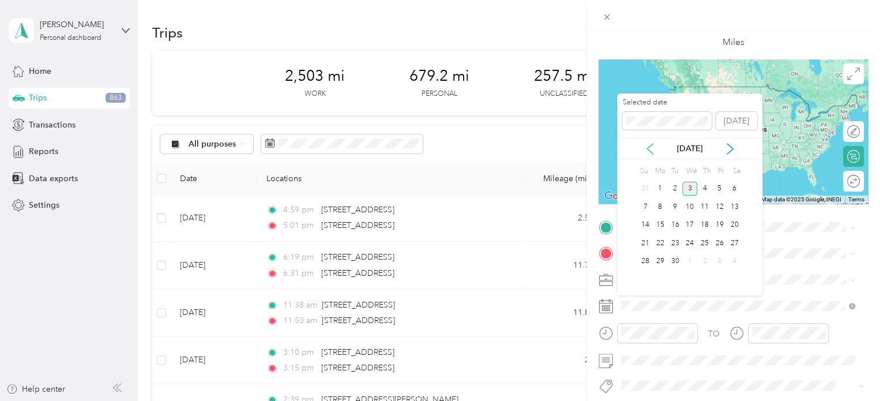
click at [650, 149] on icon at bounding box center [650, 149] width 12 height 12
click at [702, 261] on div "28" at bounding box center [705, 261] width 15 height 14
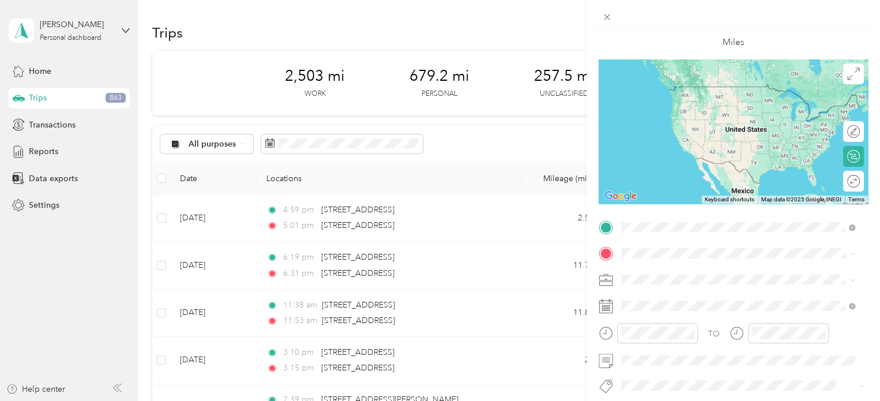
click at [691, 265] on span "[STREET_ADDRESS][US_STATE]" at bounding box center [700, 269] width 115 height 10
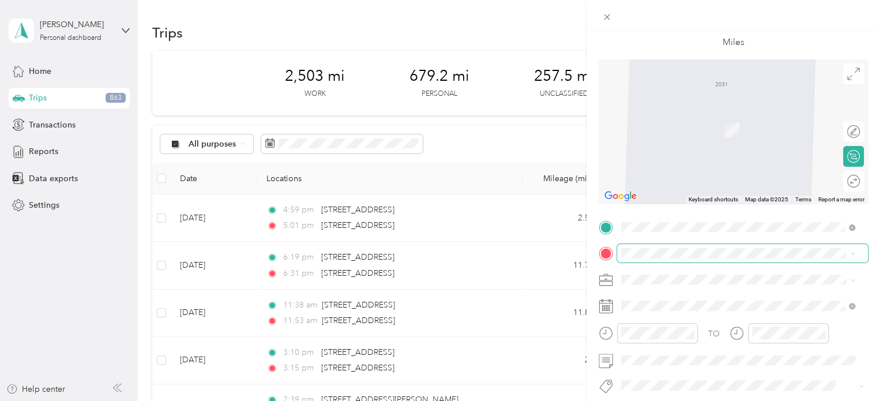
click at [654, 259] on span at bounding box center [742, 253] width 251 height 18
click at [693, 129] on span "[STREET_ADDRESS][US_STATE]" at bounding box center [700, 124] width 115 height 10
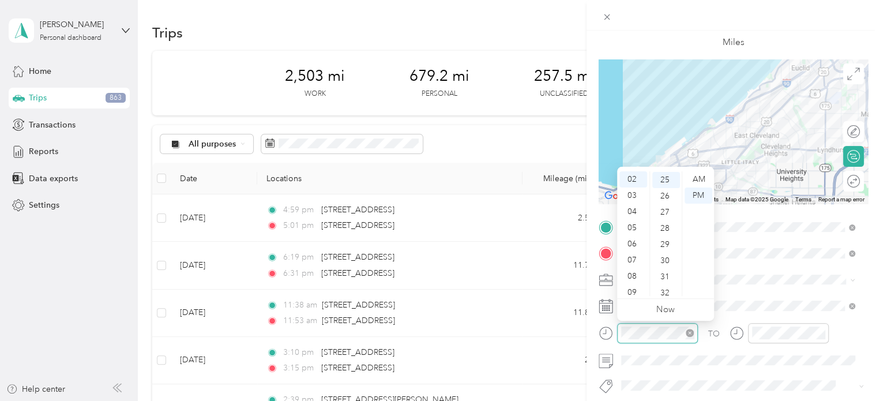
scroll to position [404, 0]
click at [634, 293] on div "09" at bounding box center [634, 292] width 28 height 16
click at [665, 176] on div "00" at bounding box center [667, 179] width 28 height 16
click at [695, 178] on div "AM" at bounding box center [699, 179] width 28 height 16
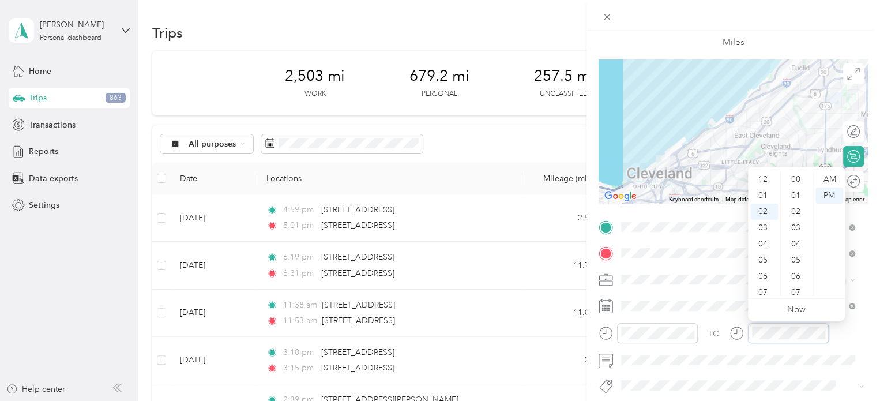
scroll to position [32, 0]
click at [767, 294] on div "09" at bounding box center [765, 292] width 28 height 16
click at [801, 188] on div "22" at bounding box center [798, 189] width 28 height 16
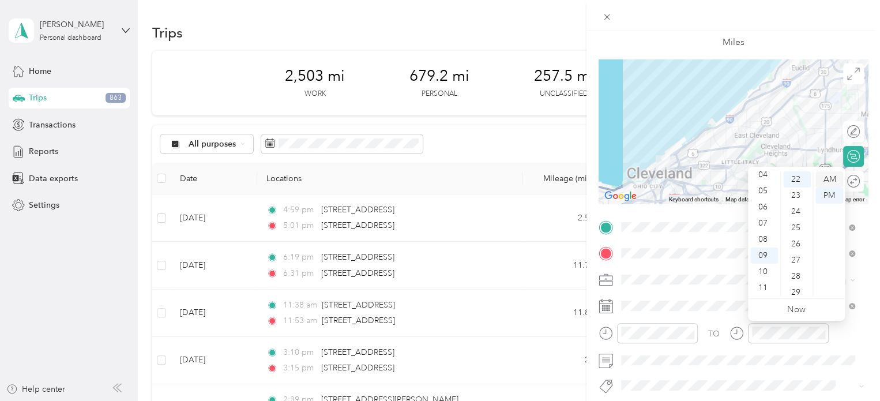
click at [839, 175] on div "AM" at bounding box center [830, 179] width 28 height 16
click at [859, 331] on div "TO" at bounding box center [733, 337] width 269 height 28
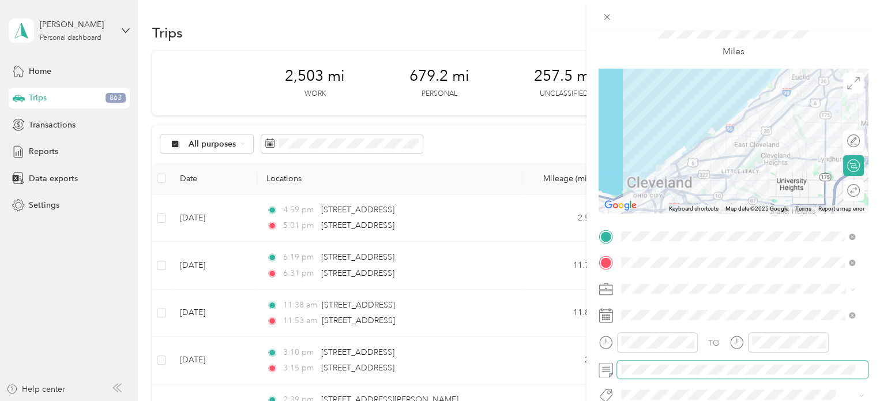
scroll to position [0, 0]
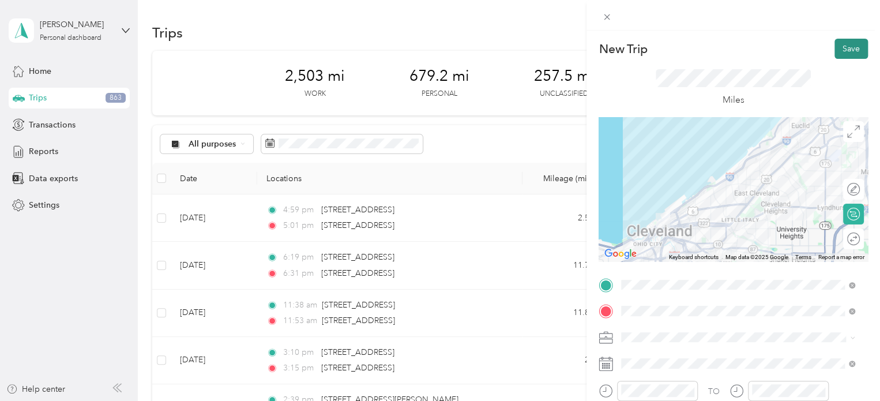
click at [841, 43] on button "Save" at bounding box center [851, 49] width 33 height 20
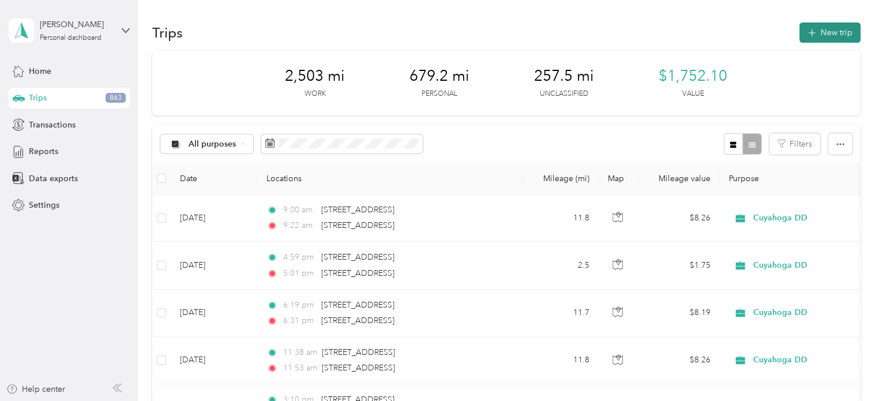
click at [805, 31] on icon "button" at bounding box center [811, 33] width 13 height 13
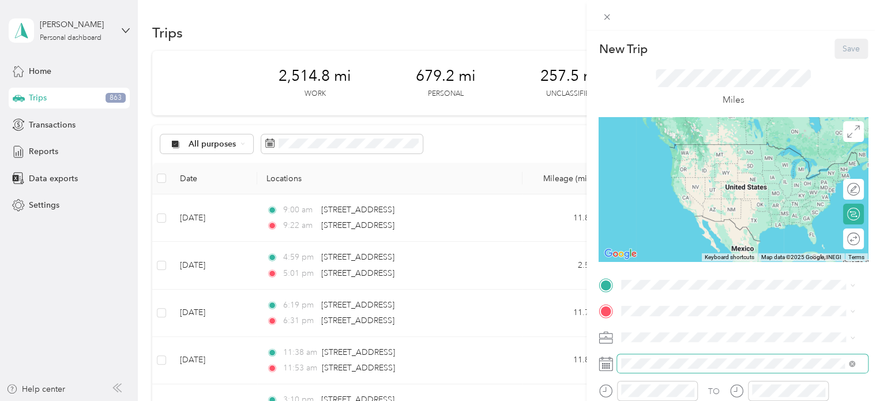
click at [648, 357] on span at bounding box center [742, 363] width 251 height 18
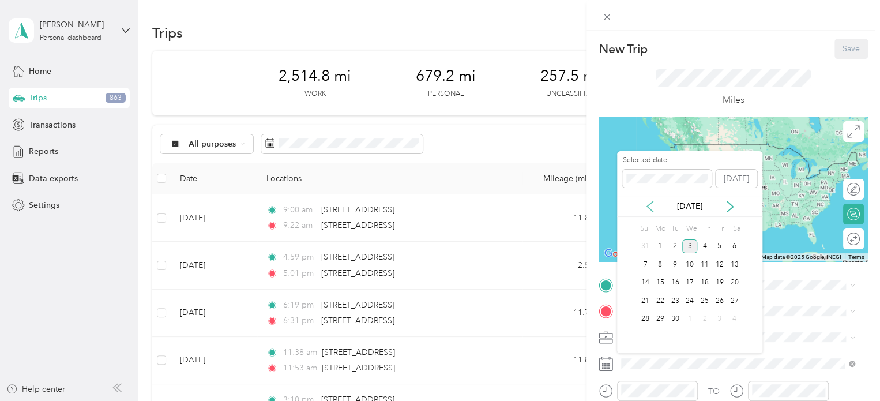
click at [646, 207] on icon at bounding box center [650, 207] width 12 height 12
click at [704, 318] on div "28" at bounding box center [705, 319] width 15 height 14
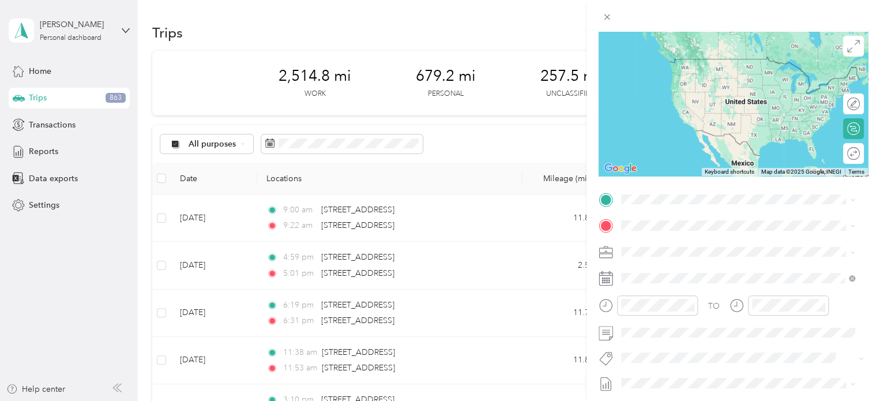
scroll to position [115, 0]
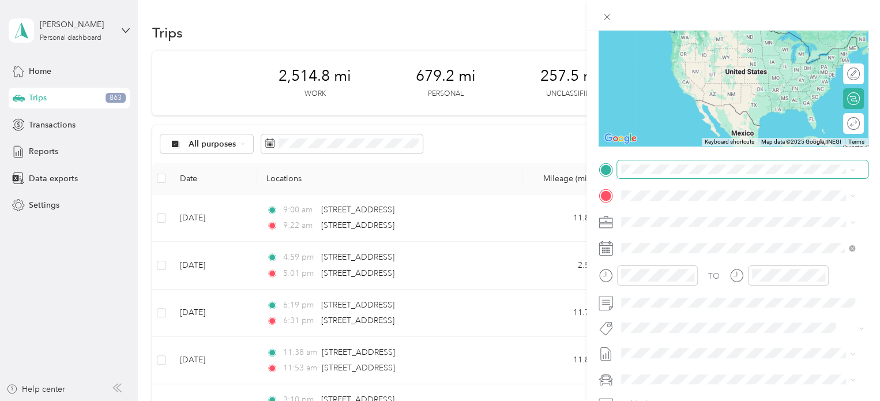
click at [653, 161] on span at bounding box center [742, 169] width 251 height 18
click at [652, 163] on span at bounding box center [742, 169] width 251 height 18
click at [690, 210] on span "[STREET_ADDRESS][US_STATE]" at bounding box center [700, 211] width 115 height 10
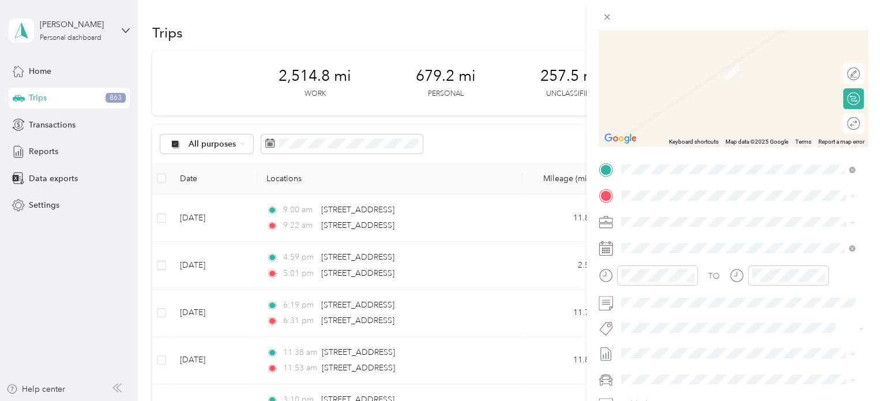
click at [496, 260] on div "New Trip Save This trip cannot be edited because it is either under review, app…" at bounding box center [440, 200] width 880 height 401
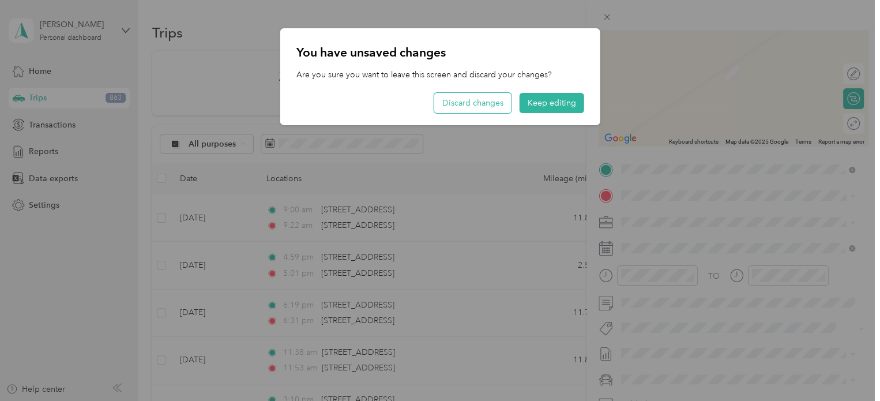
click at [508, 101] on button "Discard changes" at bounding box center [472, 103] width 77 height 20
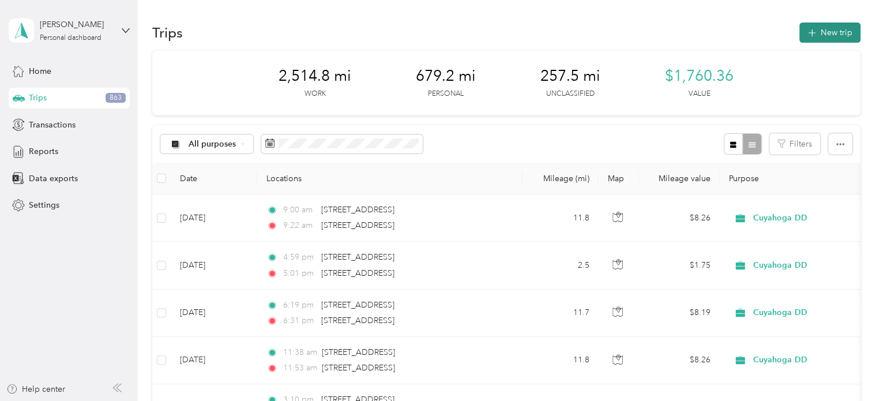
click at [820, 37] on button "New trip" at bounding box center [830, 33] width 61 height 20
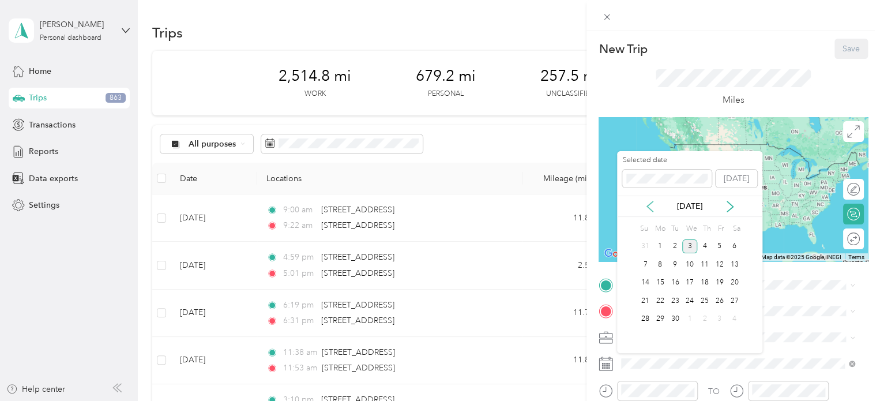
click at [644, 201] on icon at bounding box center [650, 207] width 12 height 12
click at [702, 320] on div "28" at bounding box center [705, 319] width 15 height 14
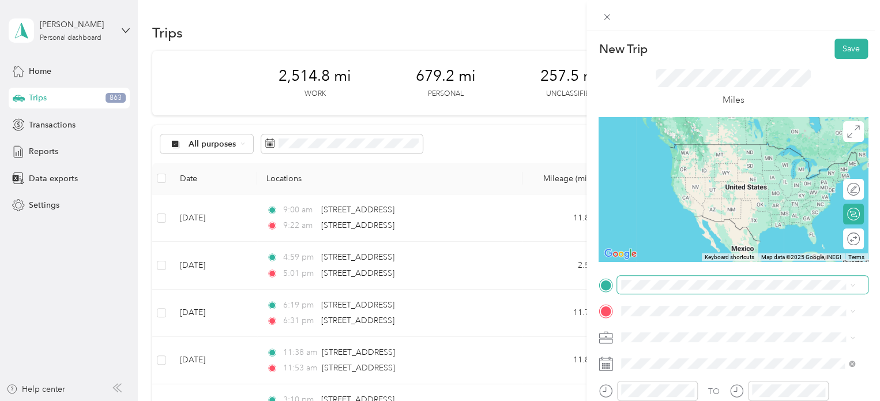
click at [667, 400] on div "New Trip Save This trip cannot be edited because it is either under review, app…" at bounding box center [437, 401] width 875 height 0
click at [687, 164] on li "[STREET_ADDRESS][US_STATE]" at bounding box center [738, 153] width 242 height 24
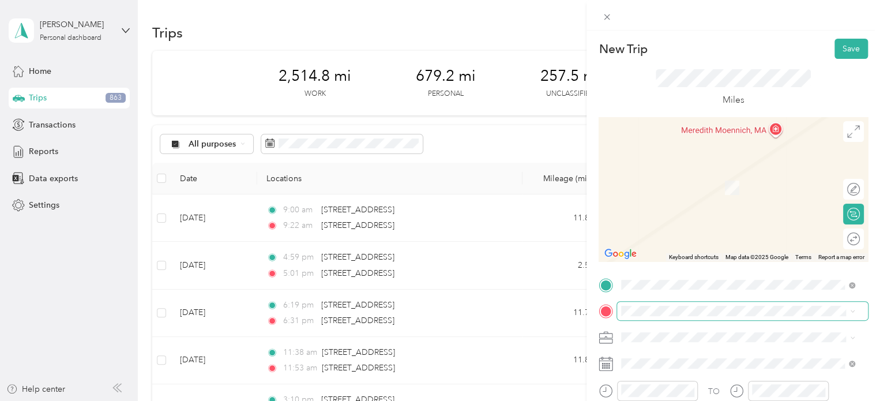
click at [660, 305] on span at bounding box center [742, 311] width 251 height 18
click at [870, 316] on form "New Trip Save This trip cannot be edited because it is either under review, app…" at bounding box center [734, 297] width 294 height 516
click at [677, 183] on span "[STREET_ADDRESS][US_STATE]" at bounding box center [700, 183] width 115 height 10
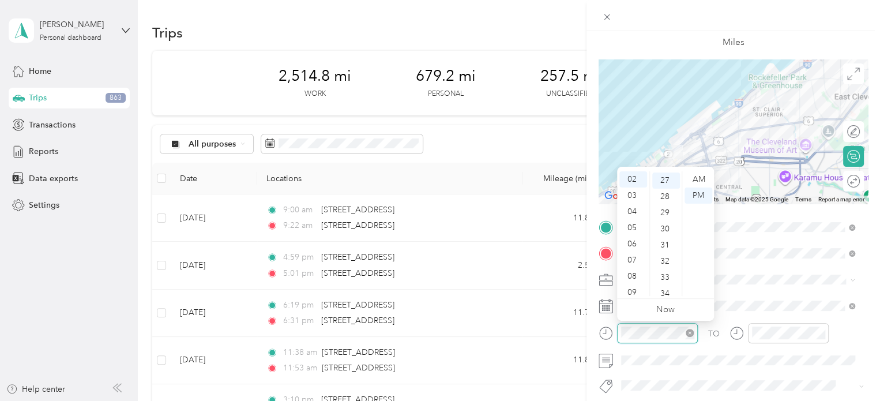
scroll to position [436, 0]
click at [636, 193] on div "03" at bounding box center [634, 196] width 28 height 16
click at [665, 291] on div "48" at bounding box center [667, 288] width 28 height 16
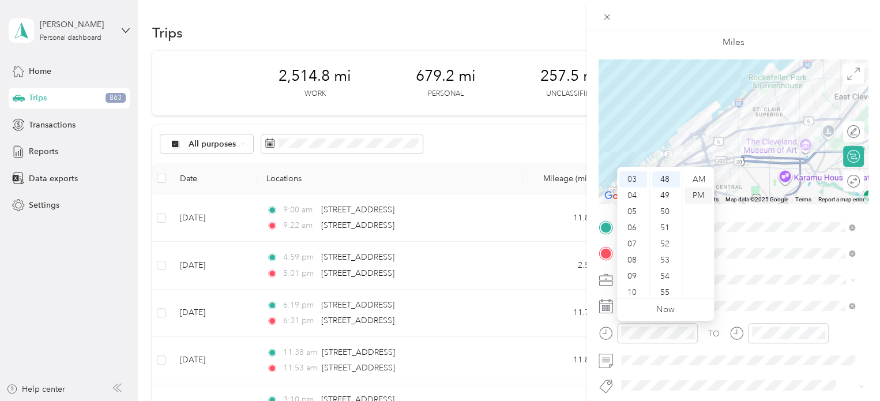
click at [703, 195] on div "PM" at bounding box center [699, 196] width 28 height 16
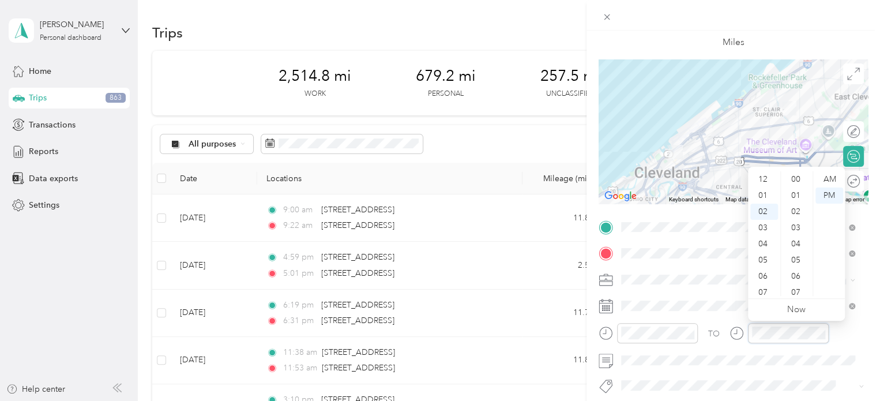
scroll to position [32, 0]
click at [769, 196] on div "03" at bounding box center [765, 196] width 28 height 16
click at [803, 258] on div "57" at bounding box center [798, 260] width 28 height 16
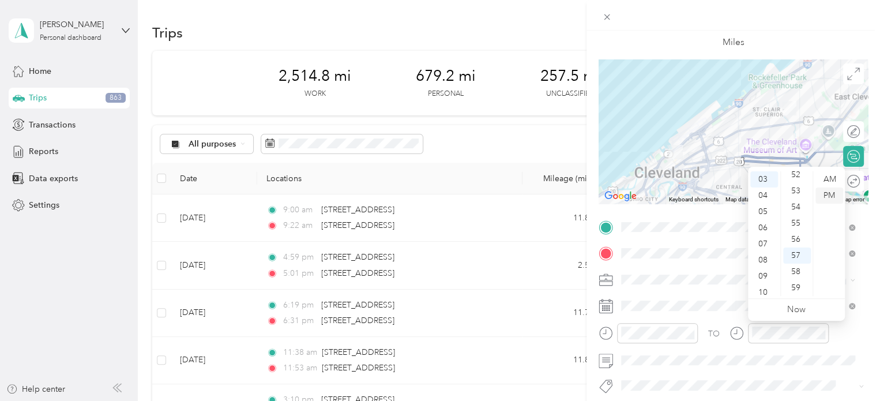
click at [830, 192] on div "PM" at bounding box center [830, 196] width 28 height 16
click at [867, 334] on form "New Trip Save This trip cannot be edited because it is either under review, app…" at bounding box center [734, 239] width 294 height 516
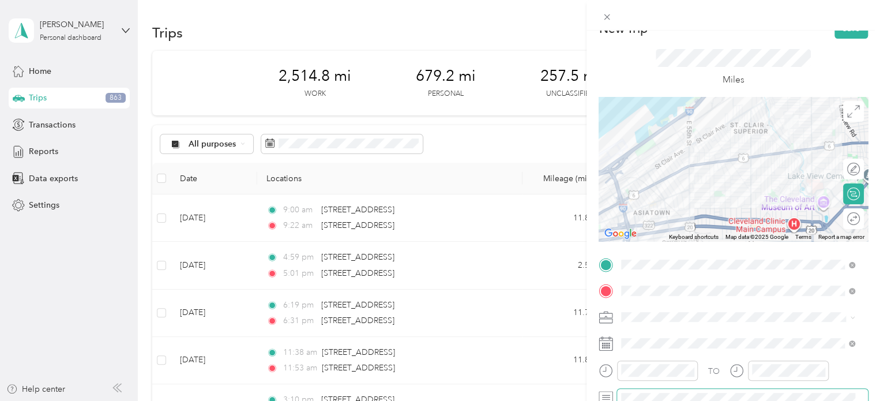
scroll to position [0, 0]
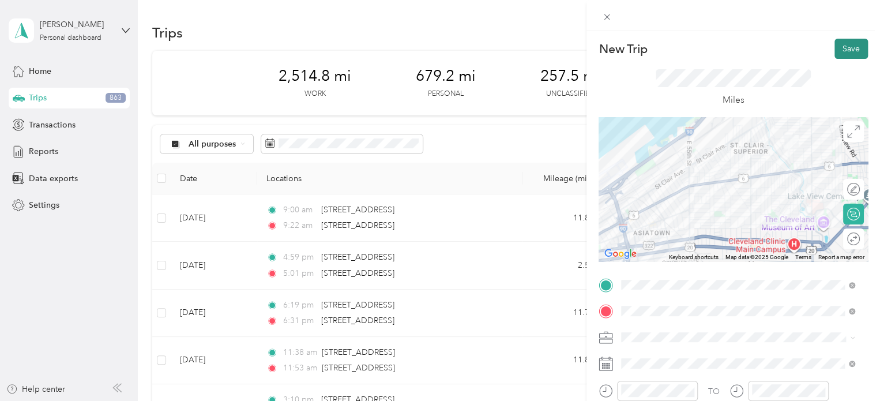
click at [835, 52] on button "Save" at bounding box center [851, 49] width 33 height 20
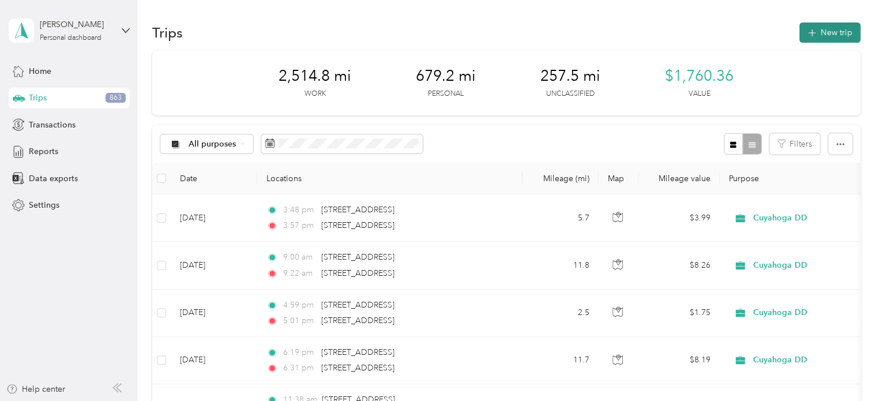
click at [819, 25] on button "New trip" at bounding box center [830, 33] width 61 height 20
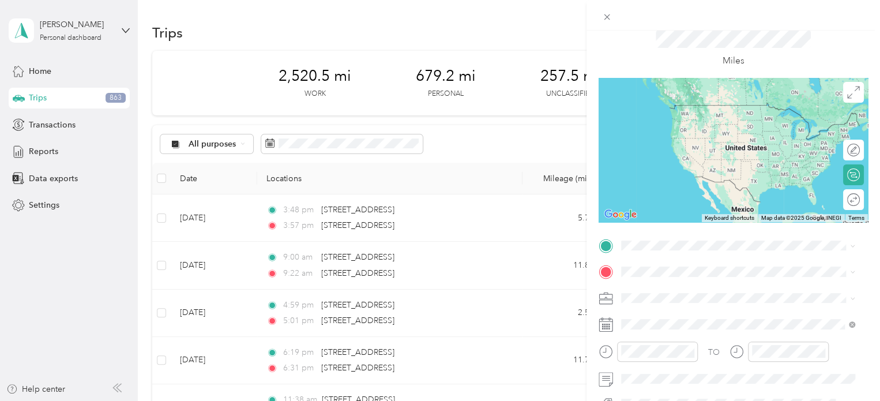
scroll to position [58, 0]
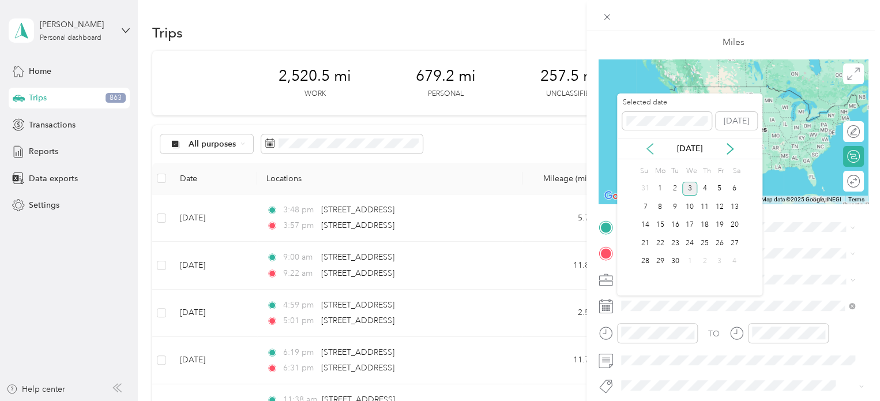
click at [651, 149] on icon at bounding box center [650, 149] width 12 height 12
click at [706, 260] on div "28" at bounding box center [705, 261] width 15 height 14
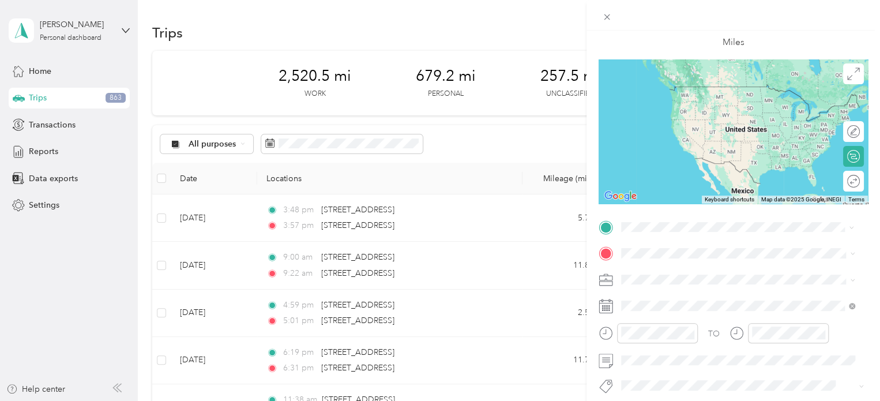
click at [715, 269] on span "[STREET_ADDRESS][US_STATE]" at bounding box center [700, 269] width 115 height 10
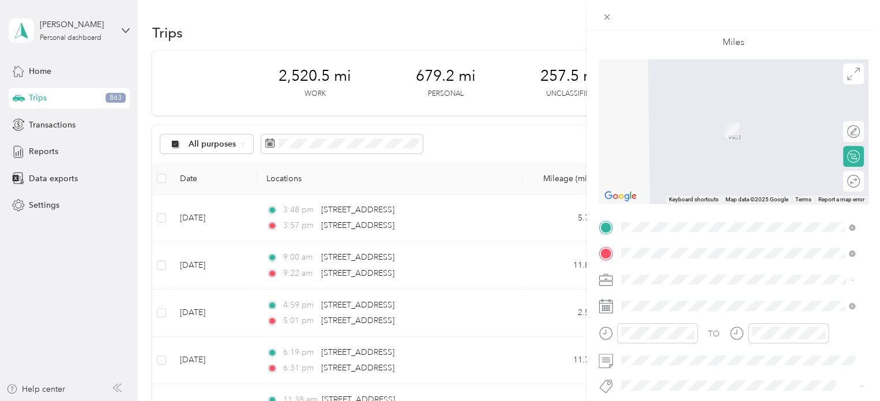
click at [684, 297] on span "[STREET_ADDRESS][US_STATE]" at bounding box center [700, 295] width 115 height 10
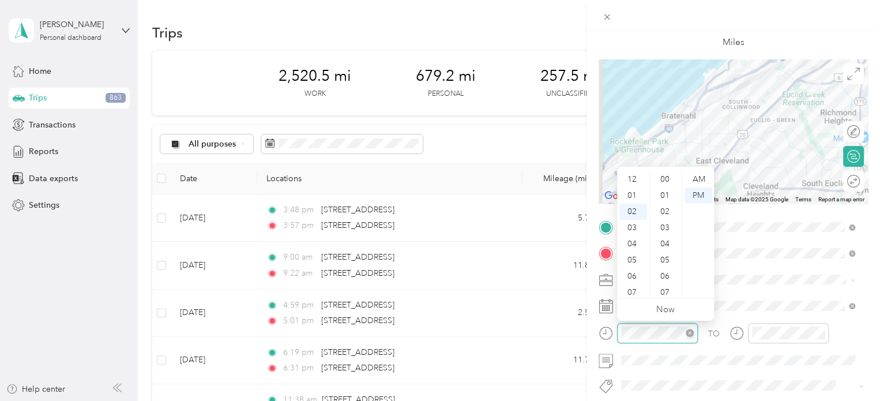
scroll to position [32, 0]
click at [636, 212] on div "04" at bounding box center [634, 212] width 28 height 16
click at [672, 218] on div "52" at bounding box center [667, 221] width 28 height 16
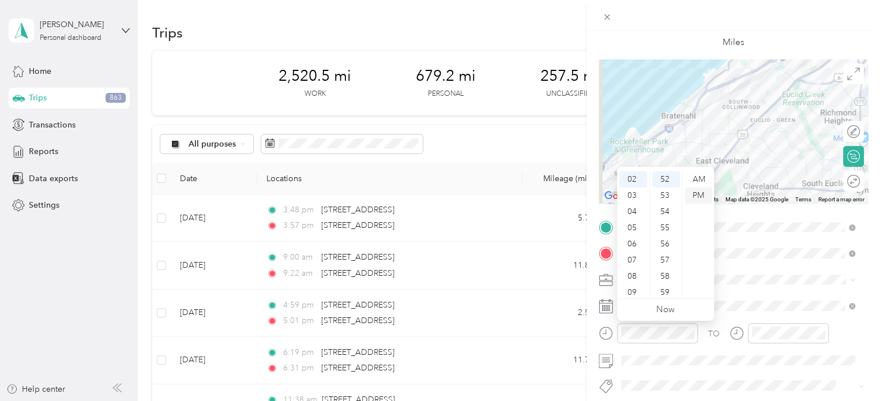
click at [696, 198] on div "PM" at bounding box center [699, 196] width 28 height 16
click at [700, 194] on div "PM" at bounding box center [699, 196] width 28 height 16
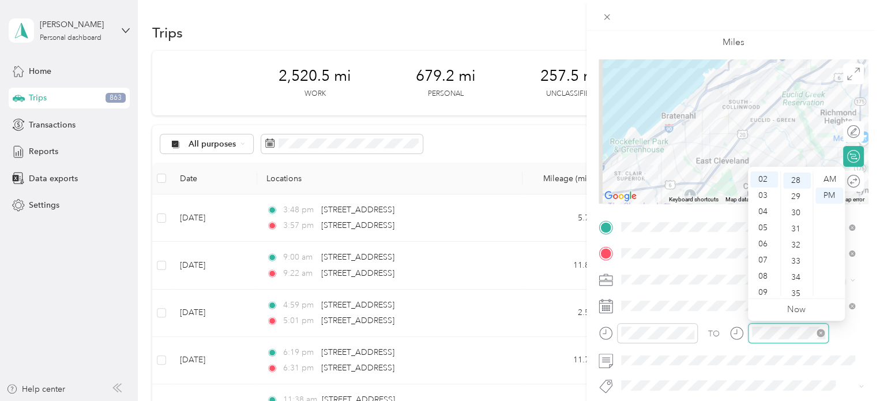
scroll to position [452, 0]
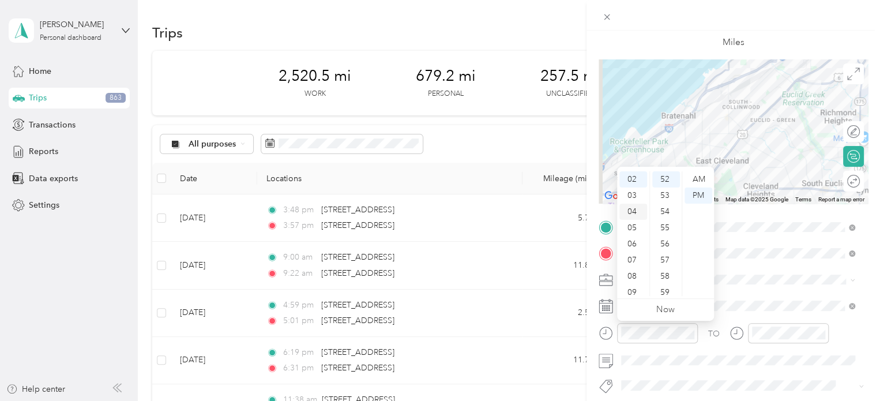
click at [631, 211] on div "04" at bounding box center [634, 212] width 28 height 16
click at [668, 175] on div "52" at bounding box center [667, 179] width 28 height 16
click at [697, 196] on div "PM" at bounding box center [699, 196] width 28 height 16
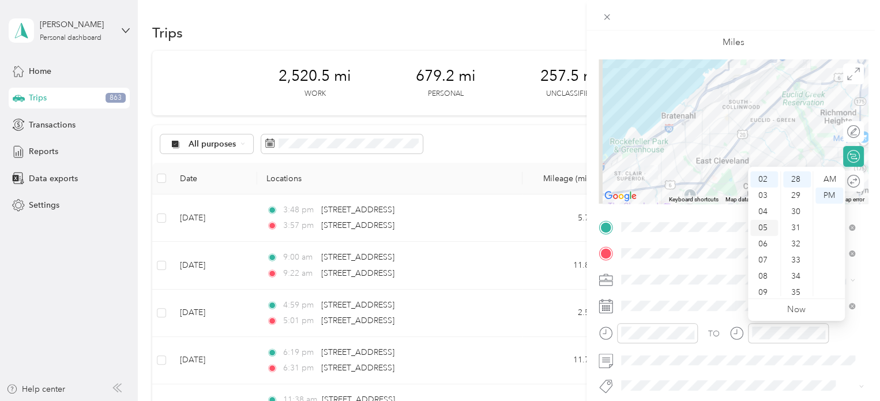
click at [766, 224] on div "05" at bounding box center [765, 228] width 28 height 16
click at [797, 278] on div "20" at bounding box center [798, 281] width 28 height 16
click at [830, 191] on div "PM" at bounding box center [830, 196] width 28 height 16
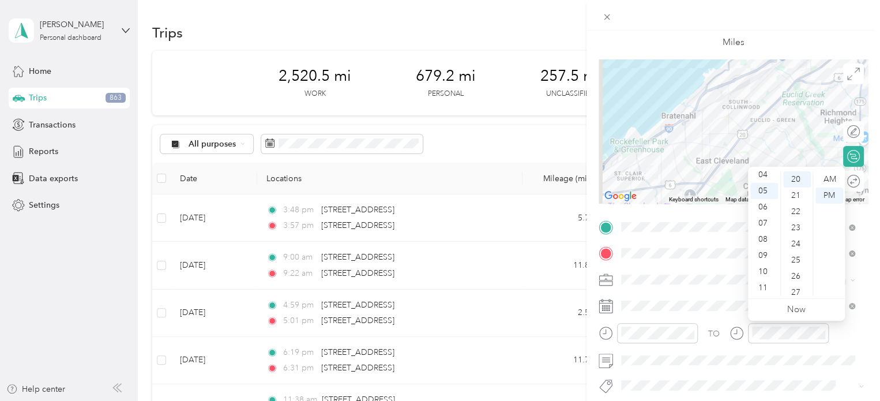
click at [861, 313] on form "New Trip Save This trip cannot be edited because it is either under review, app…" at bounding box center [734, 239] width 294 height 516
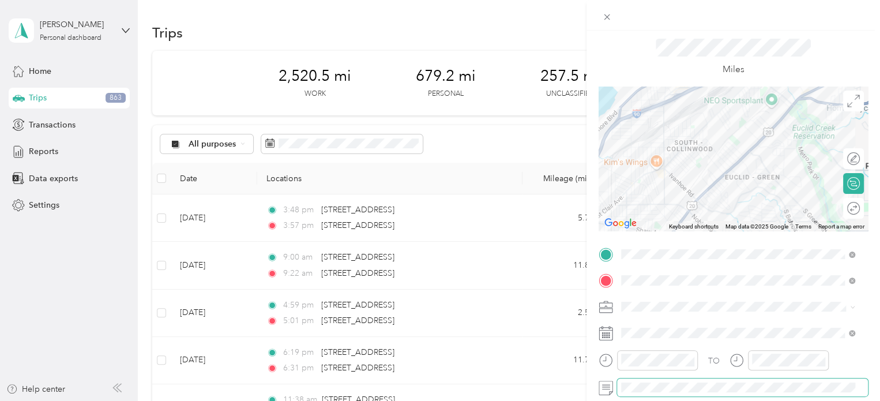
scroll to position [0, 0]
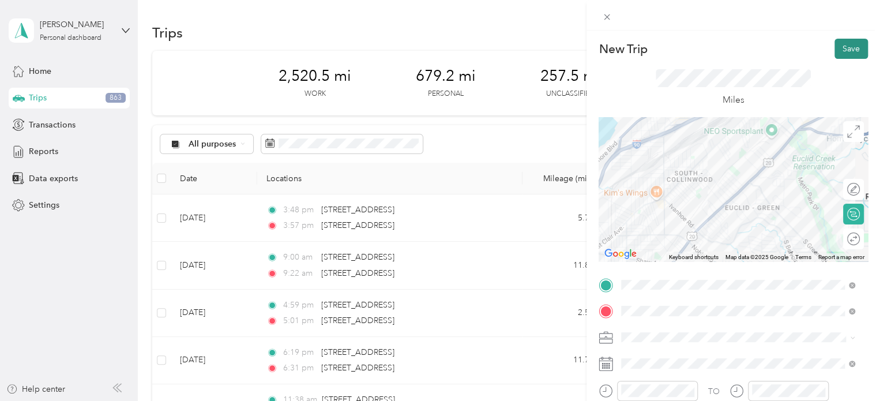
click at [835, 52] on button "Save" at bounding box center [851, 49] width 33 height 20
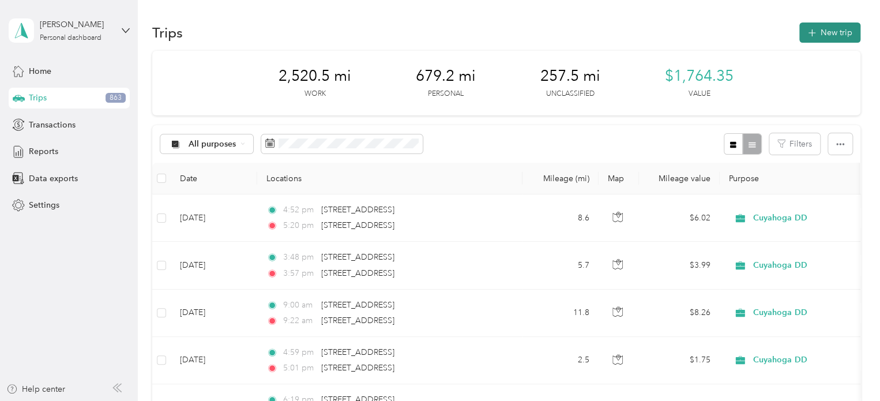
click at [814, 33] on icon "button" at bounding box center [811, 33] width 13 height 13
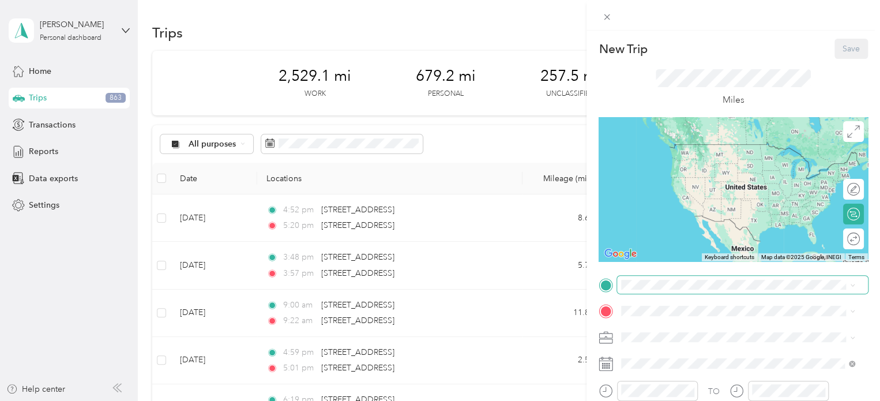
click at [654, 279] on span at bounding box center [742, 285] width 251 height 18
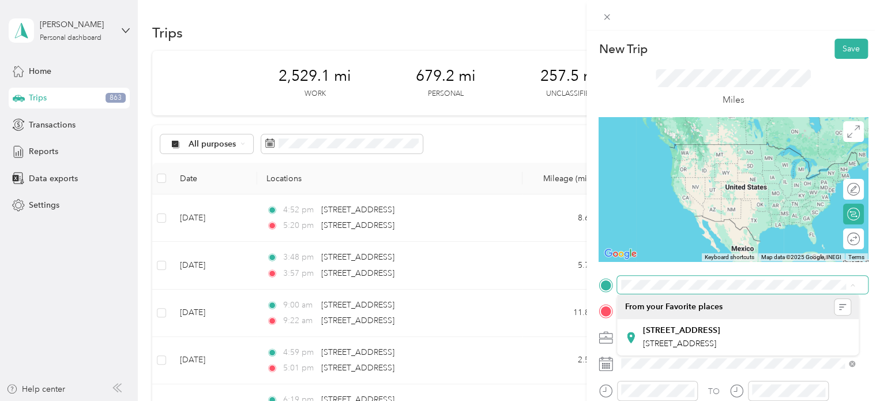
click at [657, 290] on span at bounding box center [742, 285] width 251 height 18
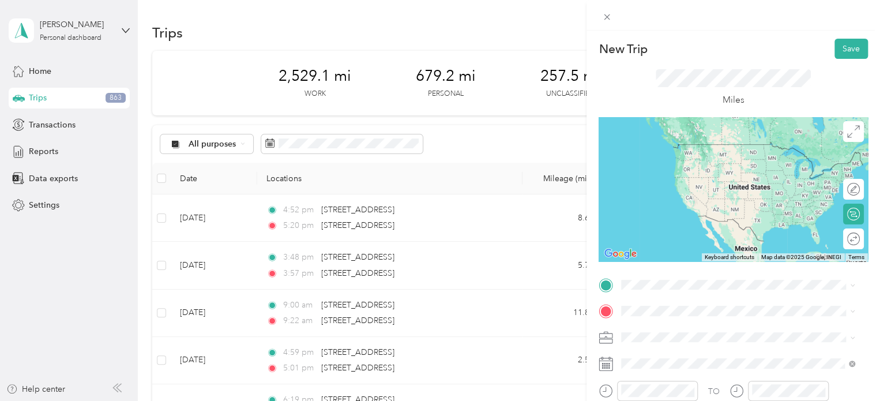
drag, startPoint x: 698, startPoint y: 252, endPoint x: 727, endPoint y: 265, distance: 31.8
click at [722, 260] on div "Keyboard shortcuts Map Data Map data ©2025 Google, INEGI Map data ©2025 Google,…" at bounding box center [733, 189] width 269 height 144
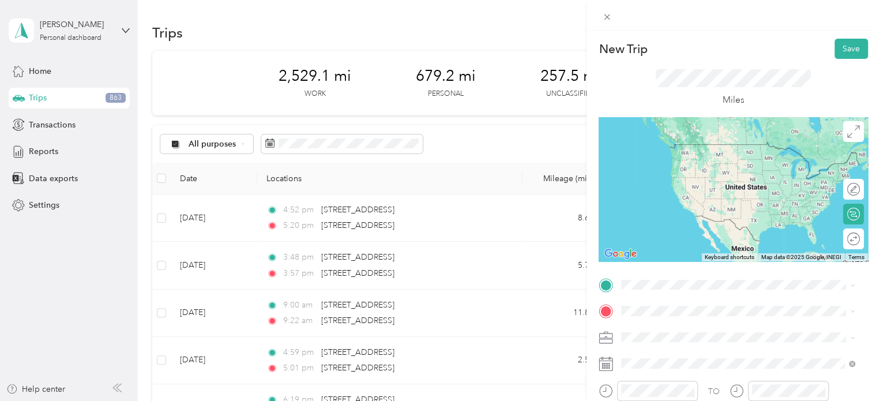
click at [724, 324] on span "[STREET_ADDRESS][US_STATE]" at bounding box center [700, 323] width 115 height 10
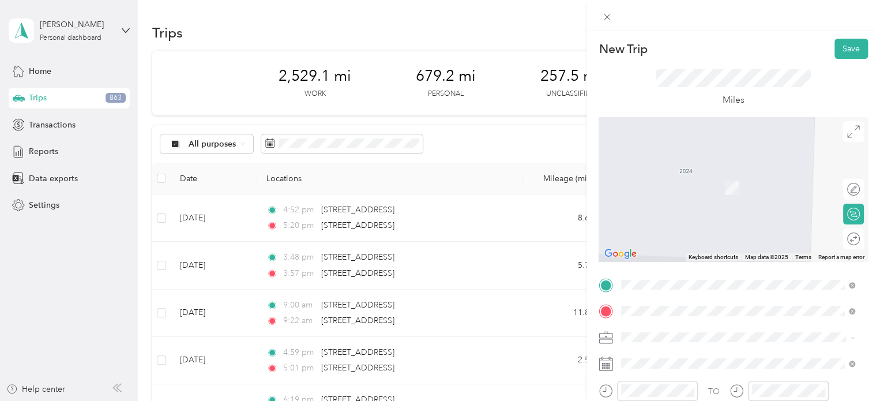
click at [724, 176] on span "[STREET_ADDRESS][US_STATE]" at bounding box center [700, 171] width 115 height 10
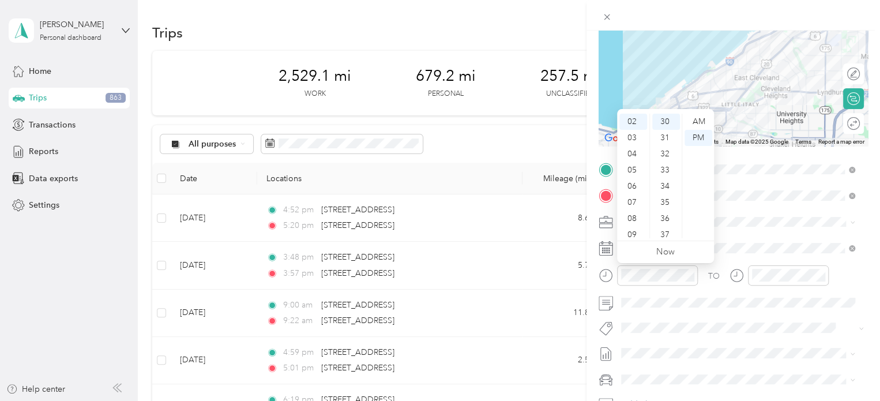
scroll to position [55, 0]
click at [638, 226] on div "10" at bounding box center [634, 228] width 28 height 16
click at [665, 128] on div "02" at bounding box center [667, 131] width 28 height 16
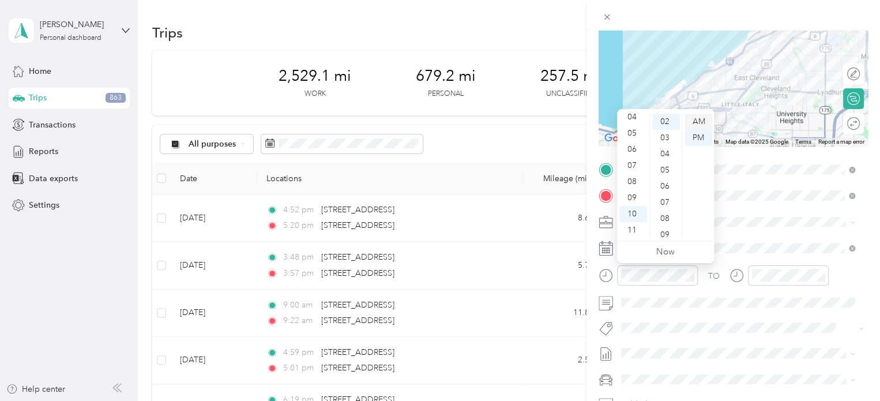
click at [692, 122] on div "AM" at bounding box center [699, 122] width 28 height 16
click at [703, 121] on div "AM" at bounding box center [699, 122] width 28 height 16
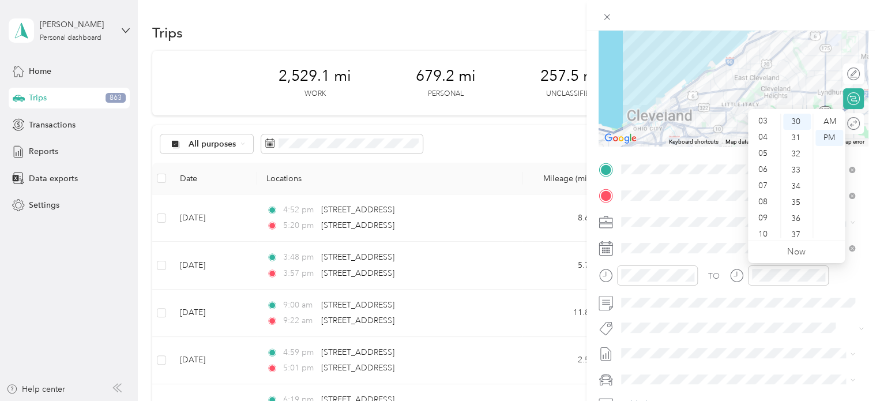
scroll to position [69, 0]
click at [769, 213] on div "10" at bounding box center [765, 214] width 28 height 16
click at [797, 210] on div "22" at bounding box center [798, 214] width 28 height 16
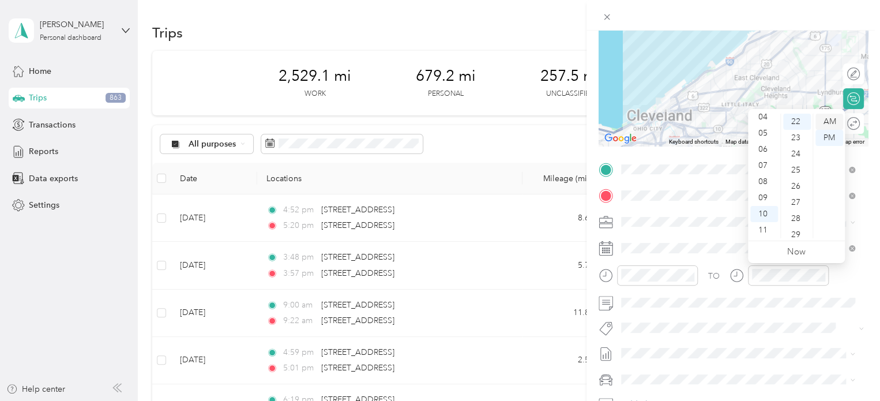
click at [835, 120] on div "AM" at bounding box center [830, 122] width 28 height 16
click at [863, 249] on form "New Trip Save This trip cannot be edited because it is either under review, app…" at bounding box center [734, 181] width 294 height 516
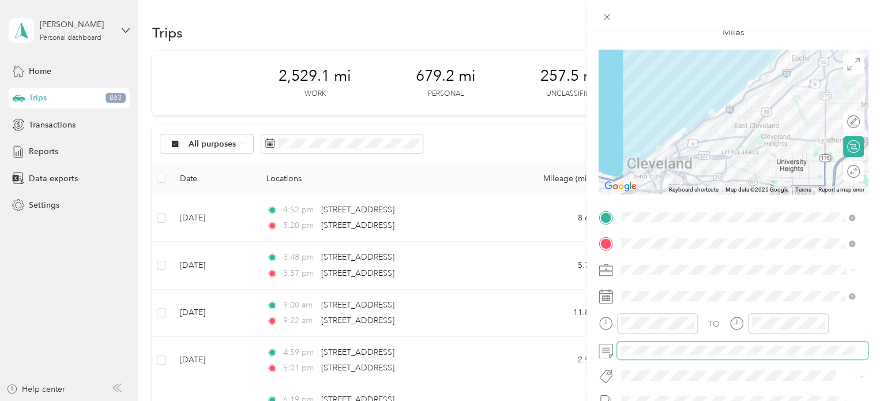
scroll to position [0, 0]
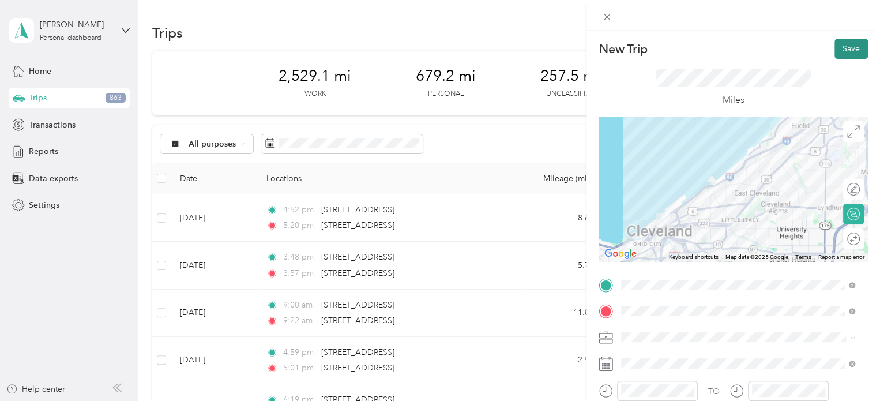
click at [837, 51] on button "Save" at bounding box center [851, 49] width 33 height 20
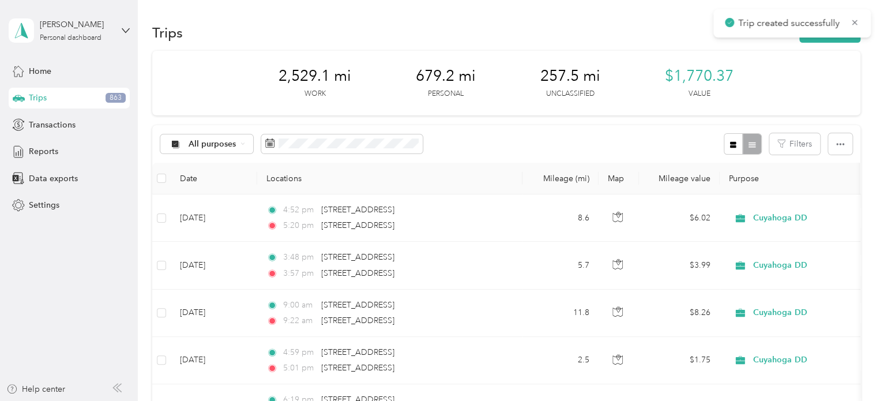
click at [467, 36] on div "Trips New trip" at bounding box center [506, 32] width 709 height 24
click at [98, 33] on div "[PERSON_NAME] Personal dashboard" at bounding box center [76, 29] width 72 height 23
click at [597, 41] on div "Trips New trip" at bounding box center [506, 32] width 709 height 24
click at [110, 33] on div "[PERSON_NAME] Personal dashboard" at bounding box center [76, 29] width 72 height 23
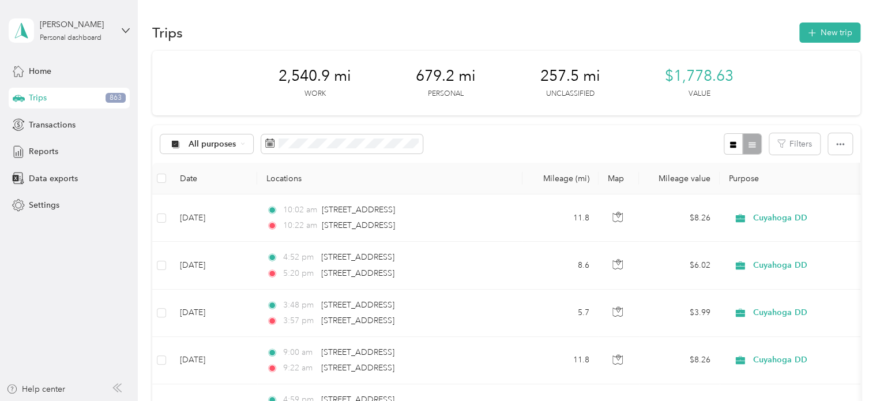
click at [85, 93] on div "Log out" at bounding box center [195, 95] width 357 height 20
